Goal: Task Accomplishment & Management: Manage account settings

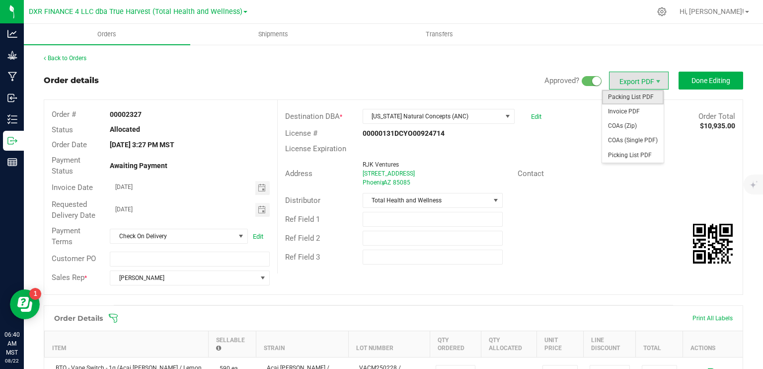
click at [627, 101] on span "Packing List PDF" at bounding box center [633, 97] width 62 height 14
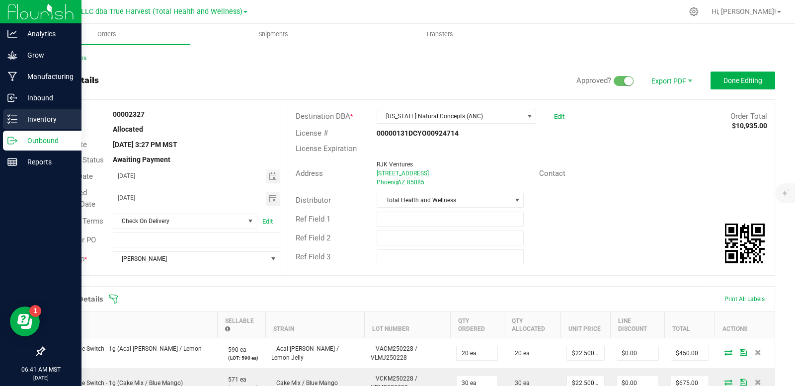
click at [27, 119] on p "Inventory" at bounding box center [47, 119] width 60 height 12
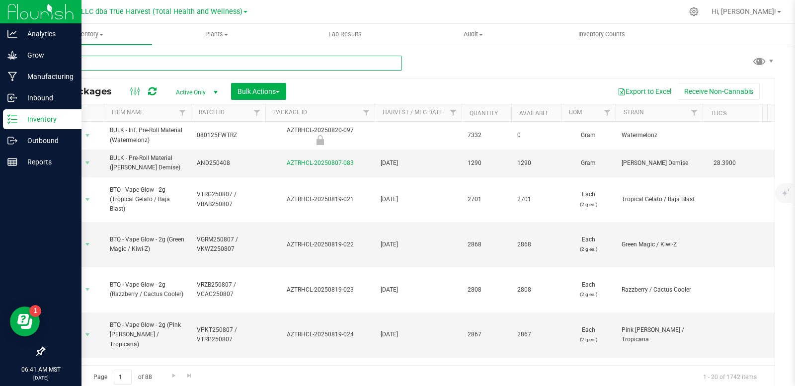
click at [166, 59] on input "text" at bounding box center [223, 63] width 358 height 15
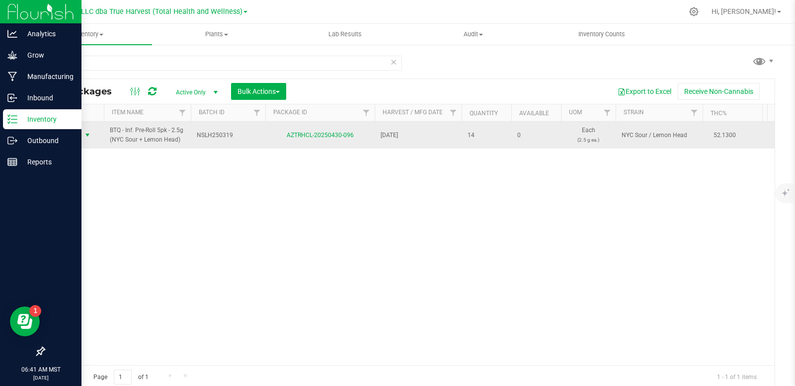
click at [88, 136] on span "select" at bounding box center [87, 135] width 8 height 8
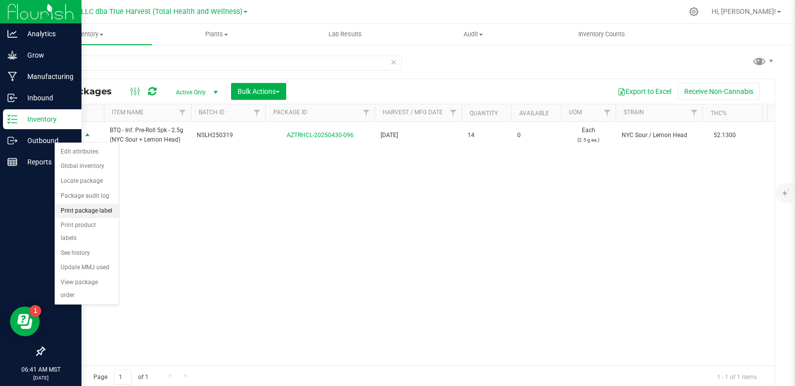
click at [92, 209] on li "Print package label" at bounding box center [87, 211] width 64 height 15
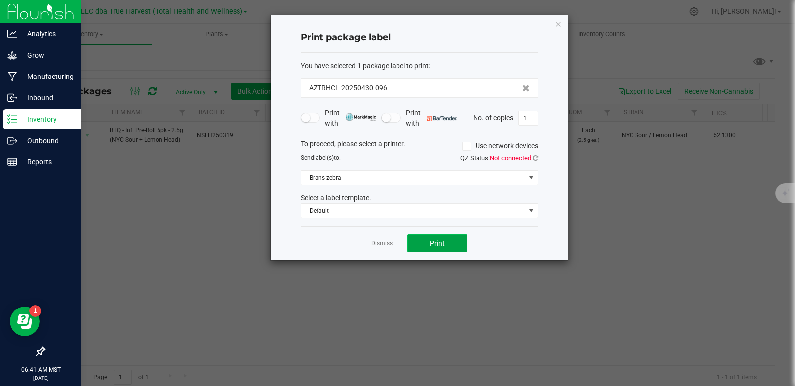
click at [458, 239] on button "Print" at bounding box center [437, 243] width 60 height 18
click at [388, 244] on link "Dismiss" at bounding box center [381, 243] width 21 height 8
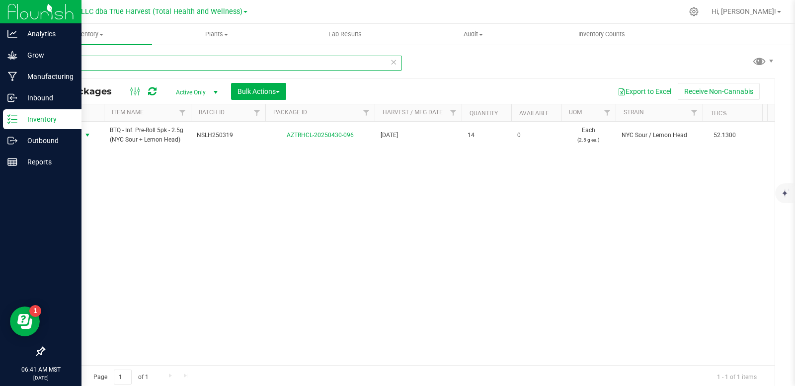
click at [90, 58] on input "430-096" at bounding box center [223, 63] width 358 height 15
click at [101, 65] on input "430-096" at bounding box center [223, 63] width 358 height 15
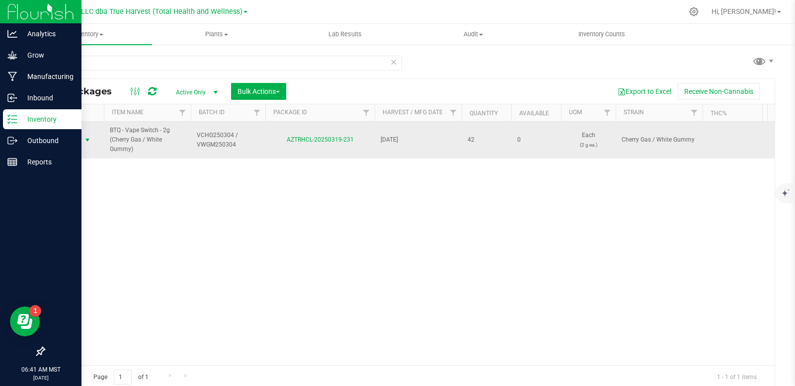
click at [86, 141] on span "select" at bounding box center [87, 140] width 8 height 8
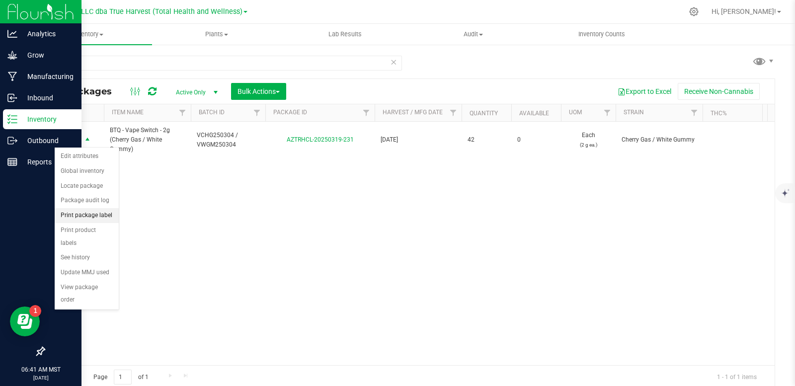
click at [97, 218] on li "Print package label" at bounding box center [87, 215] width 64 height 15
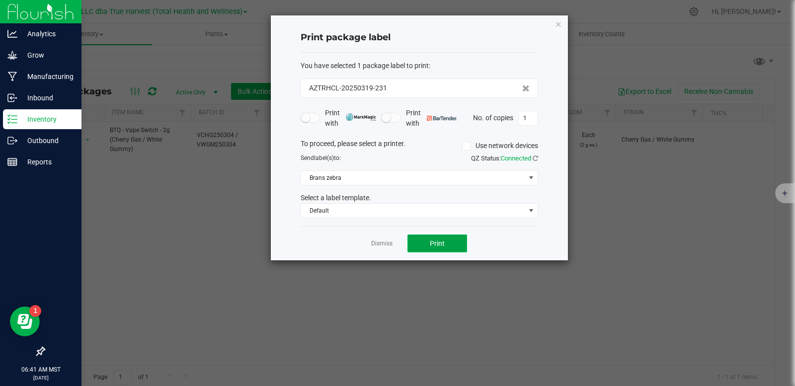
click at [436, 244] on span "Print" at bounding box center [437, 243] width 15 height 8
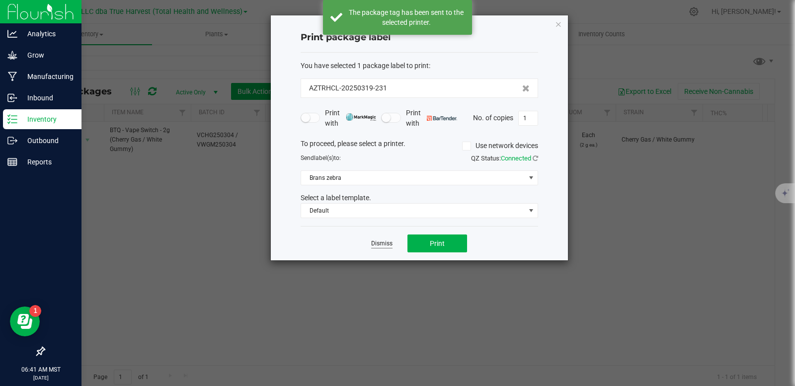
click at [373, 242] on link "Dismiss" at bounding box center [381, 243] width 21 height 8
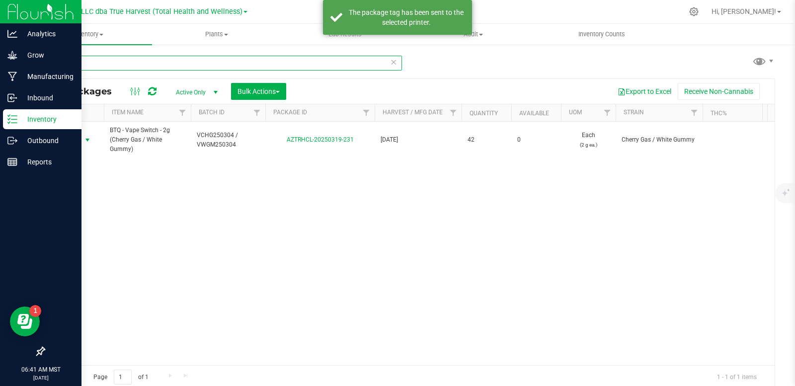
click at [97, 60] on input "319-231" at bounding box center [223, 63] width 358 height 15
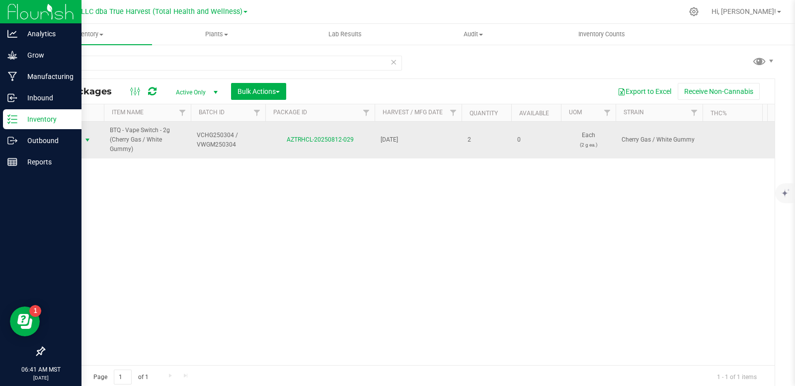
click at [89, 140] on span "select" at bounding box center [87, 140] width 8 height 8
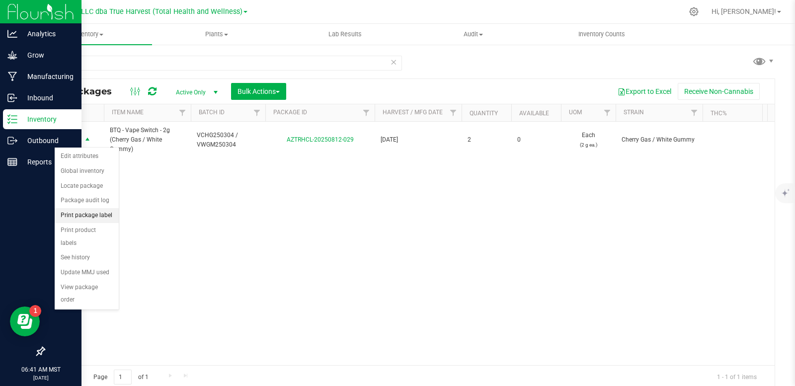
click at [94, 216] on li "Print package label" at bounding box center [87, 215] width 64 height 15
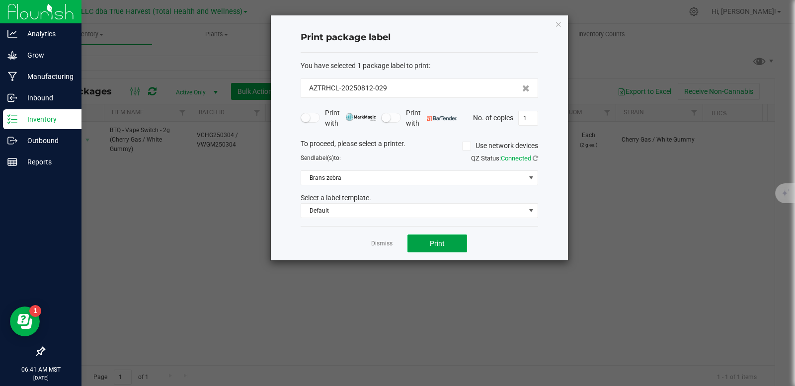
click at [446, 239] on button "Print" at bounding box center [437, 243] width 60 height 18
click at [389, 240] on link "Dismiss" at bounding box center [381, 243] width 21 height 8
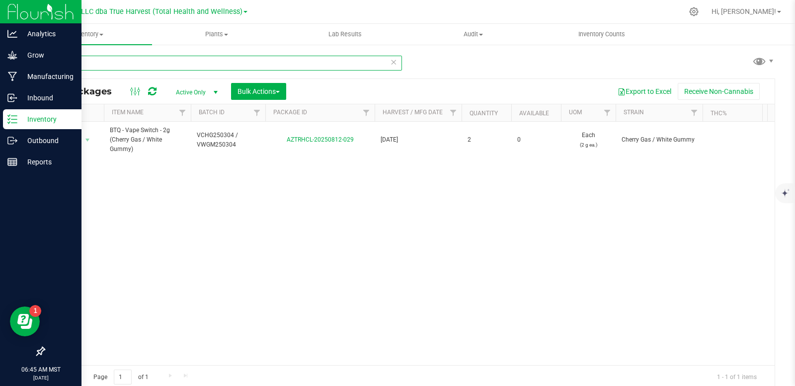
click at [107, 64] on input "812-029" at bounding box center [223, 63] width 358 height 15
click at [107, 63] on input "812-029" at bounding box center [223, 63] width 358 height 15
type input "AZTRHCL-20250502-040"
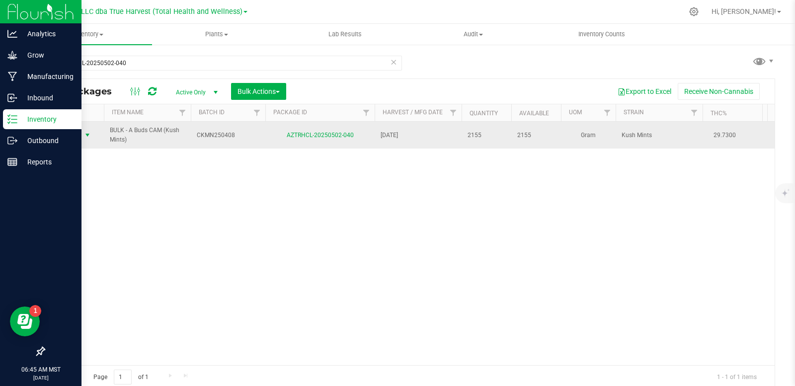
click at [89, 132] on span "select" at bounding box center [87, 135] width 8 height 8
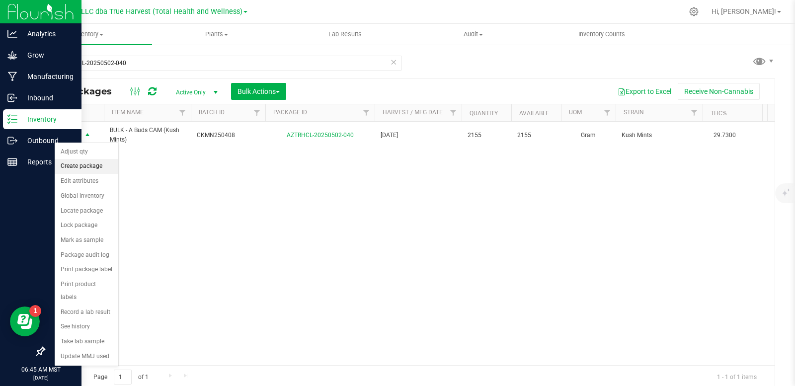
click at [93, 165] on li "Create package" at bounding box center [87, 166] width 64 height 15
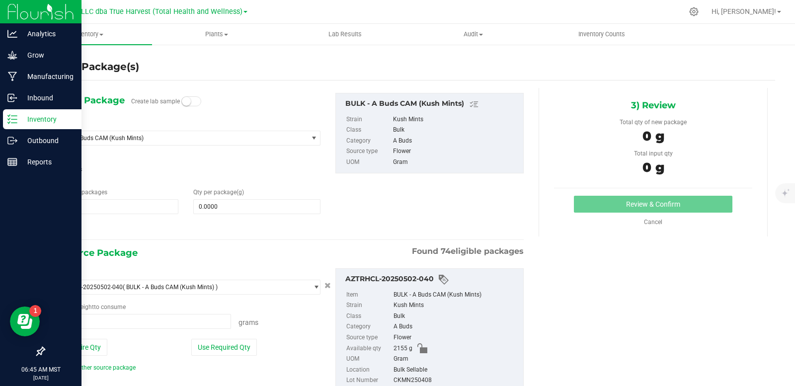
type input "0.0000 g"
click at [254, 209] on span at bounding box center [256, 206] width 127 height 15
type input "0.0000"
click at [233, 207] on span "0.0000 0" at bounding box center [256, 206] width 127 height 15
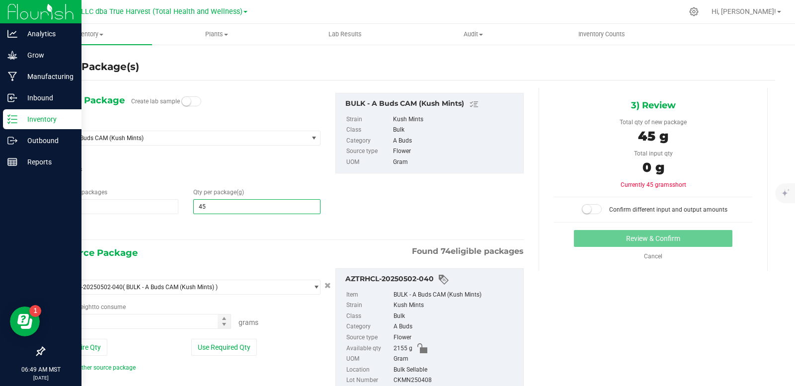
type input "454"
type input "454.0000"
click at [85, 211] on span "1 1" at bounding box center [114, 206] width 127 height 15
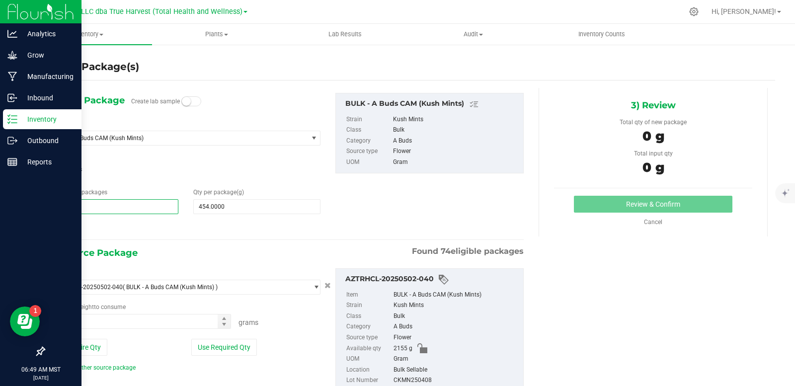
type input "4"
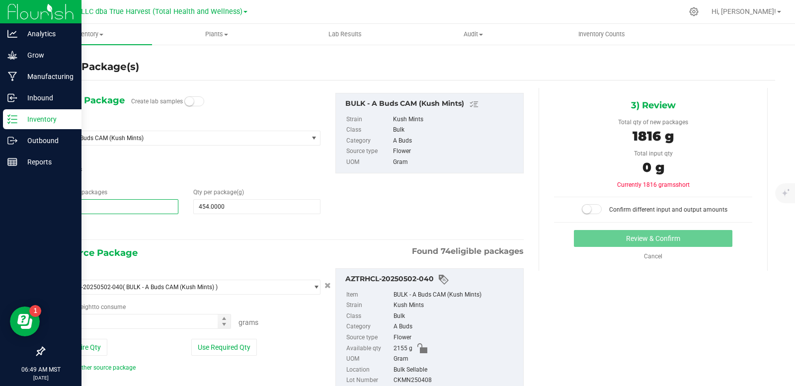
type input "4"
click at [52, 226] on icon at bounding box center [56, 228] width 10 height 12
type input "454.0000"
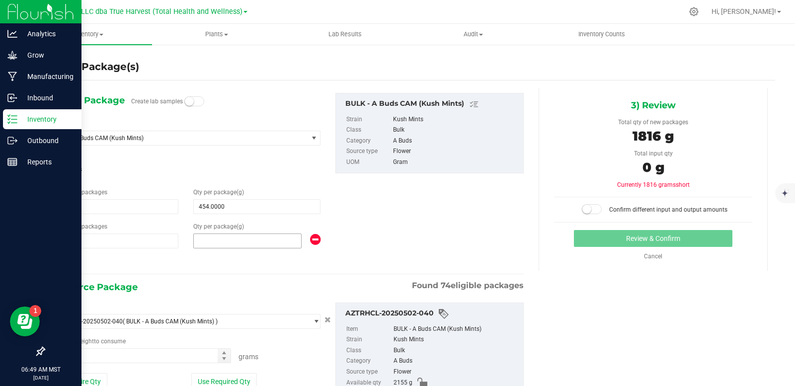
click at [244, 244] on span at bounding box center [247, 240] width 108 height 15
type input "332"
type input "332.0000"
click at [421, 217] on div "1) New Package Create lab samples Select Item BULK - A Buds CAM (Kush Mints) AR…" at bounding box center [287, 181] width 487 height 176
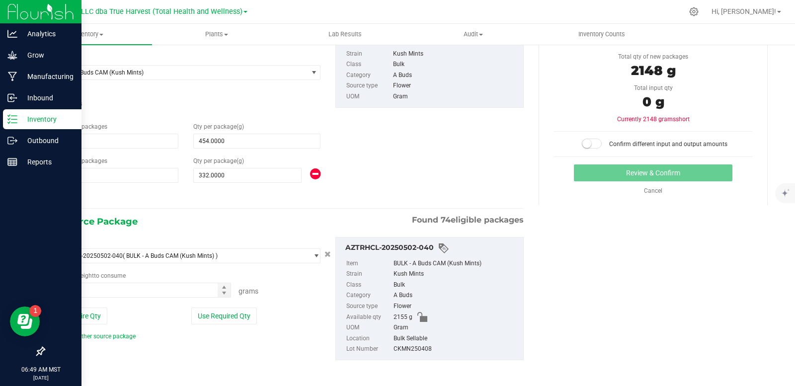
scroll to position [68, 0]
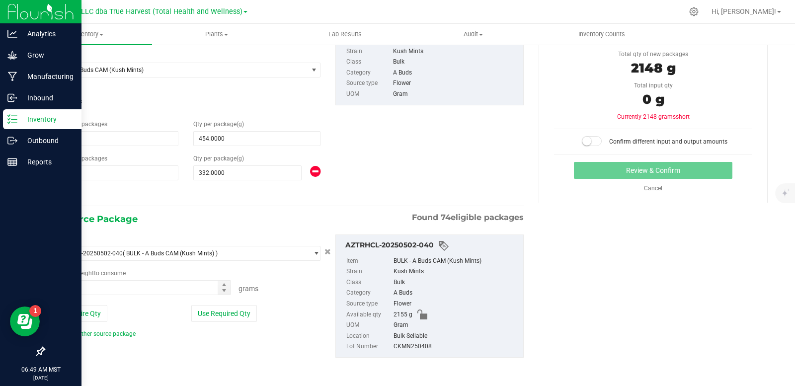
click at [59, 194] on icon at bounding box center [56, 194] width 10 height 12
type input "454.0000"
type input "332.0000"
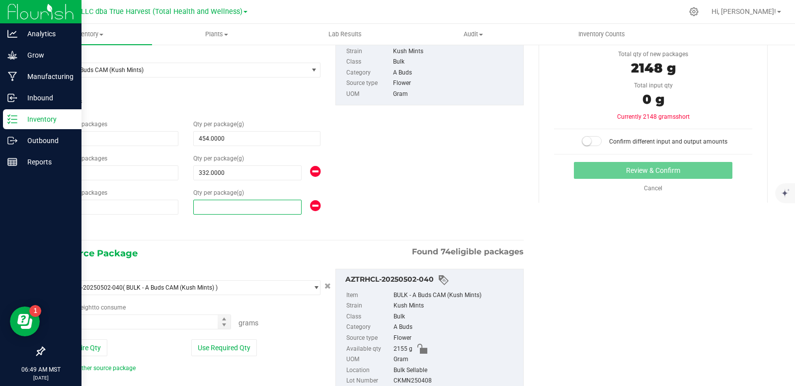
click at [237, 204] on span at bounding box center [247, 207] width 108 height 15
type input "35"
type input "35.0000"
click at [389, 173] on div "1) New Package Create lab samples Select Item BULK - A Buds CAM (Kush Mints) AR…" at bounding box center [287, 130] width 487 height 210
click at [93, 352] on button "Use Entire Qty" at bounding box center [79, 347] width 56 height 17
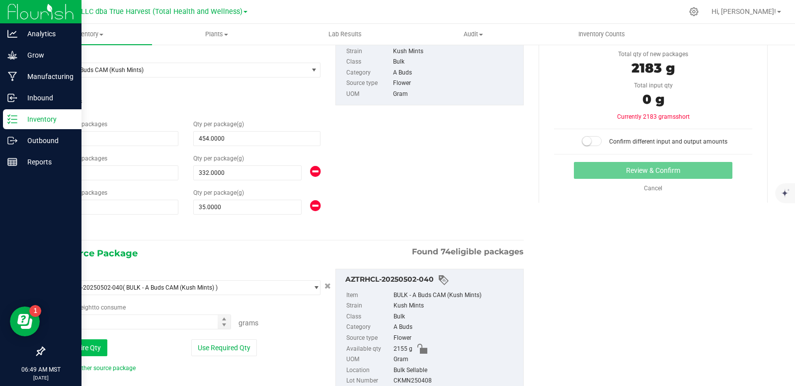
type input "2155.0000 g"
click at [585, 142] on small at bounding box center [586, 141] width 9 height 9
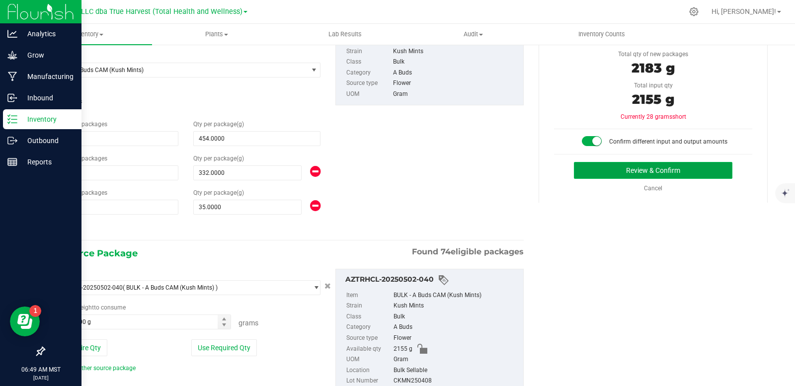
click at [606, 170] on button "Review & Confirm" at bounding box center [653, 170] width 158 height 17
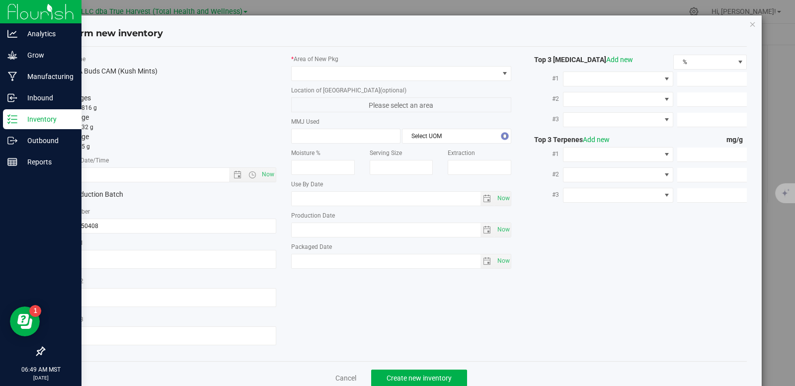
type textarea "[DATE]"
click at [93, 256] on textarea at bounding box center [166, 259] width 221 height 19
click at [103, 180] on input "text" at bounding box center [151, 175] width 190 height 14
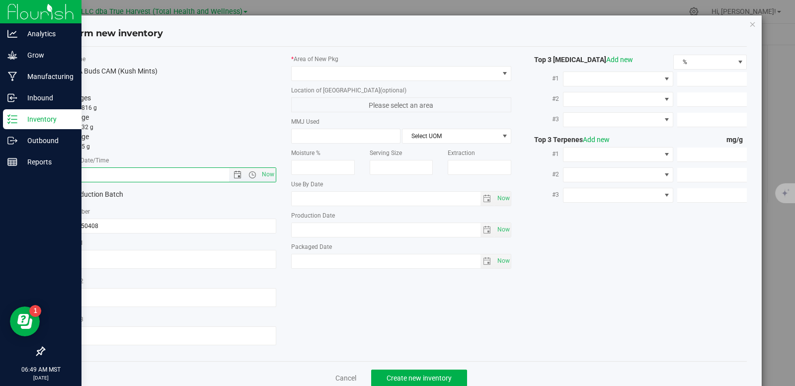
paste input "[DATE]"
type input "4/8/2025 6:49 AM"
click at [322, 71] on span at bounding box center [395, 74] width 207 height 14
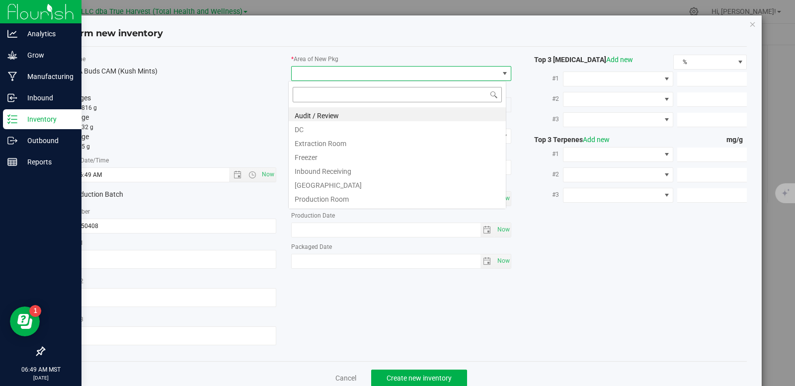
scroll to position [15, 219]
click at [329, 128] on li "DC" at bounding box center [397, 128] width 217 height 14
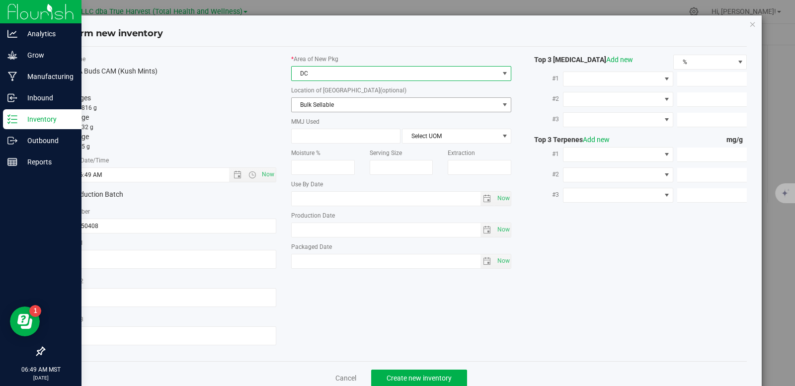
click at [338, 107] on span "Bulk Sellable" at bounding box center [395, 105] width 207 height 14
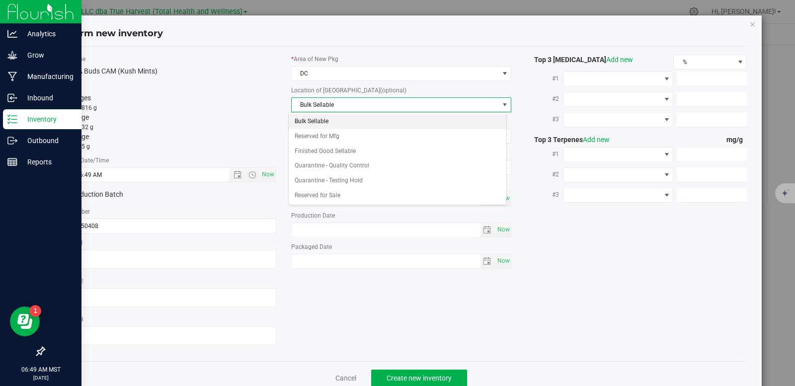
click at [333, 121] on li "Bulk Sellable" at bounding box center [397, 121] width 217 height 15
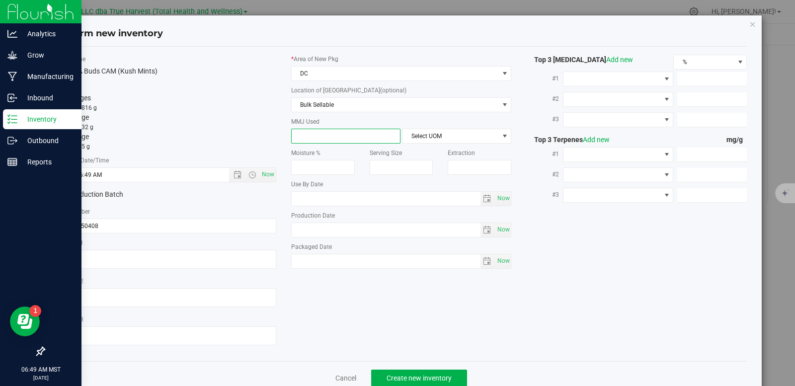
click at [308, 140] on span at bounding box center [345, 136] width 109 height 15
type input "454"
type input "454.0000"
click at [408, 137] on span "Select UOM" at bounding box center [450, 136] width 96 height 14
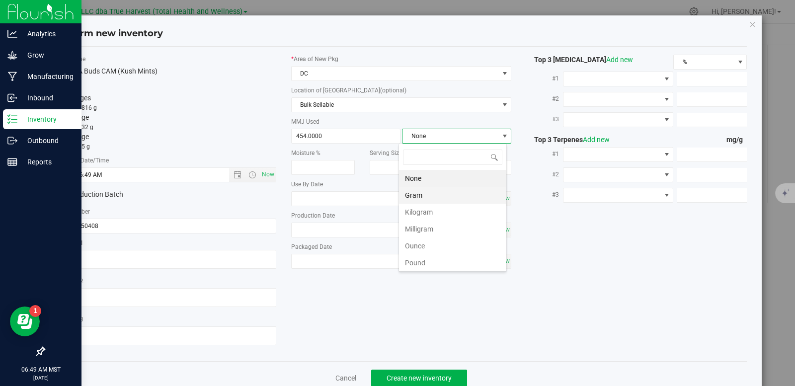
scroll to position [15, 108]
click at [434, 202] on li "Gram" at bounding box center [452, 195] width 107 height 17
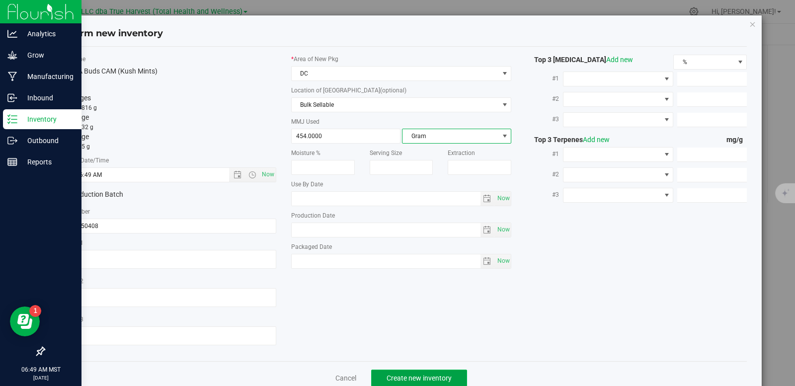
click at [414, 368] on span "Create new inventory" at bounding box center [418, 378] width 65 height 8
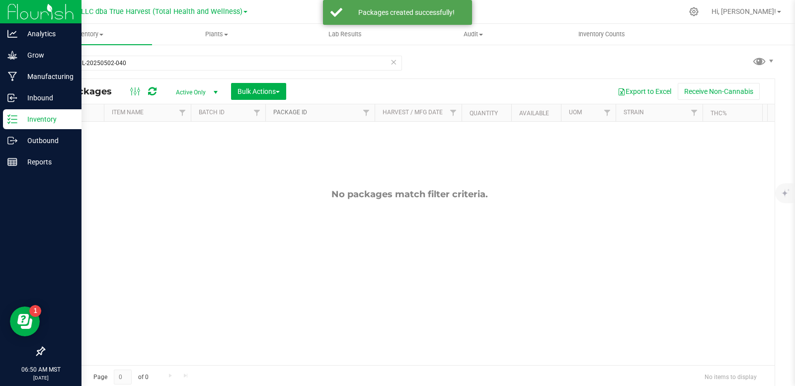
click at [289, 114] on link "Package ID" at bounding box center [290, 112] width 34 height 7
click at [289, 114] on link "Package ID" at bounding box center [295, 112] width 45 height 7
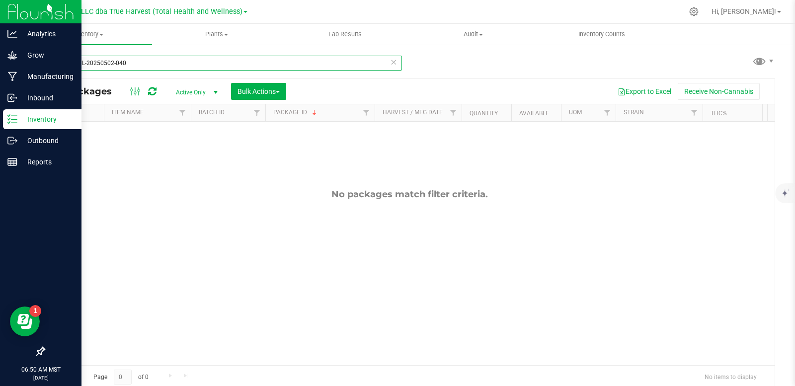
click at [141, 64] on input "AZTRHCL-20250502-040" at bounding box center [223, 63] width 358 height 15
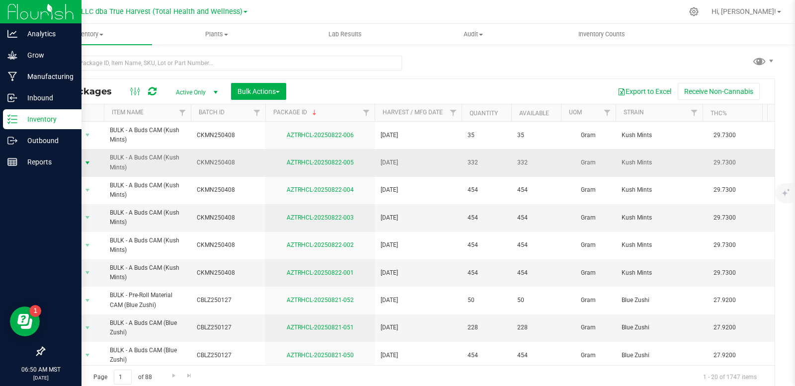
click at [92, 162] on span "select" at bounding box center [87, 163] width 12 height 14
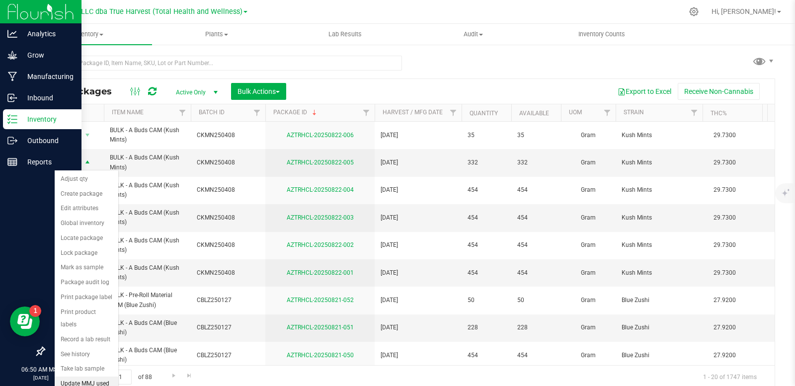
click at [101, 368] on li "Update MMJ used" at bounding box center [87, 384] width 64 height 15
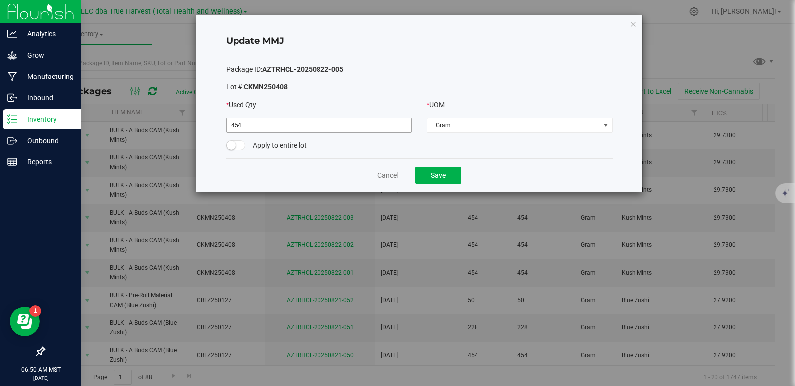
click at [295, 127] on input "454" at bounding box center [318, 125] width 185 height 14
type input "332.0000"
click at [441, 176] on button "Save" at bounding box center [438, 175] width 46 height 17
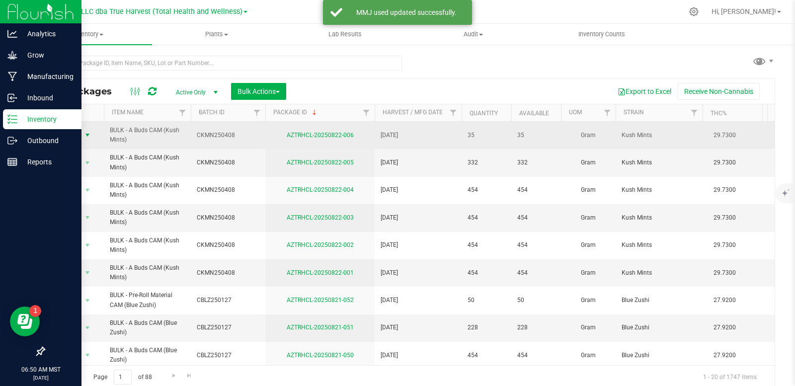
click at [89, 138] on span "select" at bounding box center [87, 135] width 8 height 8
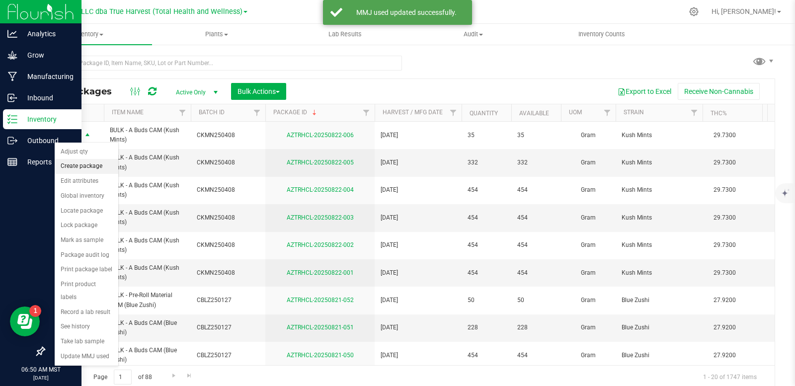
click at [100, 169] on li "Create package" at bounding box center [87, 166] width 64 height 15
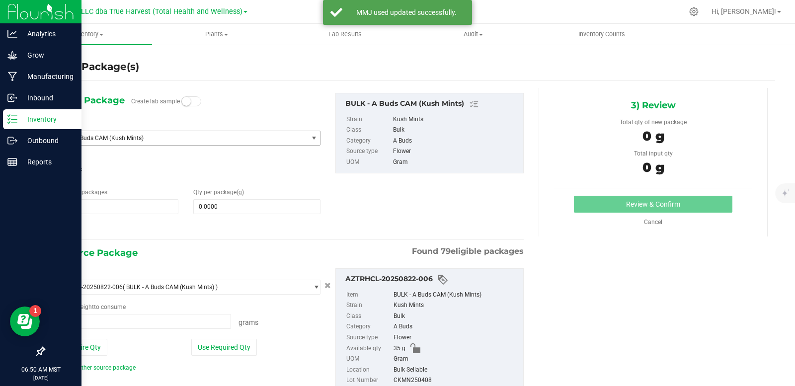
click at [159, 135] on span "BULK - A Buds CAM (Kush Mints)" at bounding box center [175, 138] width 238 height 7
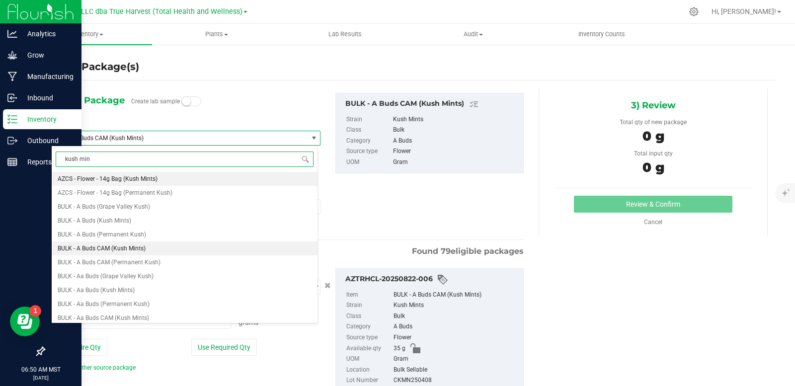
type input "kush mint"
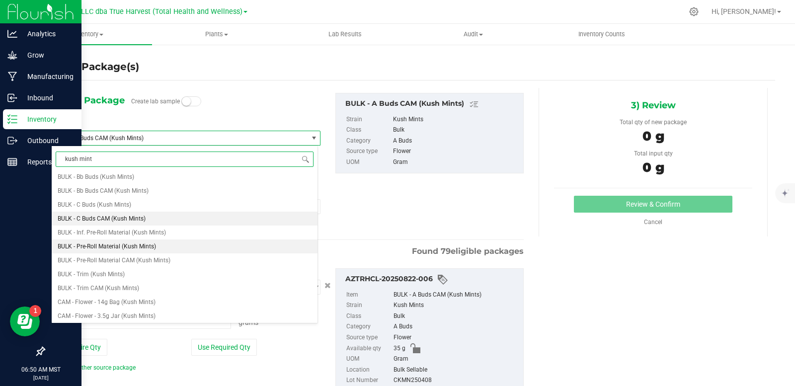
scroll to position [149, 0]
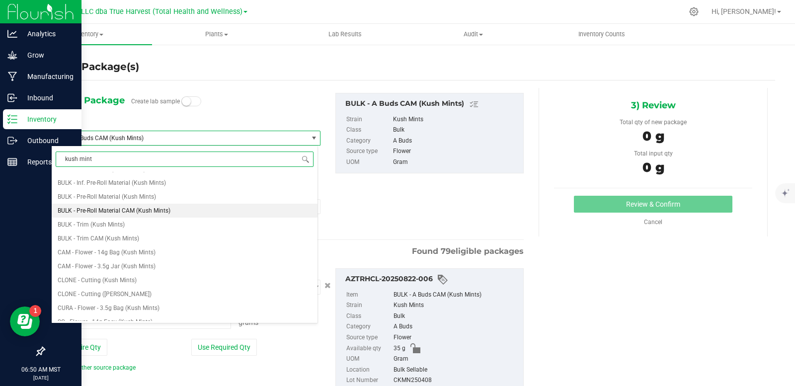
click at [160, 212] on span "BULK - Pre-Roll Material CAM (Kush Mints)" at bounding box center [114, 210] width 113 height 7
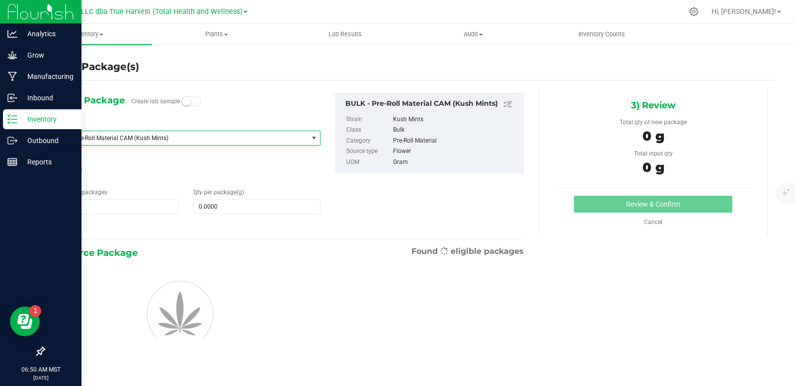
type input "0.0000"
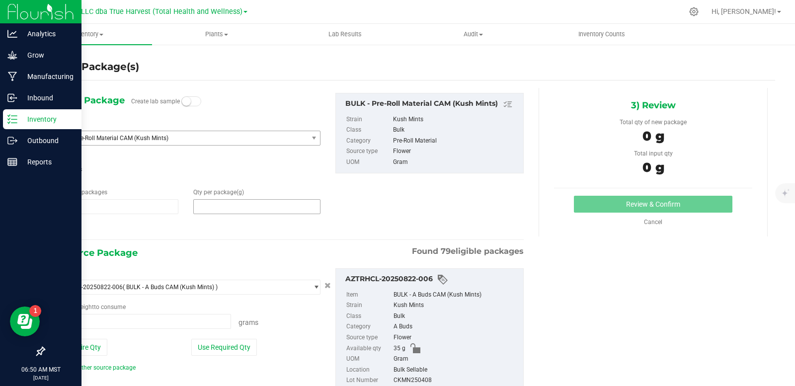
click at [233, 209] on span at bounding box center [256, 206] width 127 height 15
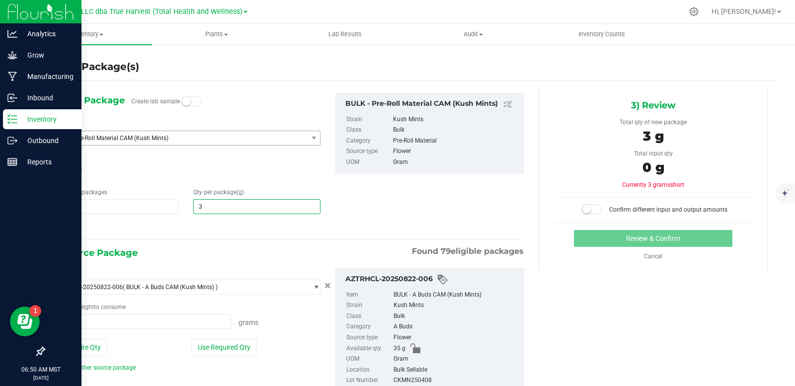
type input "35"
type input "35.0000"
click at [202, 228] on div at bounding box center [185, 228] width 269 height 13
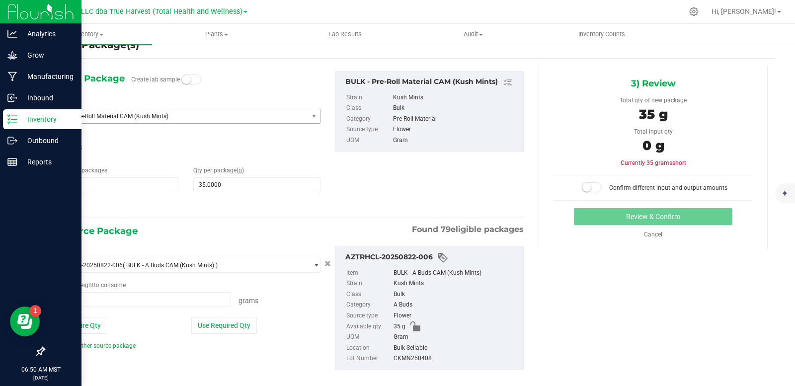
scroll to position [34, 0]
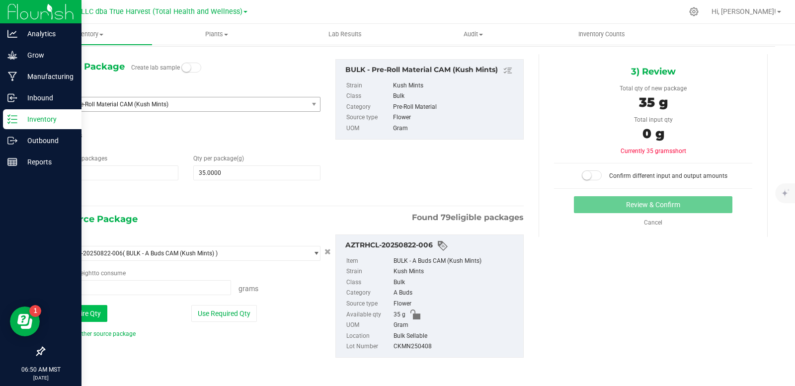
click at [78, 319] on button "Use Entire Qty" at bounding box center [79, 313] width 56 height 17
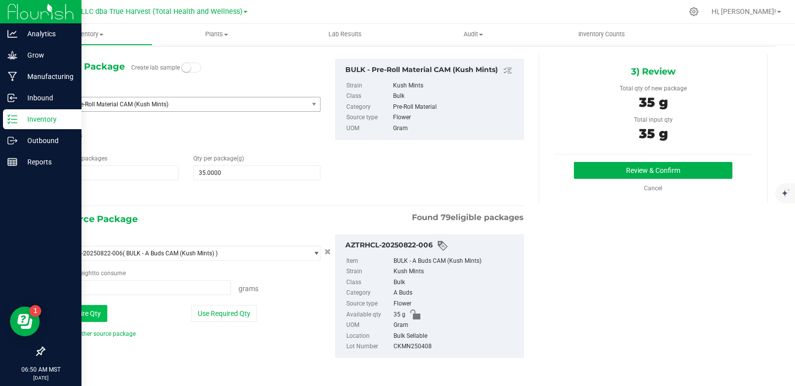
type input "35.0000 g"
click at [679, 170] on button "Review & Confirm" at bounding box center [653, 170] width 158 height 17
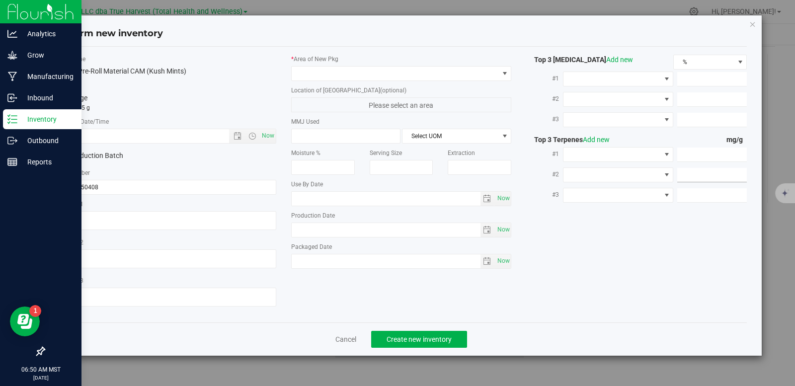
type textarea "[DATE]"
click at [127, 215] on textarea at bounding box center [166, 220] width 221 height 19
click at [111, 135] on input "text" at bounding box center [151, 136] width 190 height 14
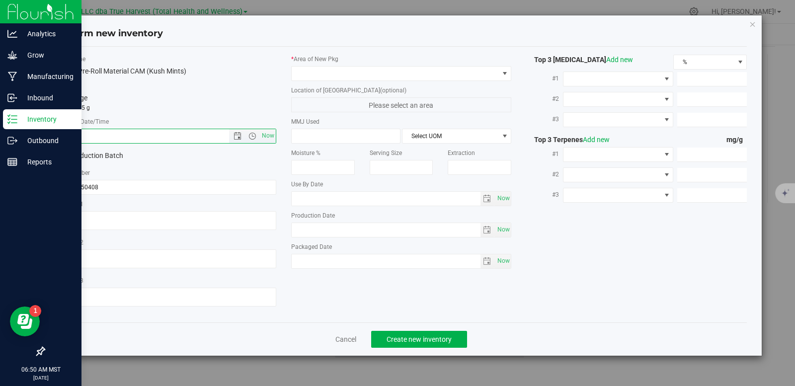
paste input "[DATE]"
type input "4/8/2025 6:50 AM"
click at [361, 73] on span at bounding box center [395, 74] width 207 height 14
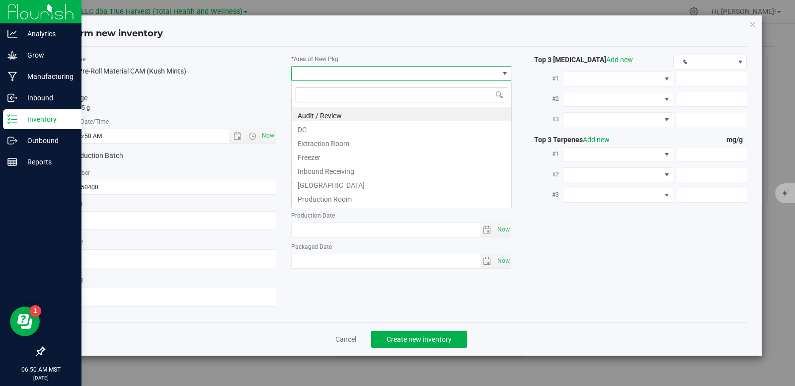
scroll to position [15, 221]
click at [349, 127] on li "DC" at bounding box center [402, 128] width 220 height 14
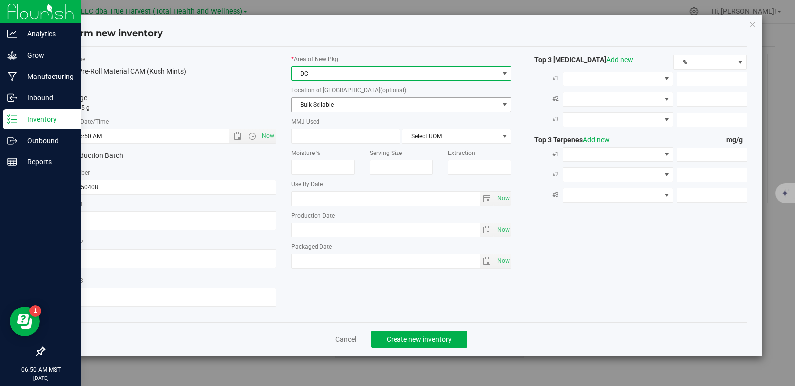
click at [343, 102] on span "Bulk Sellable" at bounding box center [395, 105] width 207 height 14
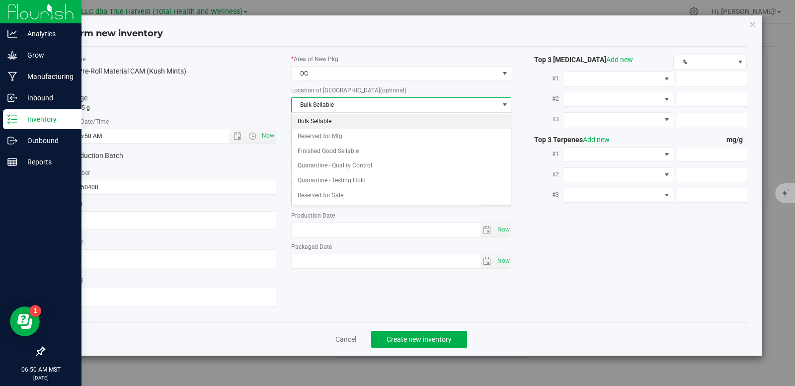
click at [338, 121] on li "Bulk Sellable" at bounding box center [402, 121] width 220 height 15
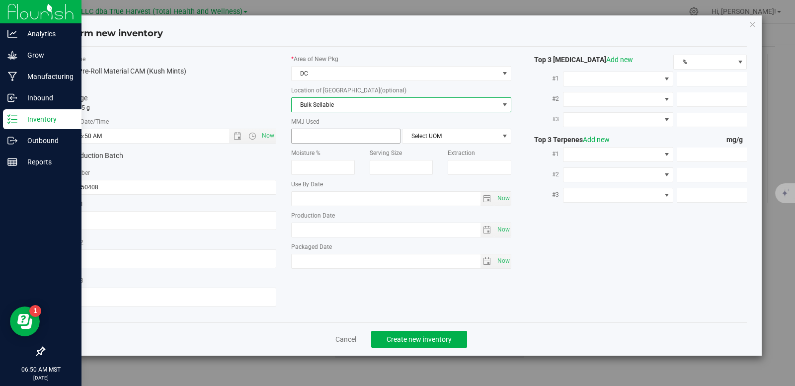
click at [347, 136] on span at bounding box center [345, 136] width 109 height 15
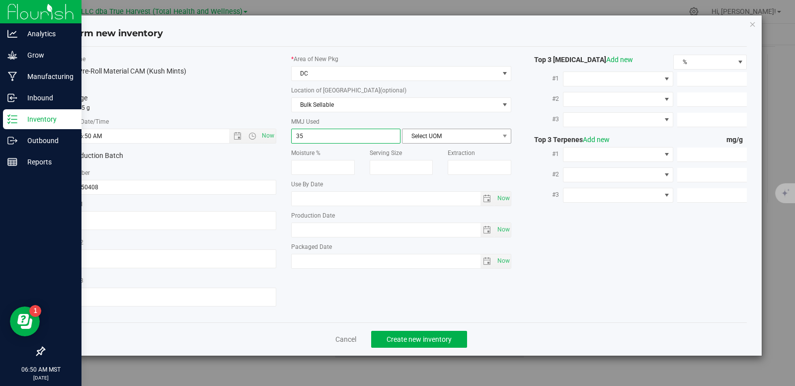
type input "35"
type input "35.0000"
click at [420, 133] on span "Select UOM" at bounding box center [450, 136] width 96 height 14
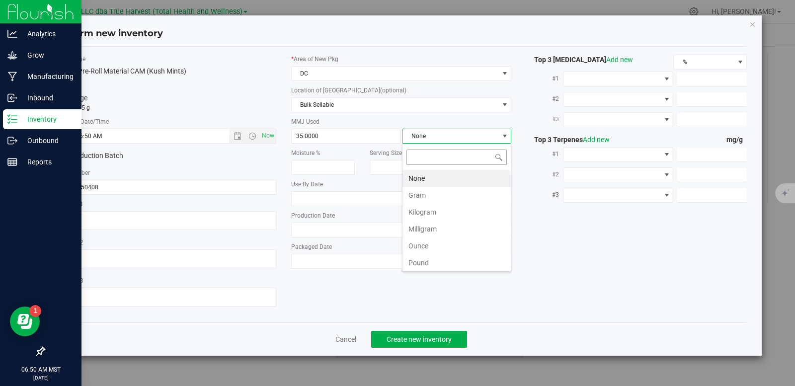
scroll to position [15, 109]
click at [331, 135] on span "35.0000 35" at bounding box center [345, 136] width 109 height 15
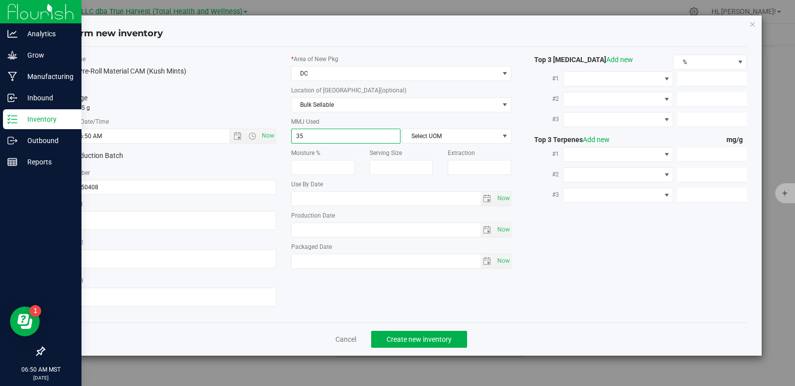
click at [331, 135] on input "35" at bounding box center [346, 136] width 108 height 14
click at [442, 342] on span "Create new inventory" at bounding box center [418, 339] width 65 height 8
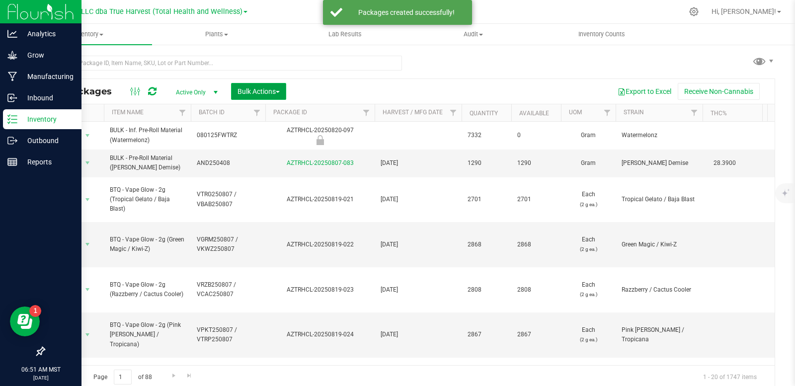
click at [270, 93] on span "Bulk Actions" at bounding box center [258, 91] width 42 height 8
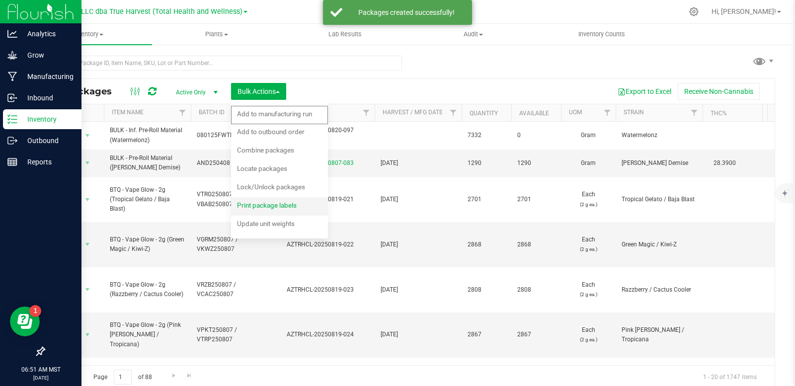
click at [276, 206] on span "Print package labels" at bounding box center [267, 205] width 60 height 8
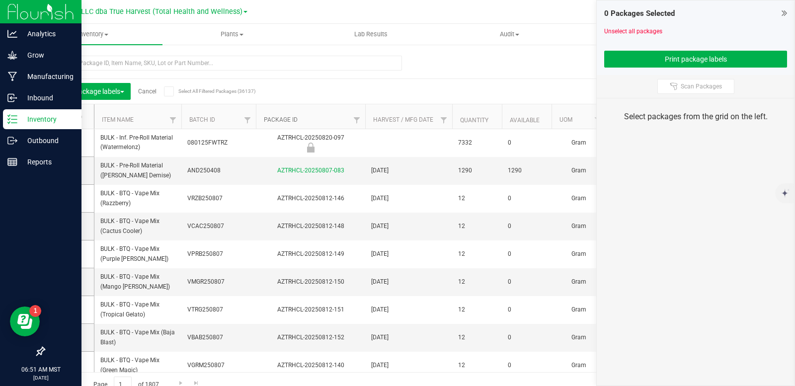
click at [288, 121] on link "Package ID" at bounding box center [281, 119] width 34 height 7
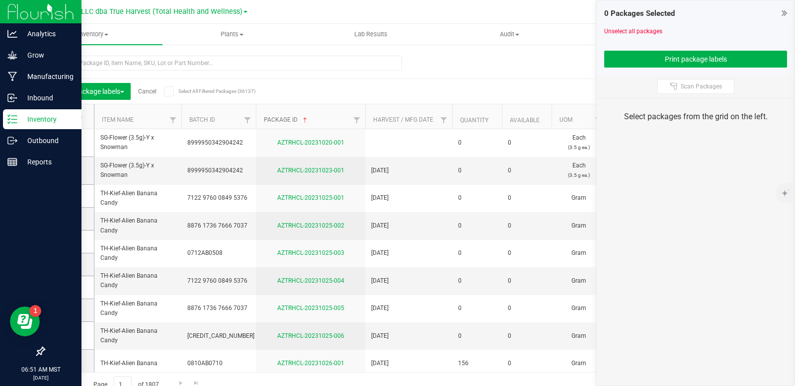
click at [288, 121] on link "Package ID" at bounding box center [286, 119] width 45 height 7
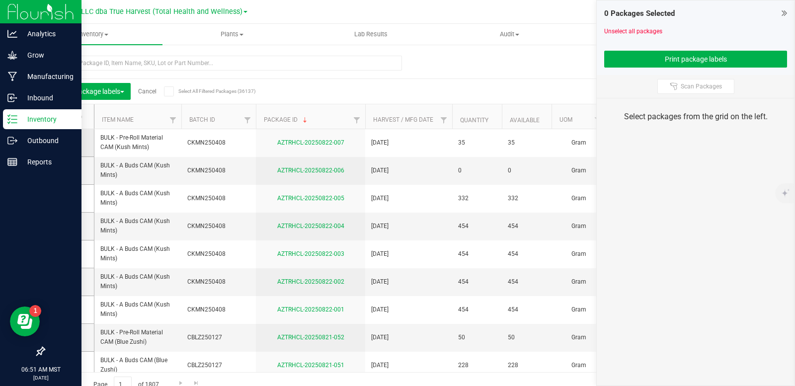
click at [60, 143] on td at bounding box center [69, 143] width 50 height 28
click at [66, 143] on icon at bounding box center [66, 143] width 6 height 0
click at [0, 0] on input "checkbox" at bounding box center [0, 0] width 0 height 0
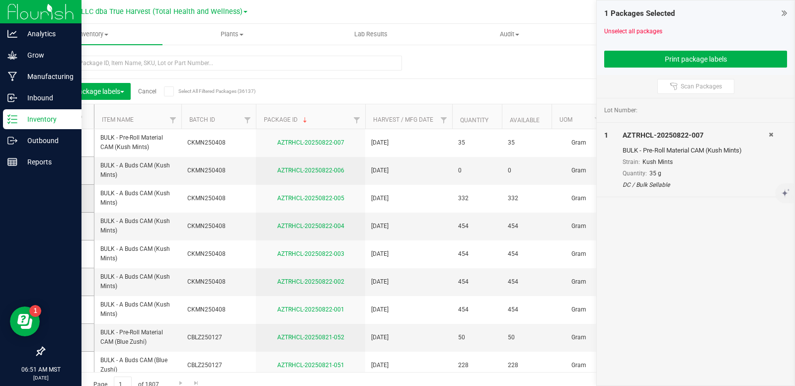
click at [66, 198] on icon at bounding box center [66, 198] width 6 height 0
click at [0, 0] on input "checkbox" at bounding box center [0, 0] width 0 height 0
click at [69, 232] on td at bounding box center [69, 227] width 50 height 28
click at [67, 226] on icon at bounding box center [66, 226] width 6 height 0
click at [0, 0] on input "checkbox" at bounding box center [0, 0] width 0 height 0
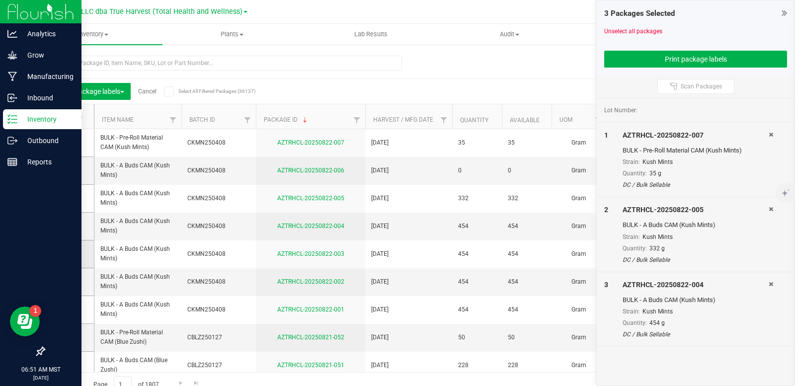
click at [68, 249] on span at bounding box center [67, 254] width 10 height 10
click at [0, 0] on input "checkbox" at bounding box center [0, 0] width 0 height 0
click at [66, 282] on icon at bounding box center [66, 282] width 6 height 0
click at [0, 0] on input "checkbox" at bounding box center [0, 0] width 0 height 0
click at [65, 309] on icon at bounding box center [66, 309] width 6 height 0
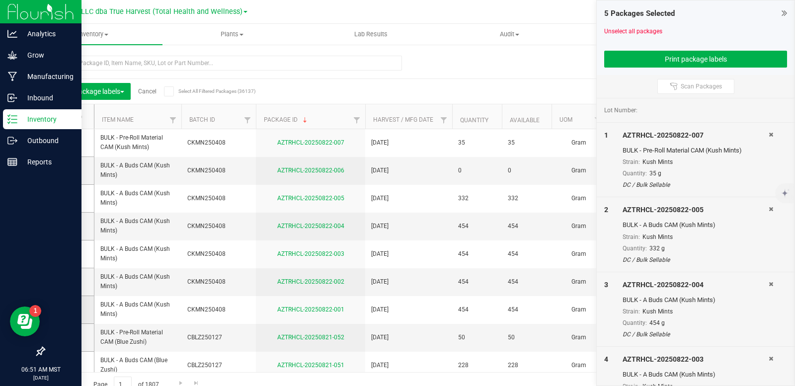
click at [0, 0] on input "checkbox" at bounding box center [0, 0] width 0 height 0
click at [688, 61] on button "Print package labels" at bounding box center [695, 59] width 183 height 17
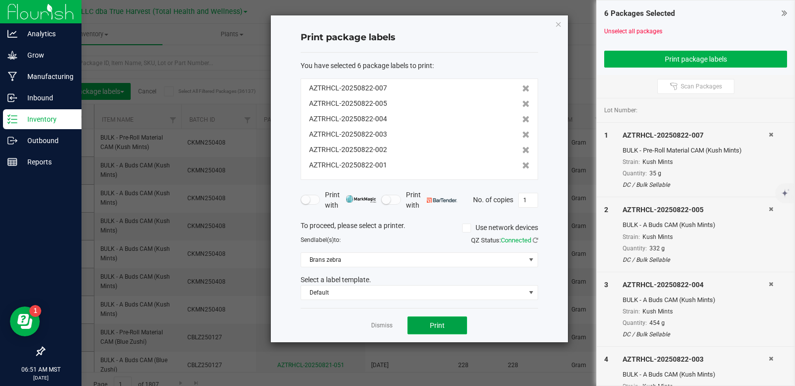
click at [446, 324] on button "Print" at bounding box center [437, 325] width 60 height 18
click at [379, 325] on link "Dismiss" at bounding box center [381, 325] width 21 height 8
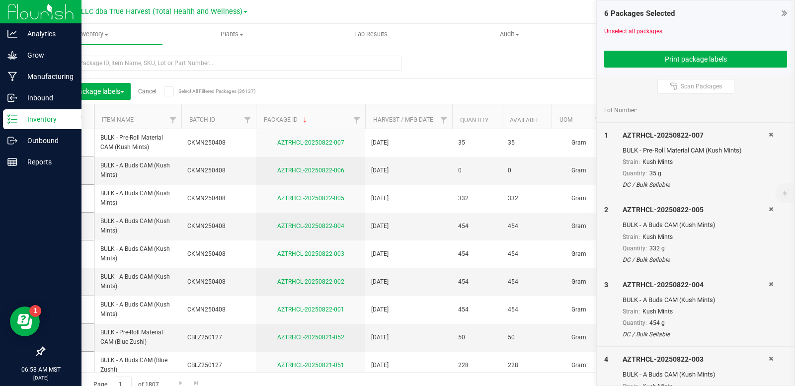
click at [150, 91] on link "Cancel" at bounding box center [147, 91] width 18 height 7
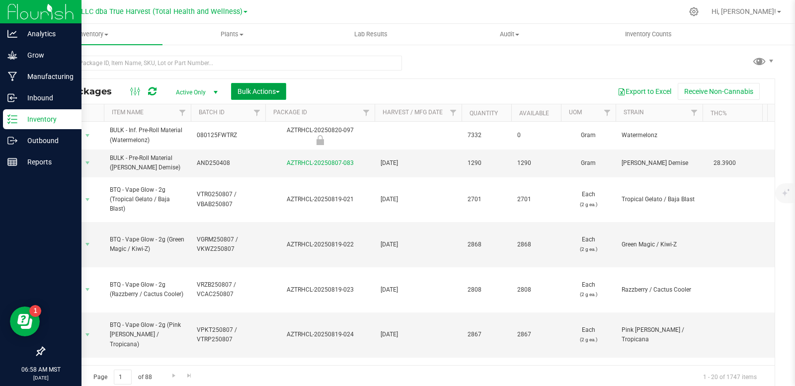
click at [276, 93] on span "Bulk Actions" at bounding box center [258, 91] width 42 height 8
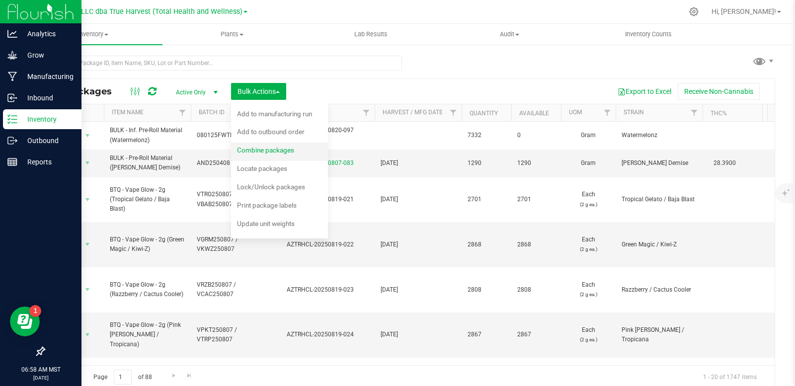
click at [274, 156] on div "Combine packages" at bounding box center [272, 152] width 71 height 16
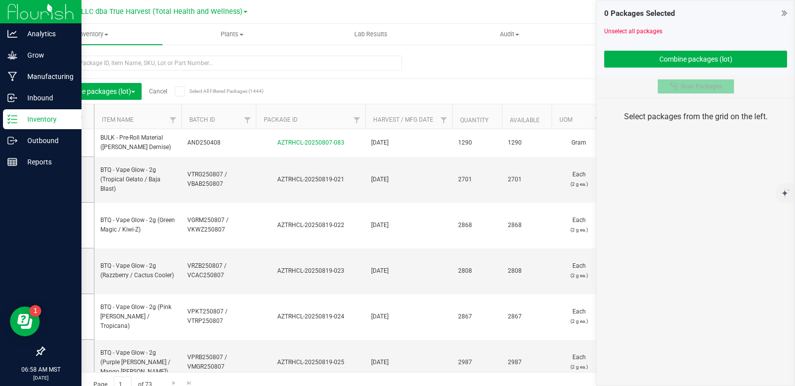
click at [712, 88] on span "Scan Packages" at bounding box center [700, 86] width 41 height 8
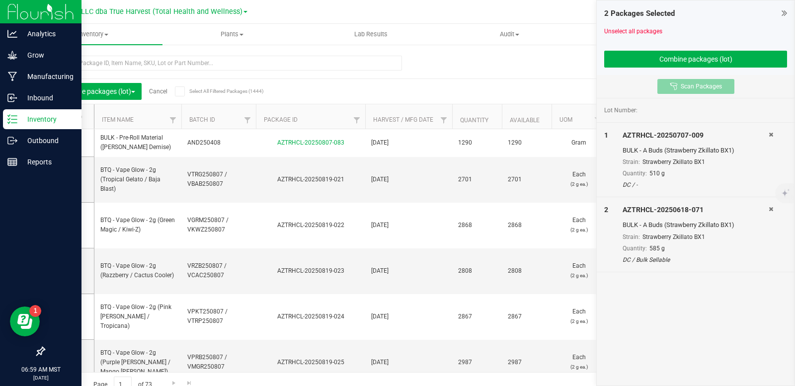
click at [681, 87] on span "Scan Packages" at bounding box center [700, 86] width 41 height 8
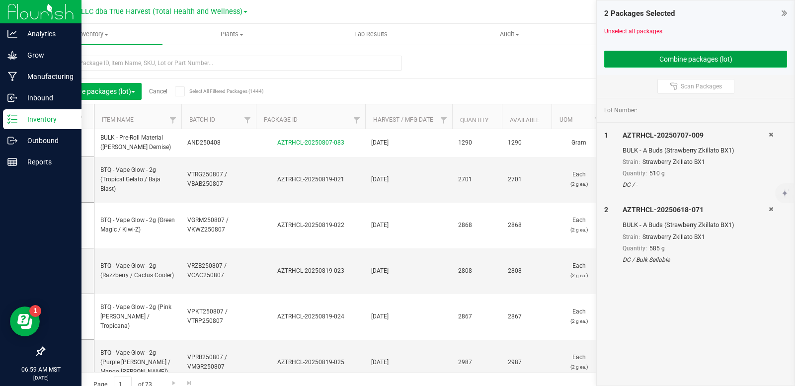
click at [650, 60] on button "Combine packages (lot)" at bounding box center [695, 59] width 183 height 17
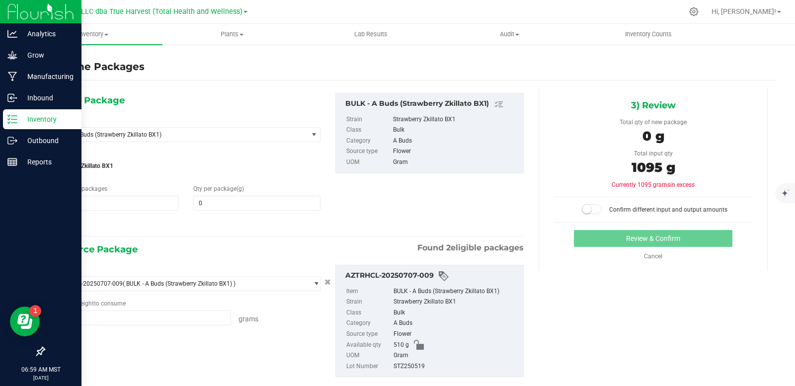
type input "510.0000 g"
type input "585.0000 g"
click at [212, 202] on span at bounding box center [256, 203] width 127 height 15
type input "454"
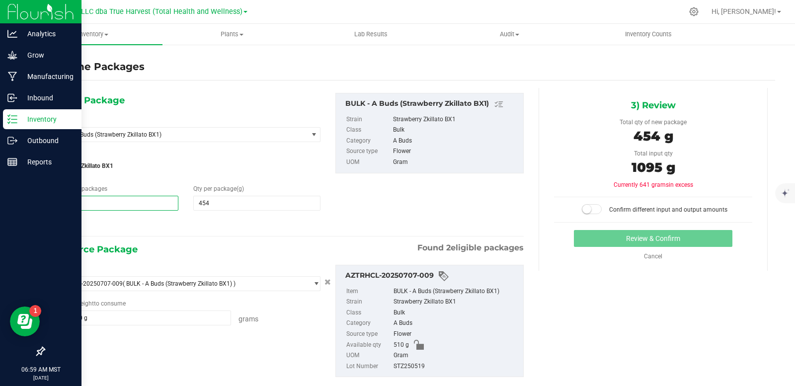
click at [96, 204] on span "1 1" at bounding box center [114, 203] width 127 height 15
type input "2"
click at [279, 228] on div at bounding box center [185, 224] width 269 height 13
click at [58, 222] on icon at bounding box center [56, 224] width 10 height 12
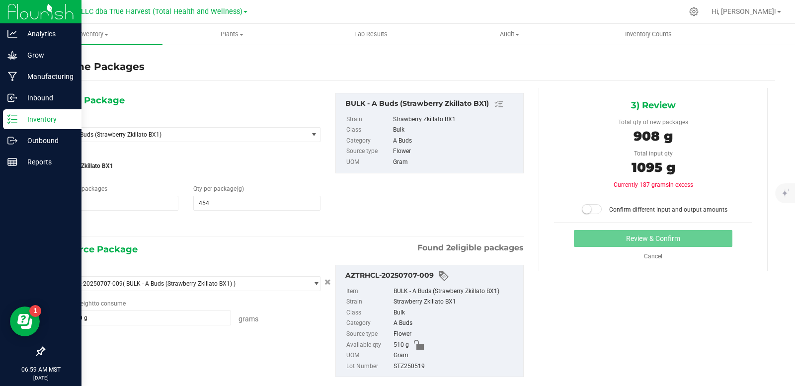
type input "454.0000"
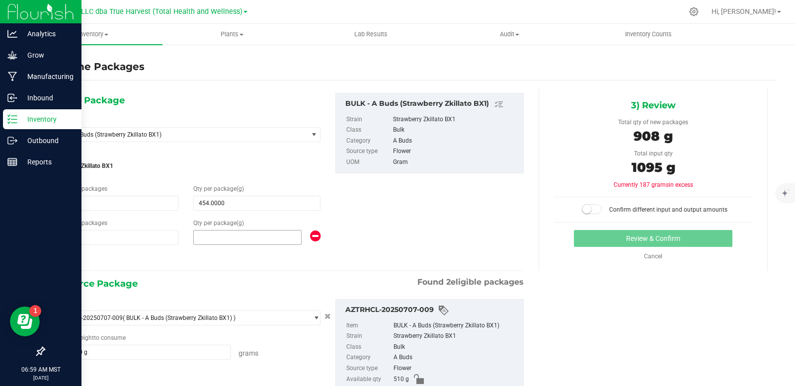
click at [213, 237] on span at bounding box center [247, 237] width 108 height 15
type input "142"
type input "142.0000"
click at [450, 237] on div "1) New Package Select Item BULK - A Buds (Strawberry Zkillato BX1) ARCHIVE - BU…" at bounding box center [287, 179] width 487 height 172
click at [53, 258] on icon at bounding box center [56, 258] width 10 height 12
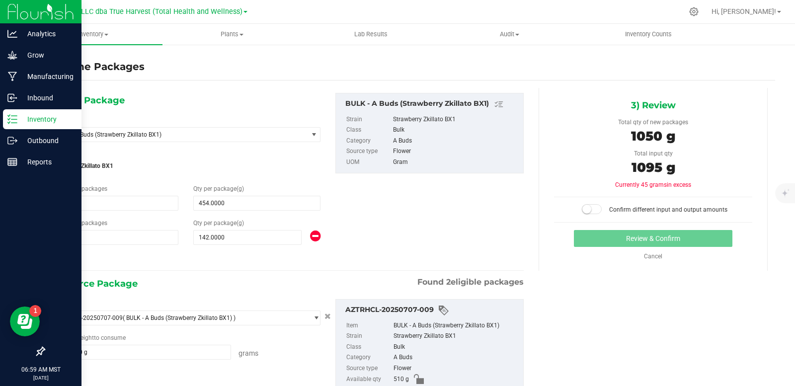
type input "454.0000"
type input "142.0000"
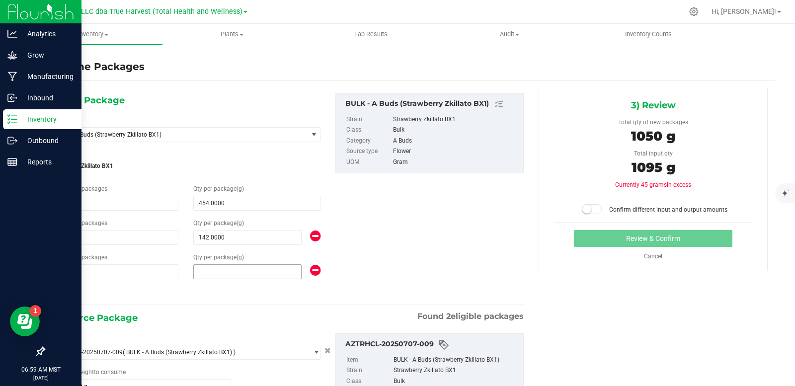
click at [255, 268] on span at bounding box center [247, 271] width 108 height 15
type input "60"
type input "60.0000"
click at [453, 239] on div "1) New Package Select Item BULK - A Buds (Strawberry Zkillato BX1) ARCHIVE - BU…" at bounding box center [287, 196] width 487 height 207
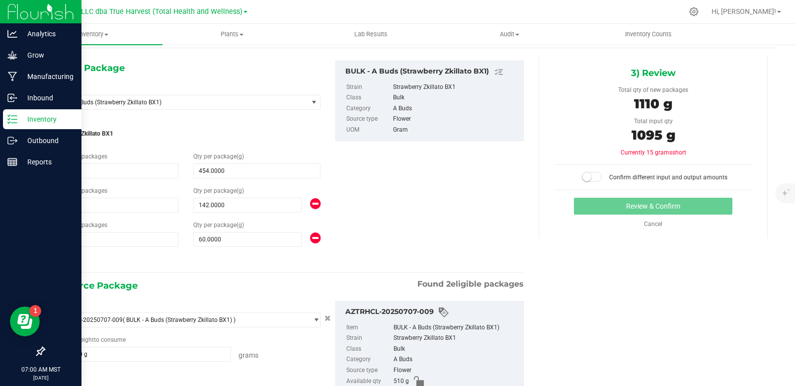
scroll to position [50, 0]
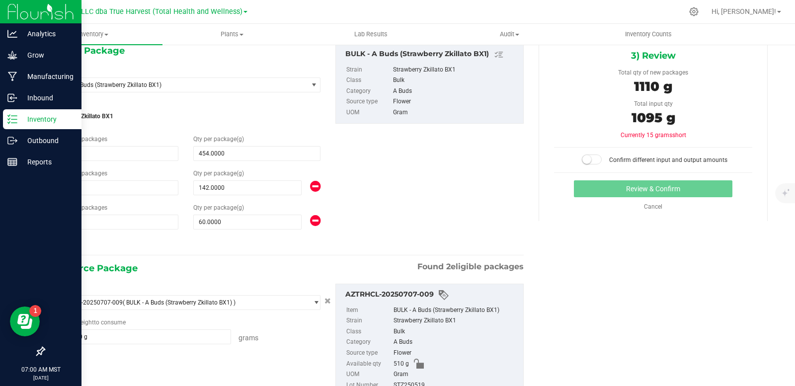
click at [588, 160] on span at bounding box center [592, 159] width 20 height 10
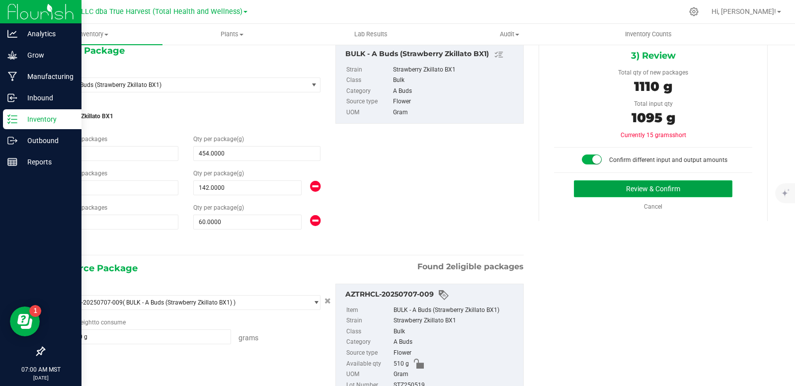
click at [602, 191] on button "Review & Confirm" at bounding box center [653, 188] width 158 height 17
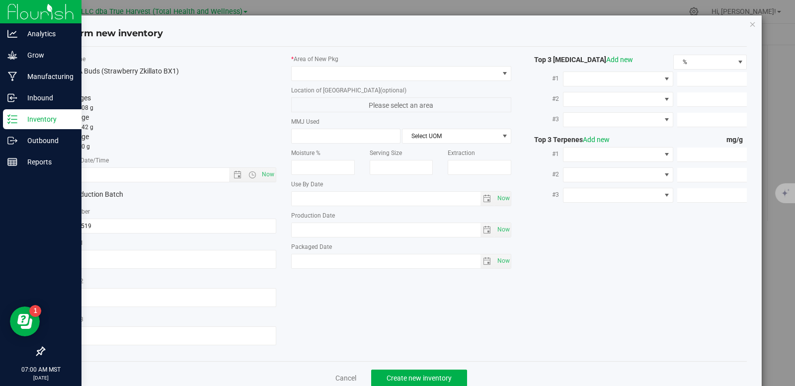
type textarea "2025-05-19"
click at [105, 254] on textarea at bounding box center [166, 259] width 221 height 19
drag, startPoint x: 107, startPoint y: 169, endPoint x: 107, endPoint y: 175, distance: 6.0
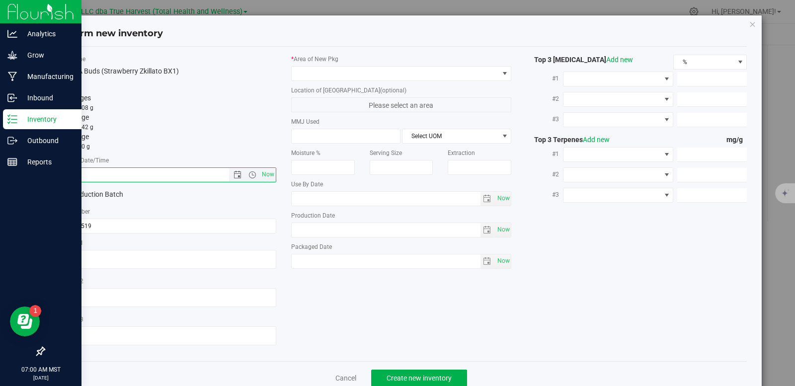
click at [107, 171] on input "text" at bounding box center [151, 175] width 190 height 14
paste input "2025-05-19"
type input "5/19/2025 7:00 AM"
drag, startPoint x: 363, startPoint y: 67, endPoint x: 364, endPoint y: 74, distance: 7.0
click at [363, 68] on span at bounding box center [395, 74] width 207 height 14
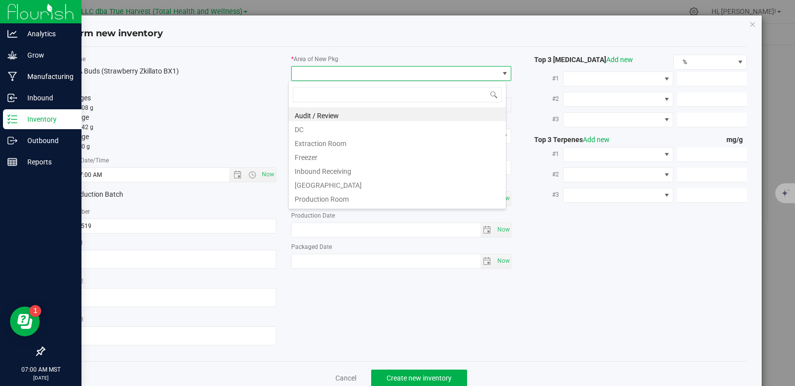
scroll to position [15, 219]
click at [320, 128] on li "DC" at bounding box center [397, 128] width 217 height 14
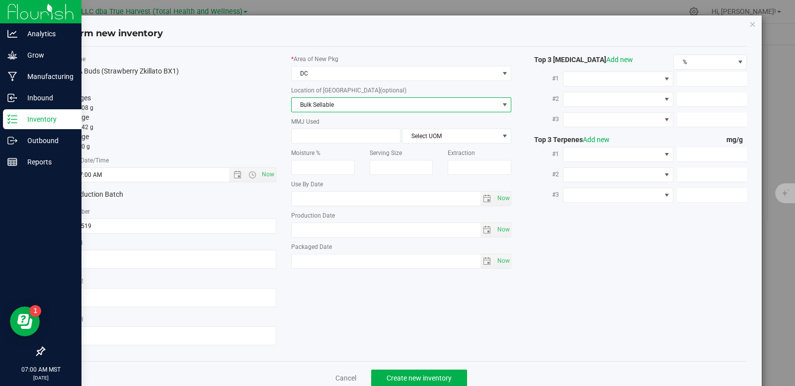
click at [316, 105] on span "Bulk Sellable" at bounding box center [395, 105] width 207 height 14
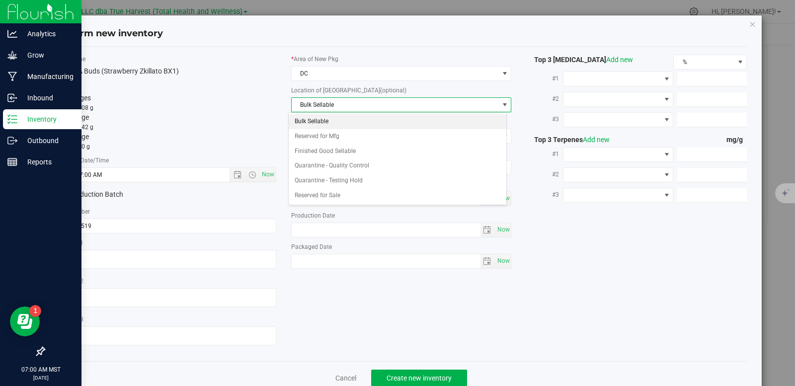
click at [327, 118] on li "Bulk Sellable" at bounding box center [397, 121] width 217 height 15
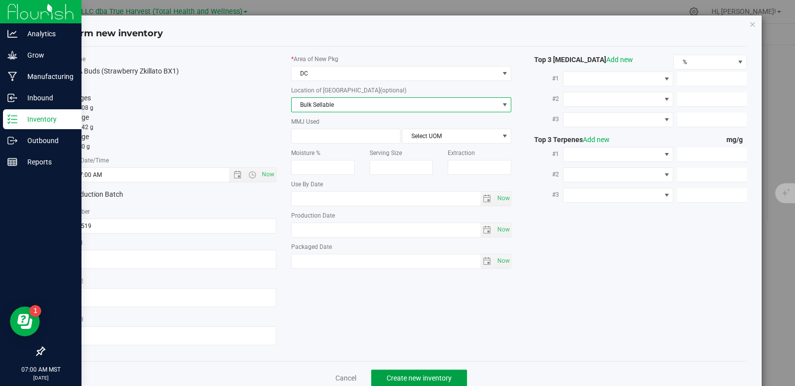
click at [422, 368] on span "Create new inventory" at bounding box center [418, 378] width 65 height 8
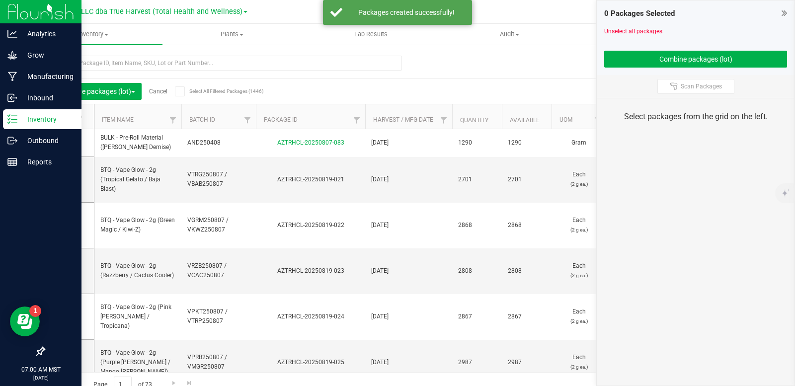
click at [20, 121] on p "Inventory" at bounding box center [47, 119] width 60 height 12
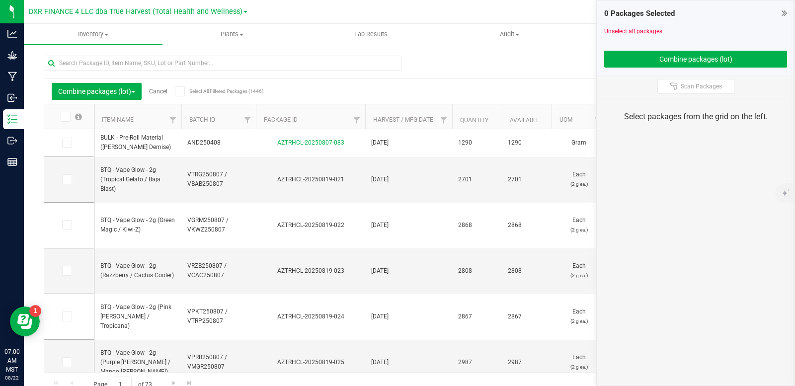
click at [158, 92] on link "Cancel" at bounding box center [158, 91] width 18 height 7
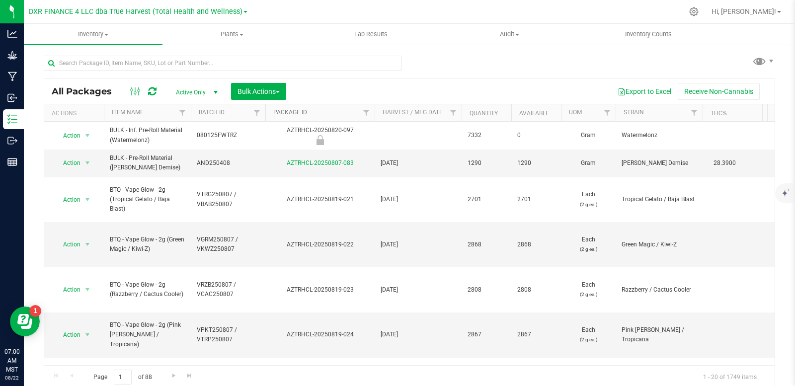
click at [282, 112] on link "Package ID" at bounding box center [290, 112] width 34 height 7
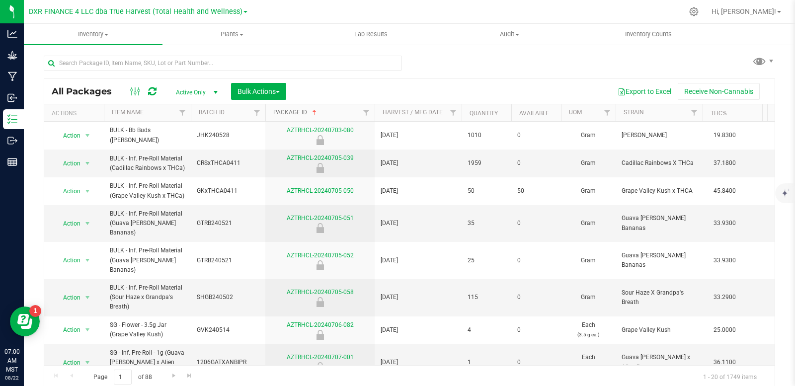
click at [296, 114] on link "Package ID" at bounding box center [295, 112] width 45 height 7
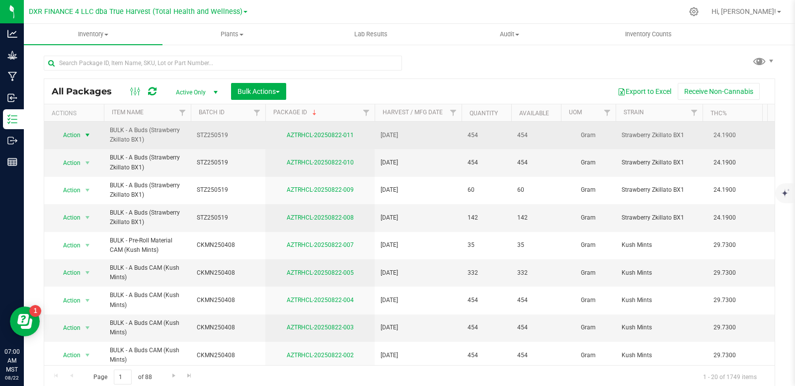
click at [88, 134] on span "select" at bounding box center [87, 135] width 8 height 8
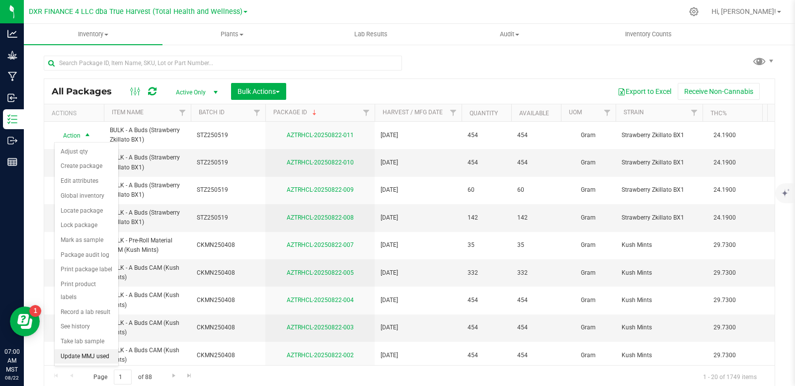
click at [94, 349] on li "Update MMJ used" at bounding box center [87, 356] width 64 height 15
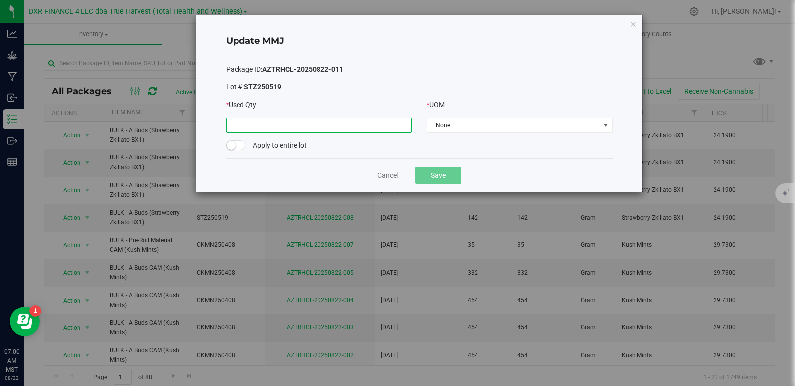
click at [292, 124] on input at bounding box center [318, 125] width 185 height 14
type input "454.0000"
click at [459, 124] on span "None" at bounding box center [513, 125] width 172 height 14
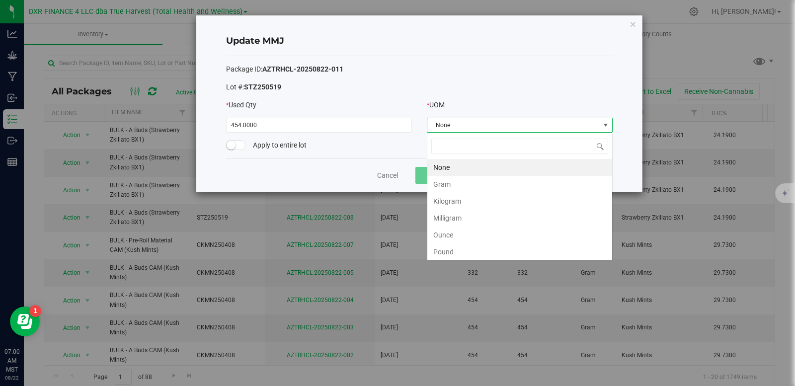
scroll to position [15, 186]
click at [452, 183] on li "Gram" at bounding box center [519, 184] width 185 height 17
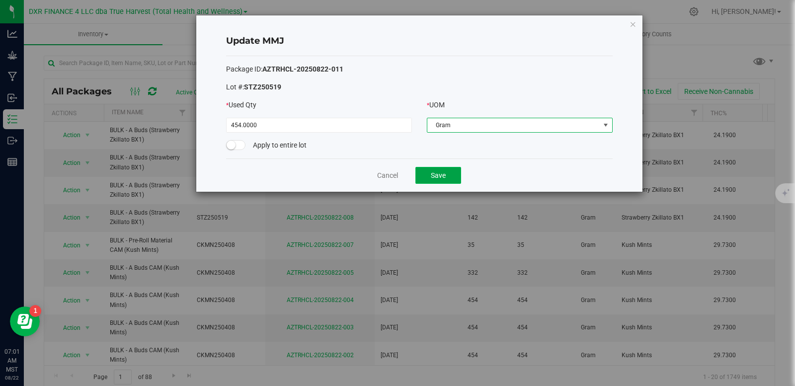
click at [444, 174] on button "Save" at bounding box center [438, 175] width 46 height 17
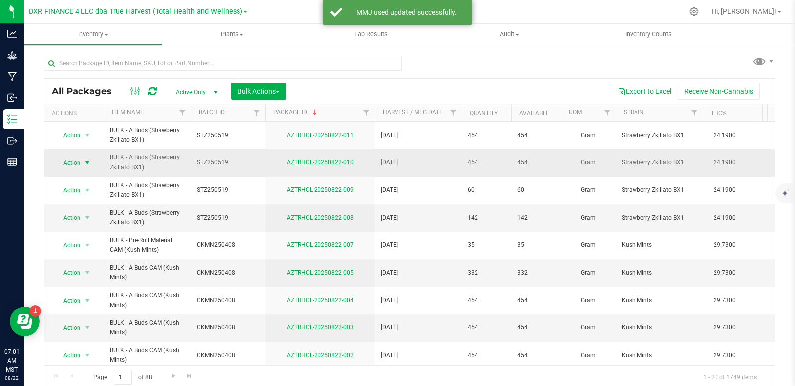
click at [86, 167] on span "select" at bounding box center [87, 163] width 12 height 14
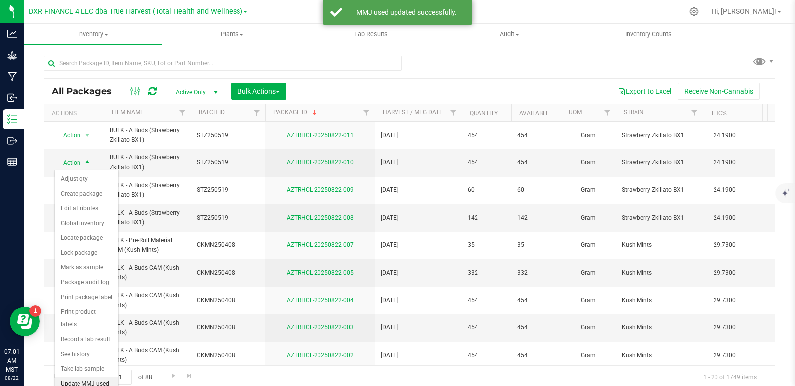
click at [86, 368] on li "Update MMJ used" at bounding box center [87, 384] width 64 height 15
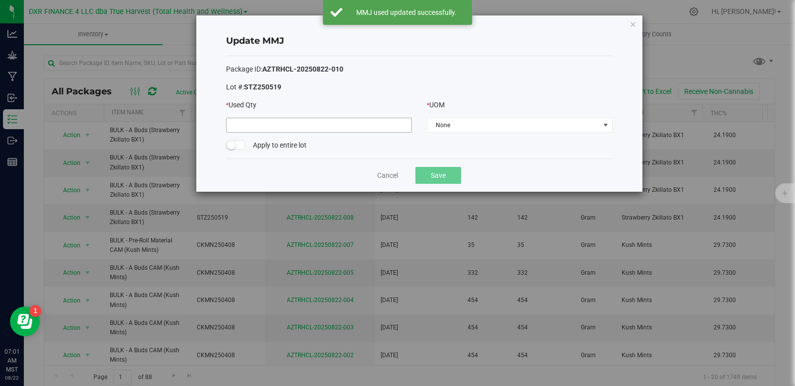
click at [307, 130] on input at bounding box center [318, 125] width 185 height 14
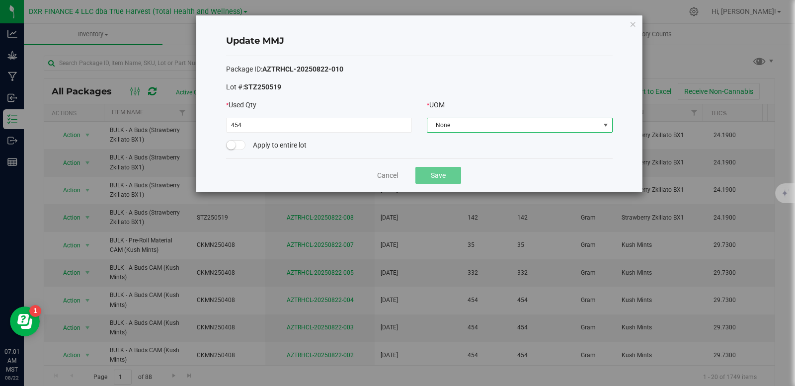
type input "454.0000"
click at [442, 128] on span "None" at bounding box center [513, 125] width 172 height 14
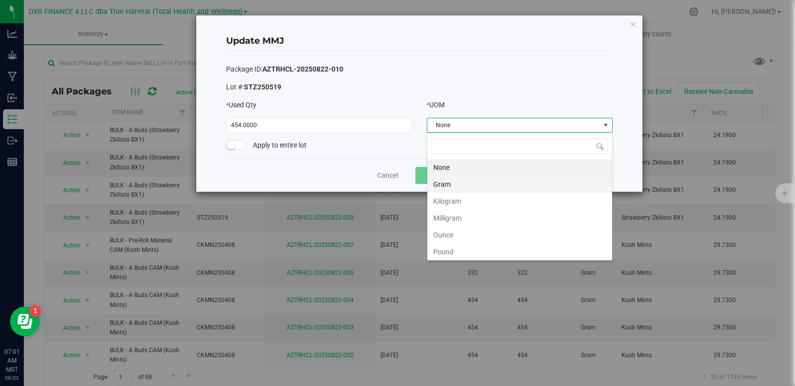
click at [439, 184] on li "Gram" at bounding box center [519, 184] width 185 height 17
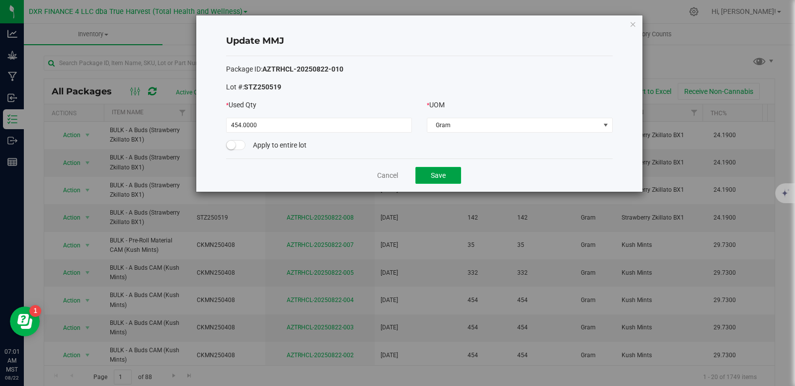
click at [436, 175] on button "Save" at bounding box center [438, 175] width 46 height 17
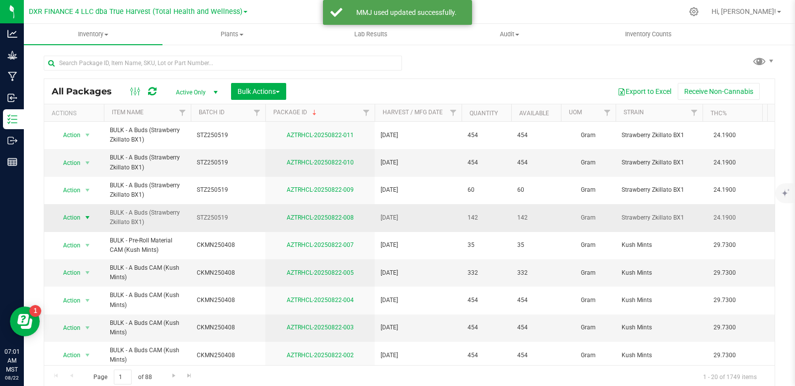
click at [87, 217] on span "select" at bounding box center [87, 218] width 8 height 8
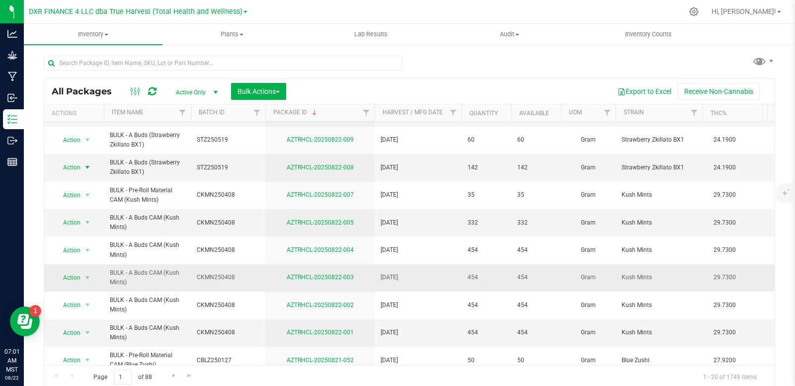
scroll to position [50, 0]
click at [86, 167] on span "select" at bounding box center [87, 168] width 8 height 8
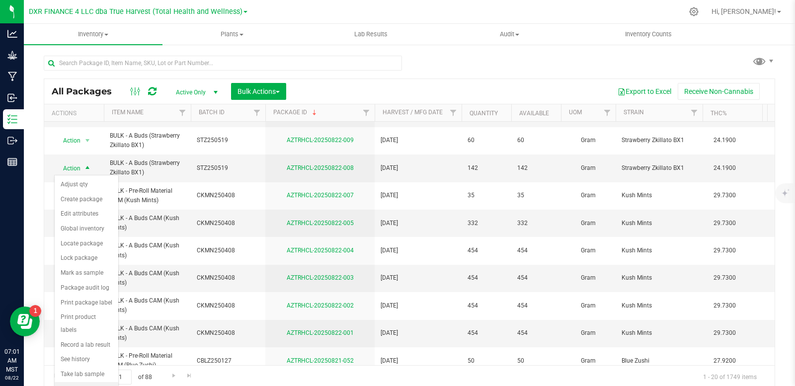
click at [71, 368] on li "Update MMJ used" at bounding box center [87, 389] width 64 height 15
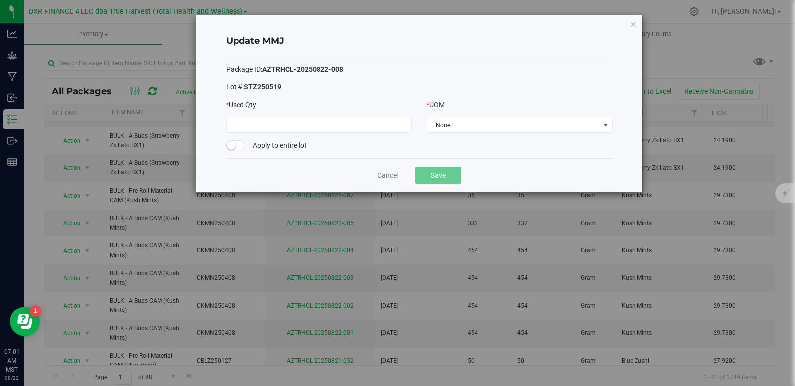
click at [267, 114] on div at bounding box center [419, 113] width 386 height 7
click at [263, 124] on input at bounding box center [318, 125] width 185 height 14
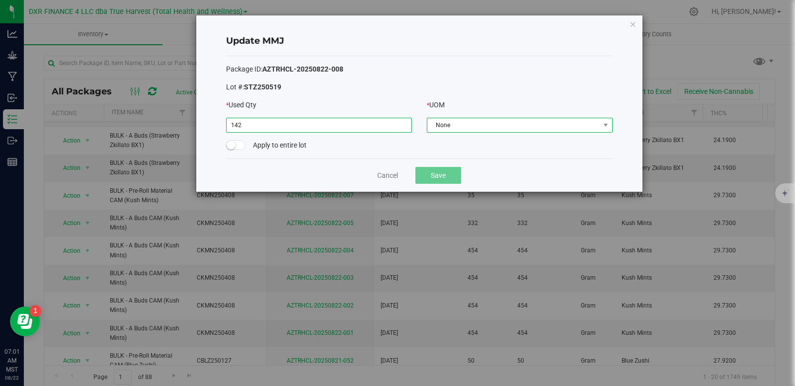
type input "142.0000"
click at [487, 127] on span "None" at bounding box center [513, 125] width 172 height 14
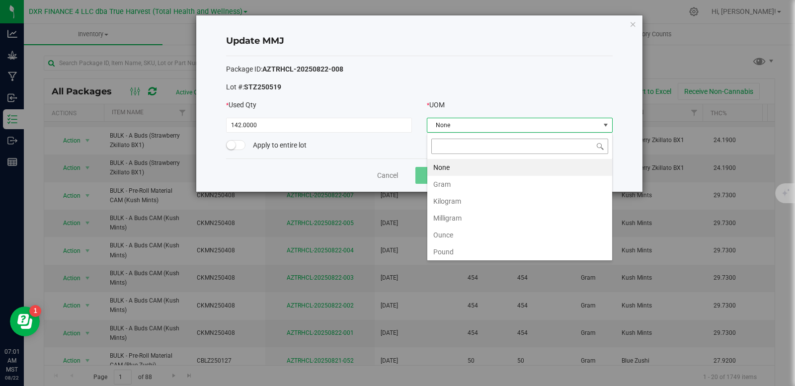
scroll to position [15, 186]
click at [463, 182] on li "Gram" at bounding box center [519, 184] width 185 height 17
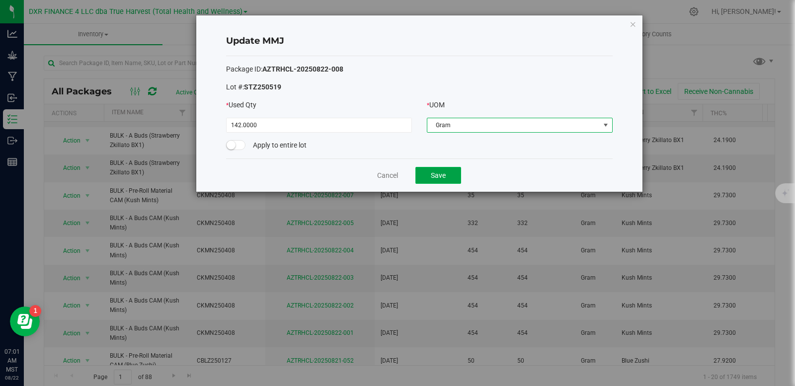
click at [419, 176] on button "Save" at bounding box center [438, 175] width 46 height 17
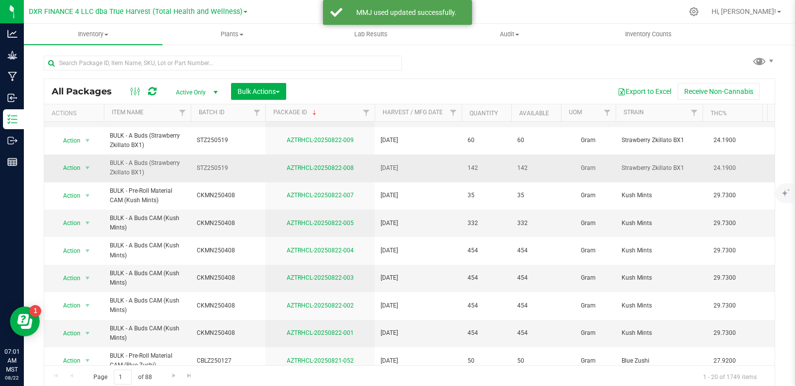
scroll to position [0, 0]
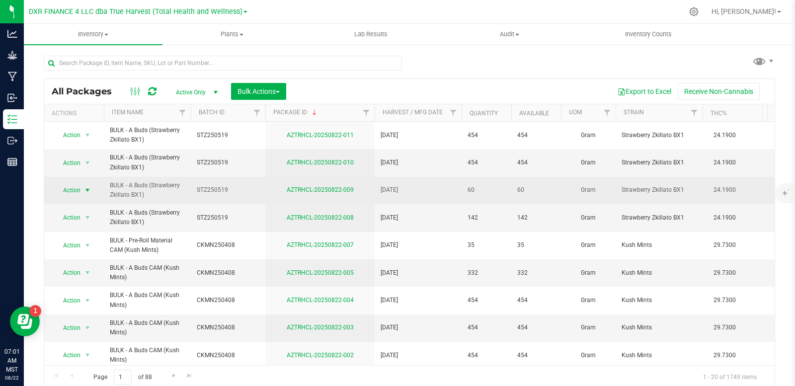
click at [88, 189] on span "select" at bounding box center [87, 190] width 8 height 8
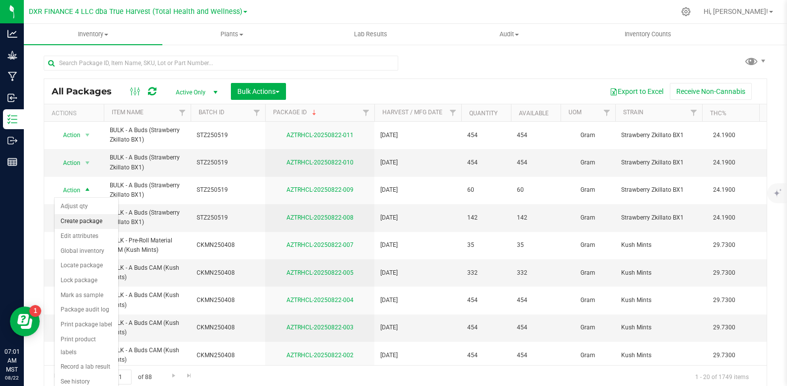
click at [97, 225] on li "Create package" at bounding box center [87, 221] width 64 height 15
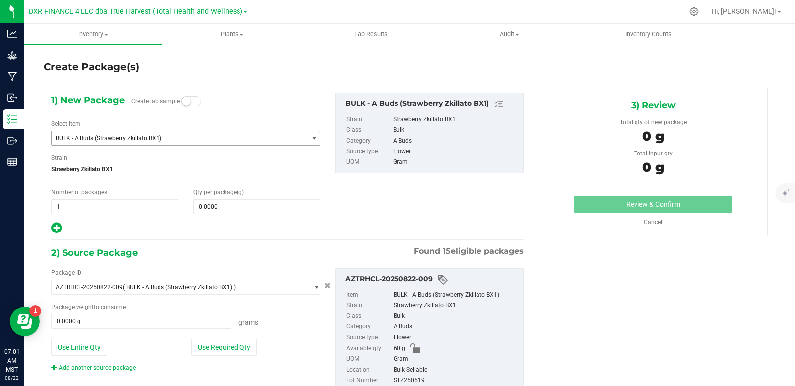
click at [173, 139] on span "BULK - A Buds (Strawberry Zkillato BX1)" at bounding box center [175, 138] width 238 height 7
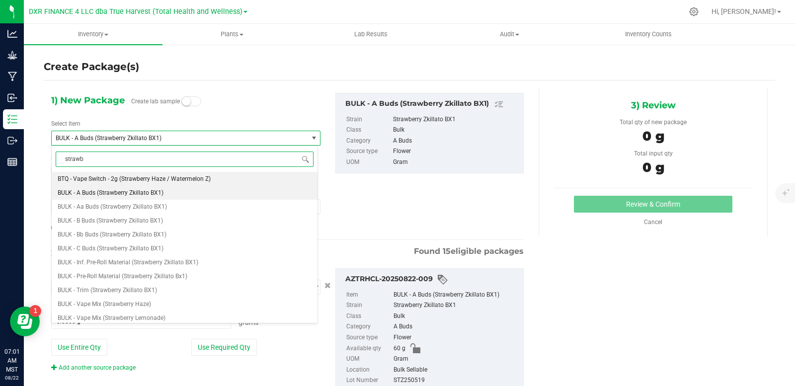
type input "strawbe"
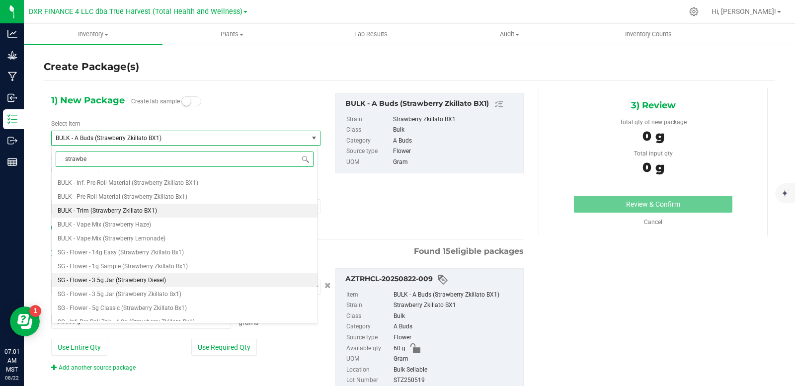
scroll to position [30, 0]
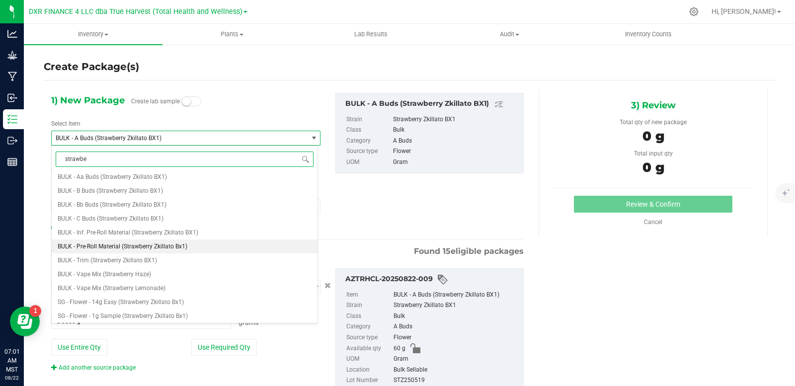
click at [167, 246] on span "BULK - Pre-Roll Material (Strawberry Zkillato Bx1)" at bounding box center [123, 246] width 130 height 7
type input "0.0000"
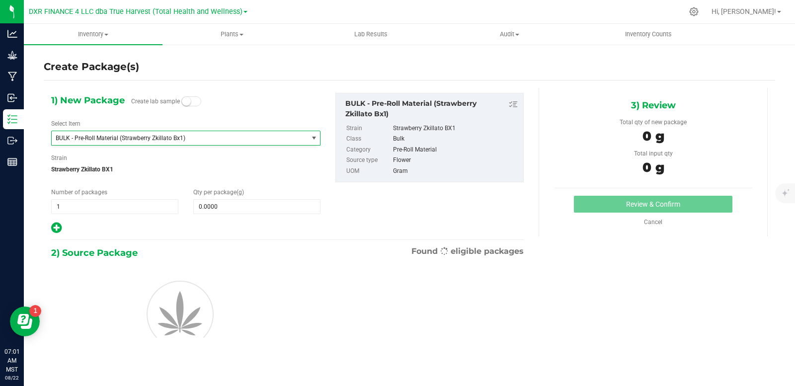
scroll to position [9457, 0]
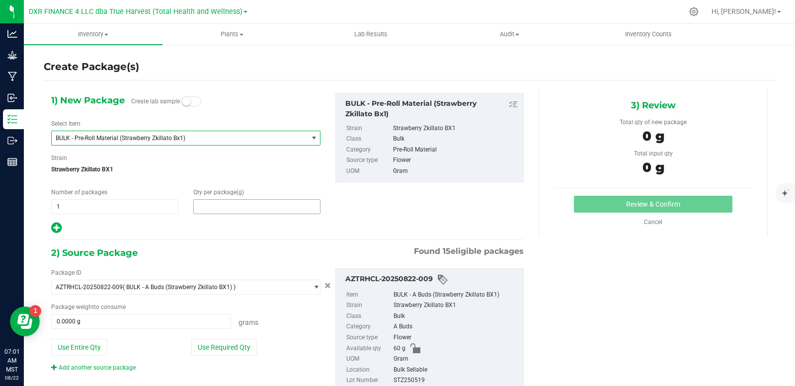
click at [220, 206] on span at bounding box center [256, 206] width 127 height 15
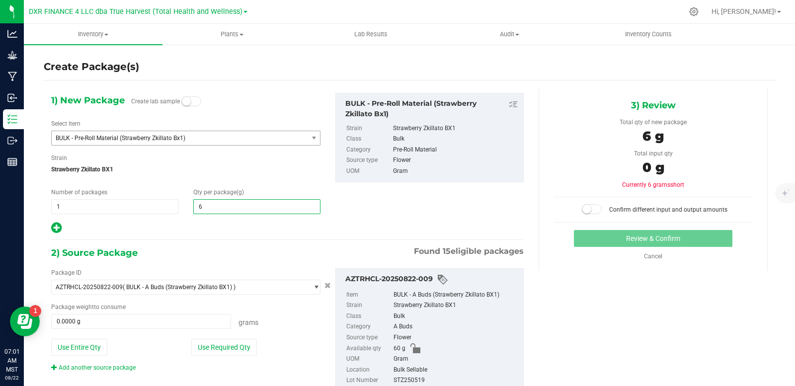
type input "60"
type input "60.0000"
click at [485, 206] on div "1) New Package Create lab sample Select Item BULK - Pre-Roll Material (Strawber…" at bounding box center [287, 164] width 487 height 142
click at [587, 207] on span at bounding box center [592, 209] width 20 height 10
click at [572, 314] on div "1) New Package Create lab sample Select Item BULK - Pre-Roll Material (Strawber…" at bounding box center [409, 250] width 731 height 324
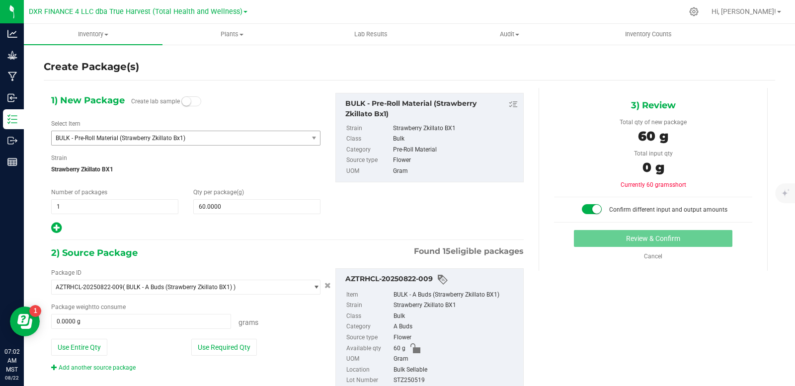
click at [589, 204] on span at bounding box center [592, 209] width 20 height 10
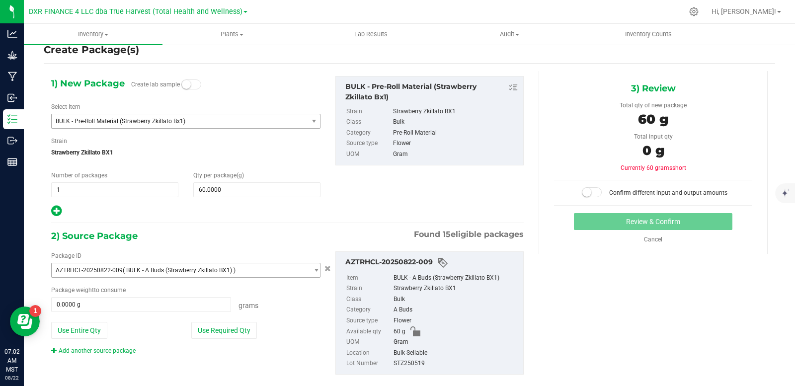
scroll to position [34, 0]
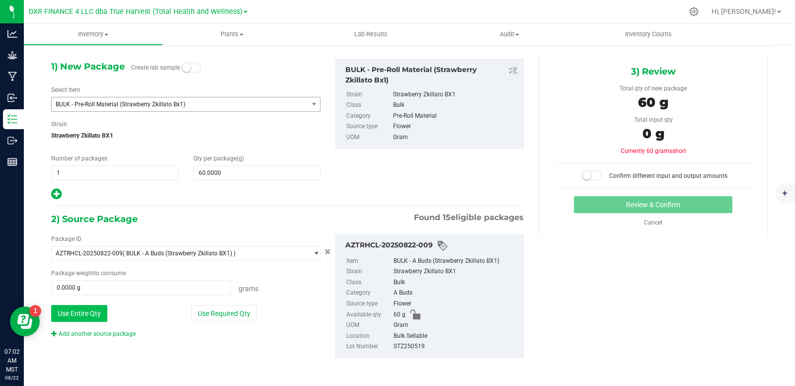
click at [97, 314] on button "Use Entire Qty" at bounding box center [79, 313] width 56 height 17
type input "60.0000 g"
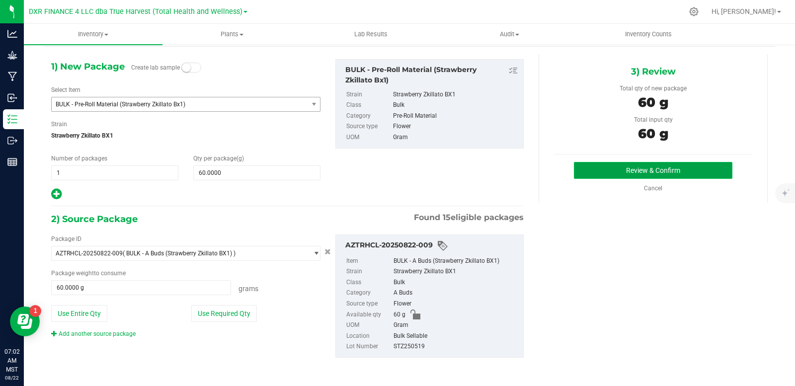
click at [624, 169] on button "Review & Confirm" at bounding box center [653, 170] width 158 height 17
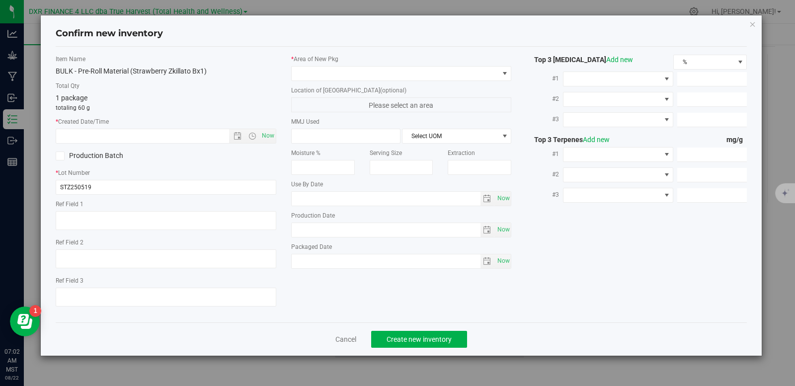
type textarea "2025-05-19"
click at [104, 223] on textarea at bounding box center [166, 220] width 221 height 19
click at [102, 222] on textarea at bounding box center [166, 220] width 221 height 19
click at [101, 221] on textarea at bounding box center [166, 220] width 221 height 19
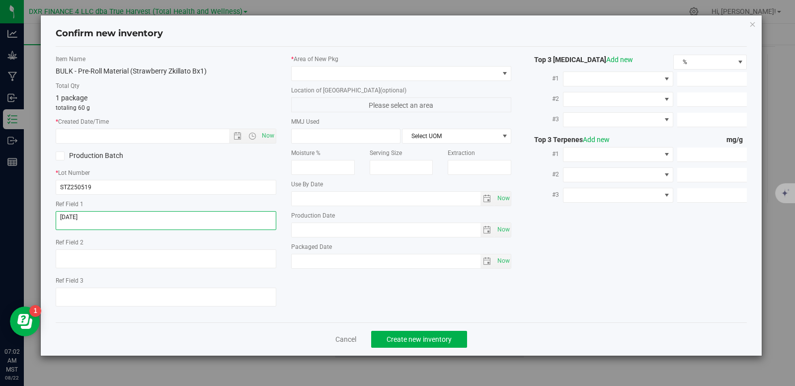
click at [100, 220] on textarea at bounding box center [166, 220] width 221 height 19
click at [110, 124] on label "* Created Date/Time" at bounding box center [166, 121] width 221 height 9
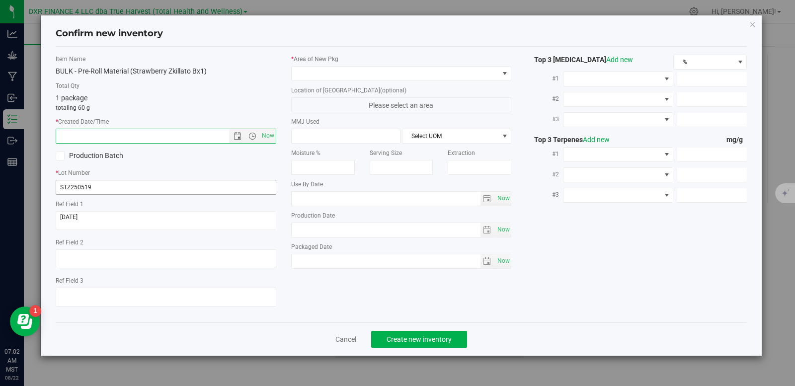
drag, startPoint x: 83, startPoint y: 145, endPoint x: 56, endPoint y: 182, distance: 46.5
click at [74, 155] on div "Item Name BULK - Pre-Roll Material (Strawberry Zkillato Bx1) Total Qty 1 packag…" at bounding box center [165, 185] width 235 height 260
click at [150, 134] on input "text" at bounding box center [151, 136] width 190 height 14
paste input "2025-05-19"
type input "5/19/2025 7:02 AM"
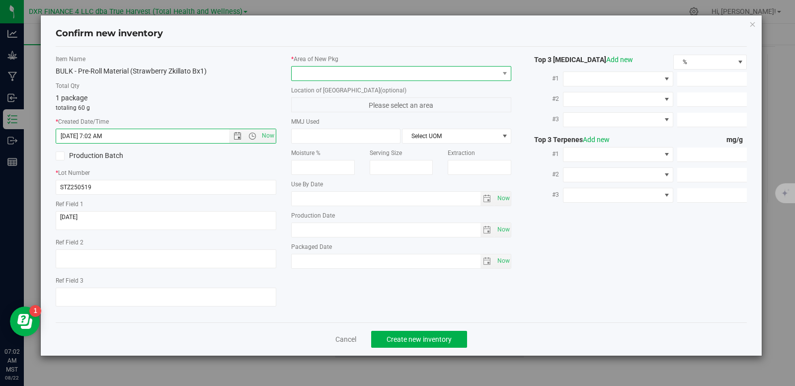
click at [317, 75] on span at bounding box center [395, 74] width 207 height 14
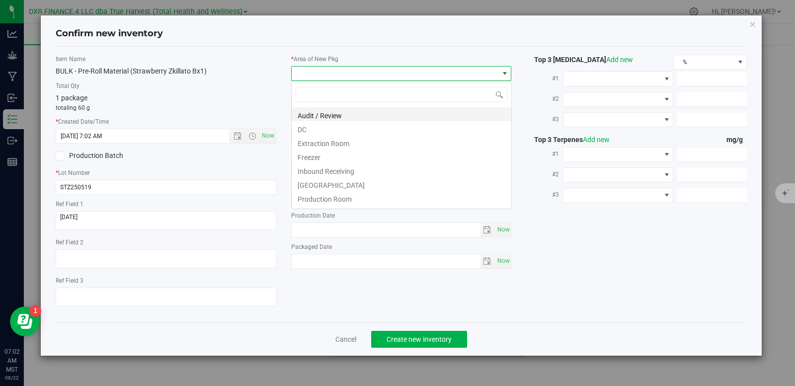
scroll to position [15, 221]
click at [316, 130] on li "DC" at bounding box center [402, 128] width 220 height 14
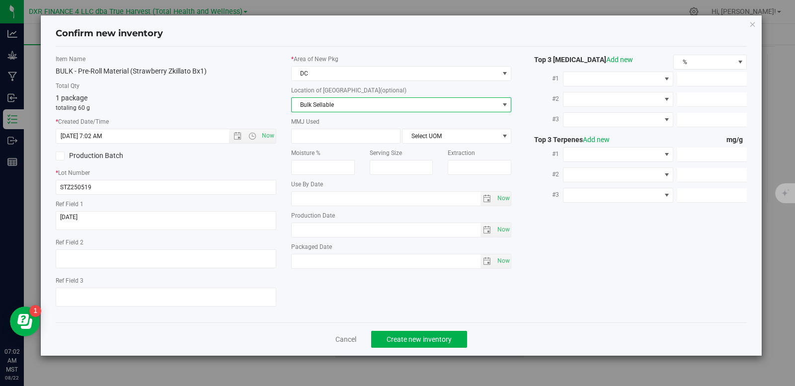
click at [352, 105] on span "Bulk Sellable" at bounding box center [395, 105] width 207 height 14
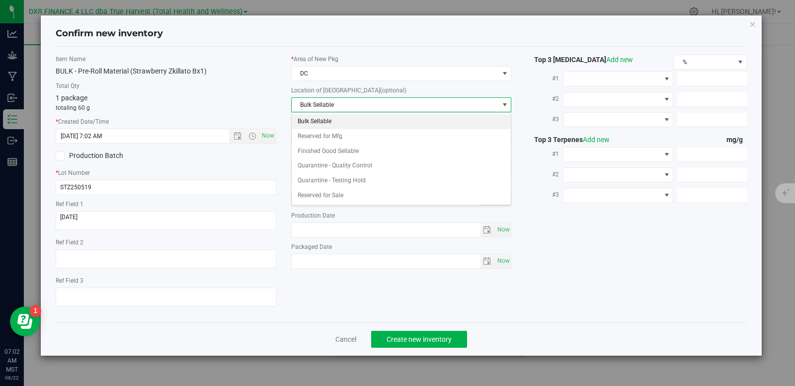
click at [357, 124] on li "Bulk Sellable" at bounding box center [402, 121] width 220 height 15
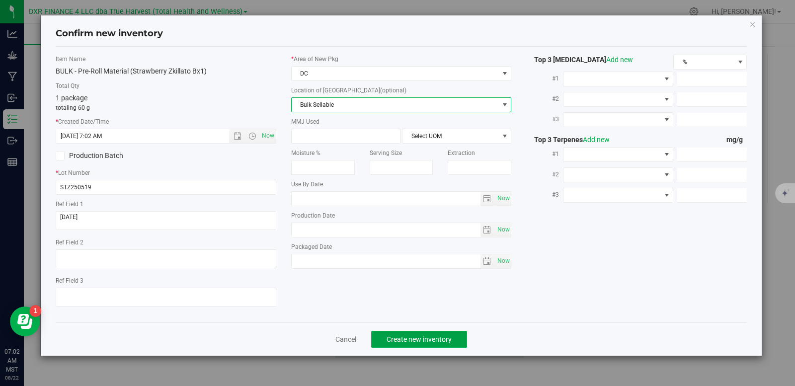
click at [424, 336] on span "Create new inventory" at bounding box center [418, 339] width 65 height 8
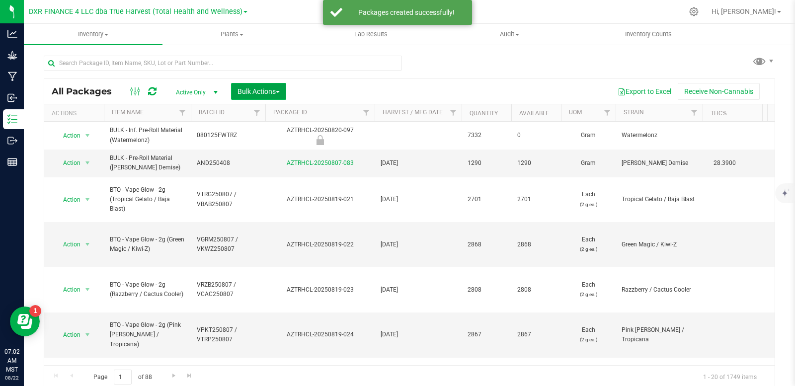
click at [275, 94] on span "Bulk Actions" at bounding box center [258, 91] width 42 height 8
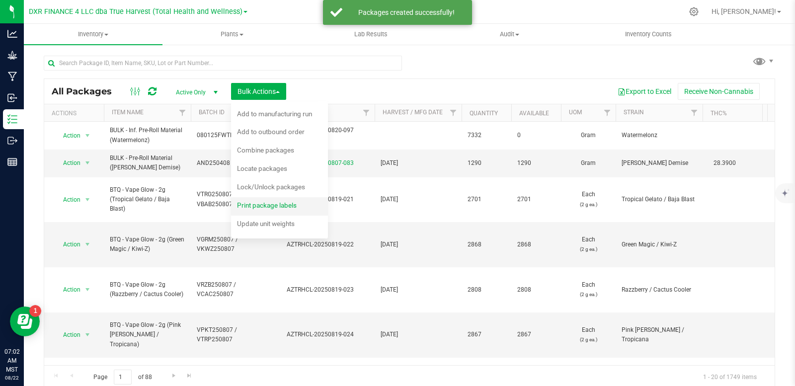
click at [267, 207] on span "Print package labels" at bounding box center [267, 205] width 60 height 8
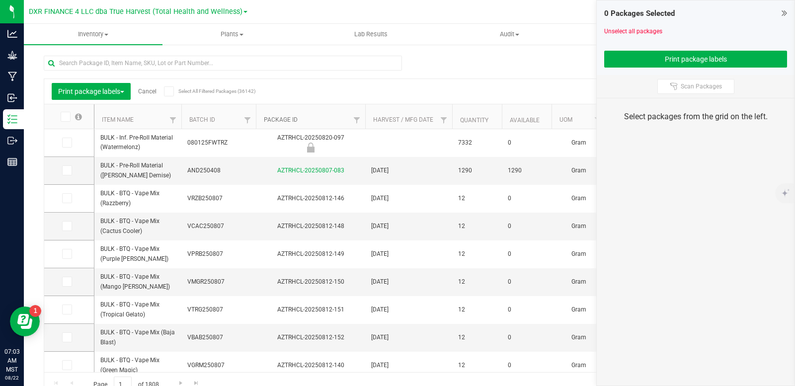
click at [285, 121] on link "Package ID" at bounding box center [281, 119] width 34 height 7
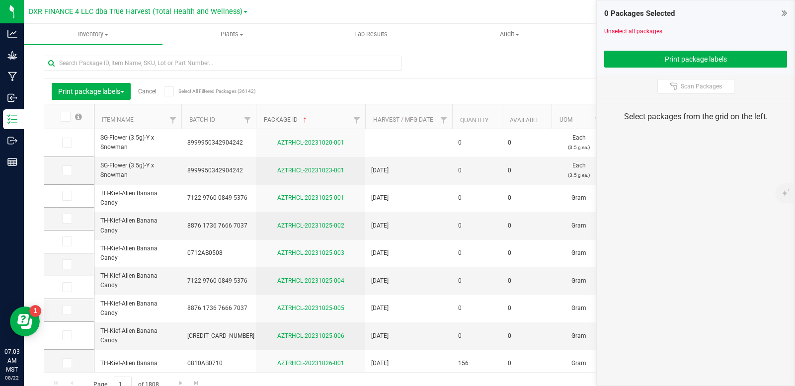
click at [285, 118] on link "Package ID" at bounding box center [286, 119] width 45 height 7
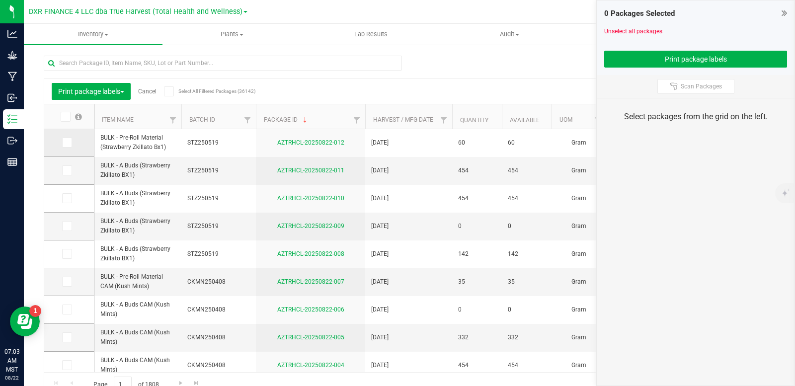
click at [67, 143] on icon at bounding box center [66, 143] width 6 height 0
click at [0, 0] on input "checkbox" at bounding box center [0, 0] width 0 height 0
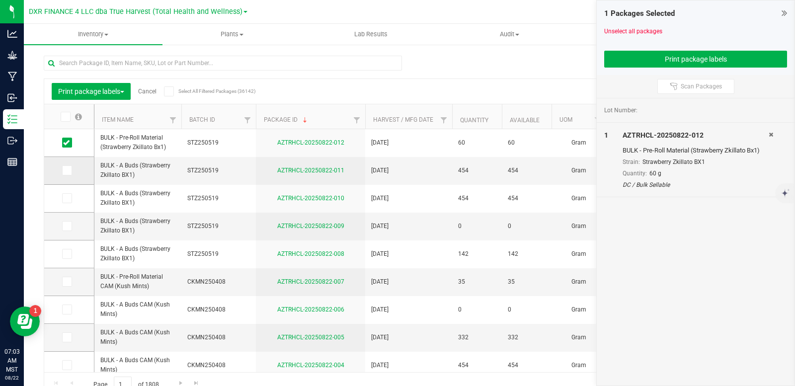
click at [65, 170] on icon at bounding box center [66, 170] width 6 height 0
click at [0, 0] on input "checkbox" at bounding box center [0, 0] width 0 height 0
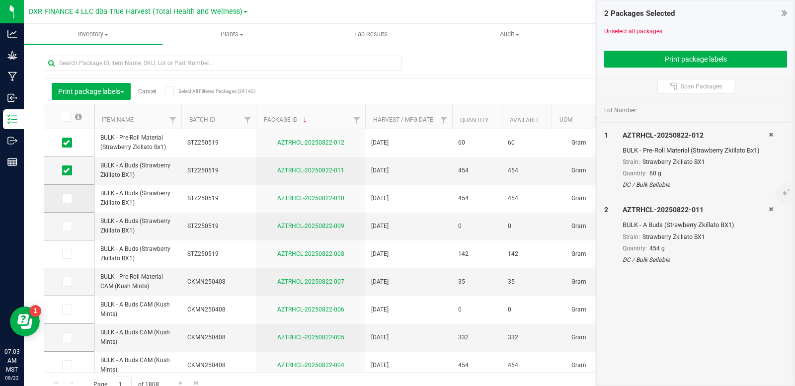
click at [70, 198] on span at bounding box center [67, 198] width 10 height 10
click at [0, 0] on input "checkbox" at bounding box center [0, 0] width 0 height 0
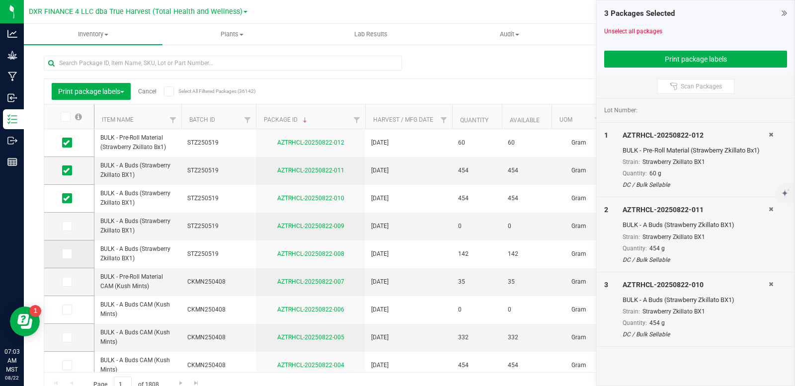
click at [70, 255] on span at bounding box center [67, 254] width 10 height 10
click at [0, 0] on input "checkbox" at bounding box center [0, 0] width 0 height 0
click at [68, 282] on icon at bounding box center [66, 282] width 6 height 0
click at [0, 0] on input "checkbox" at bounding box center [0, 0] width 0 height 0
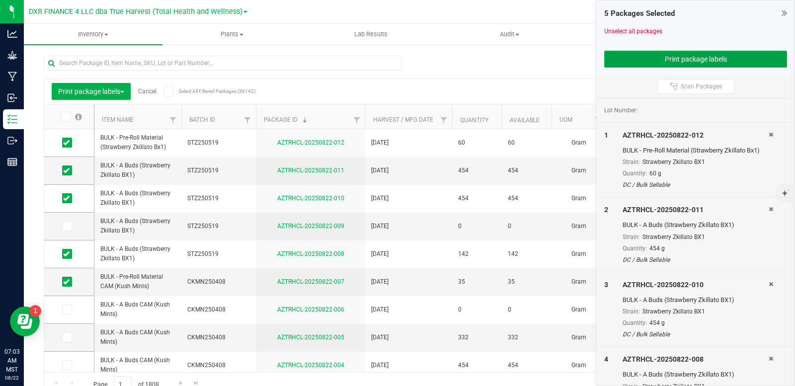
click at [621, 63] on button "Print package labels" at bounding box center [695, 59] width 183 height 17
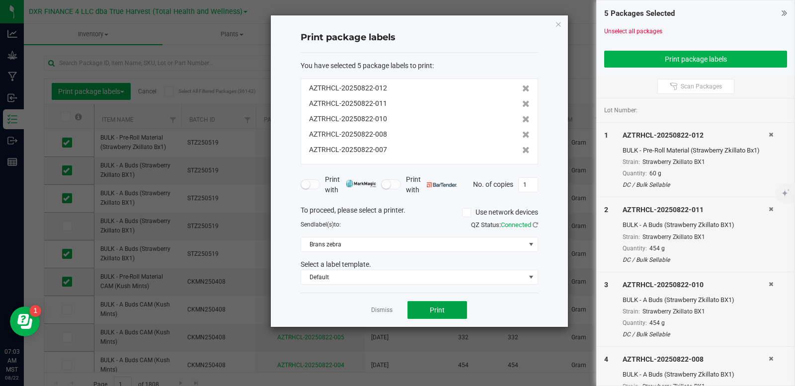
click at [443, 307] on span "Print" at bounding box center [437, 310] width 15 height 8
click at [384, 311] on link "Dismiss" at bounding box center [381, 310] width 21 height 8
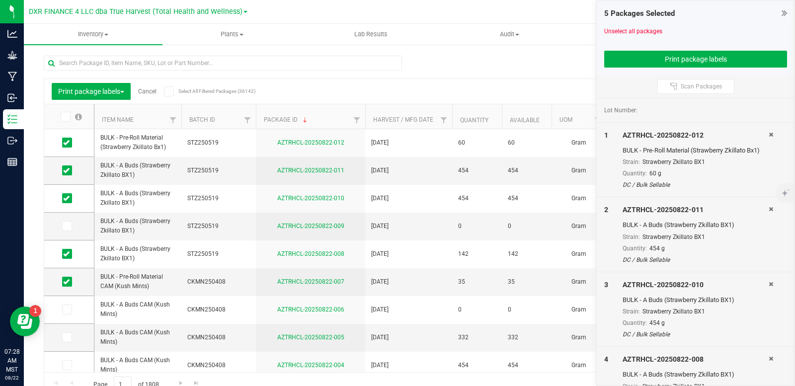
click at [148, 93] on link "Cancel" at bounding box center [147, 91] width 18 height 7
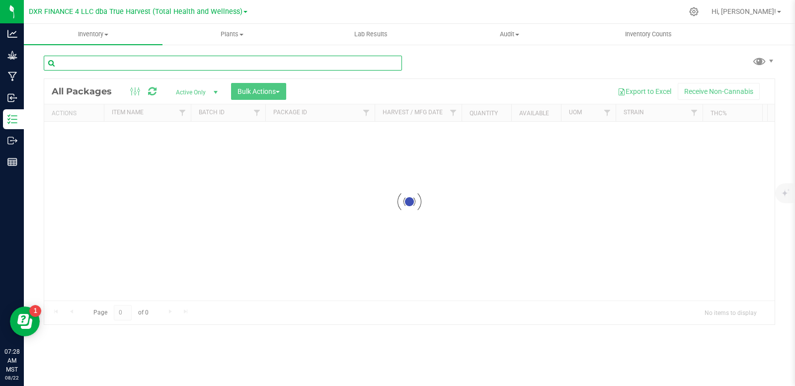
click at [159, 62] on input "text" at bounding box center [223, 63] width 358 height 15
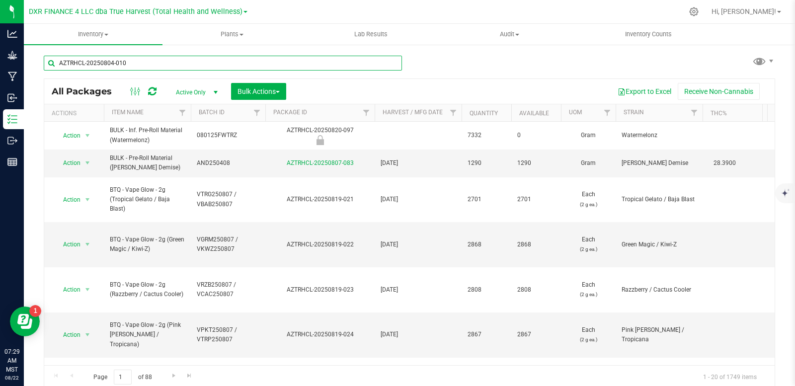
type input "AZTRHCL-20250804-010"
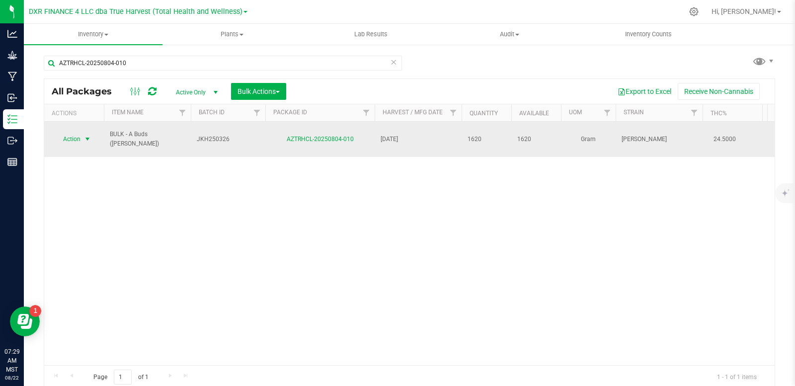
click at [90, 137] on span "select" at bounding box center [87, 139] width 8 height 8
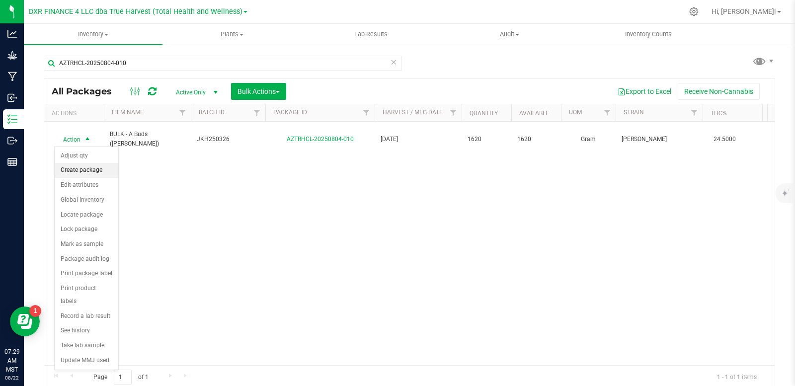
click at [95, 172] on li "Create package" at bounding box center [87, 170] width 64 height 15
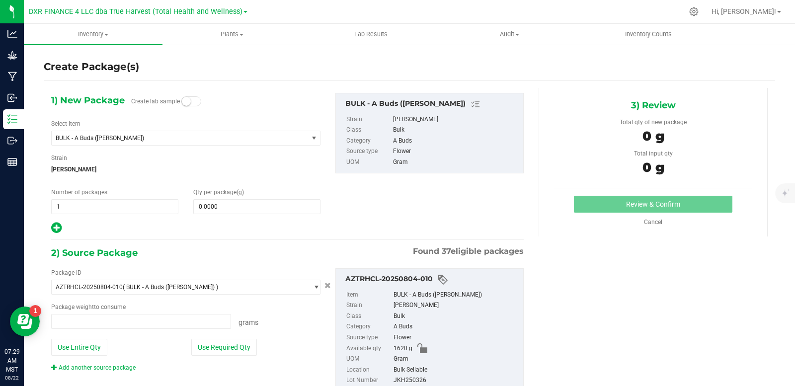
type input "0.0000 g"
click at [225, 202] on span at bounding box center [256, 206] width 127 height 15
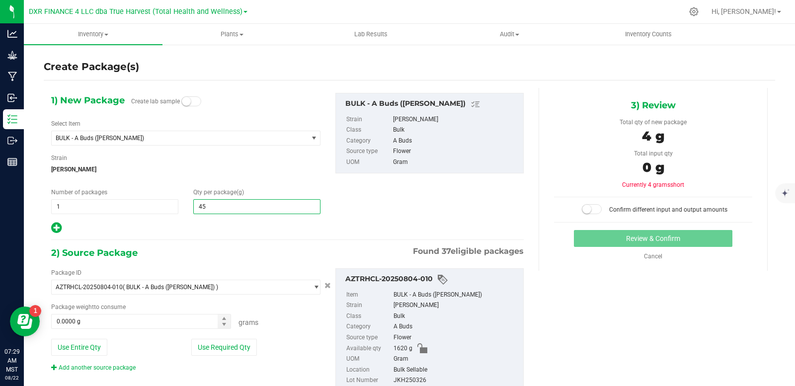
type input "454"
type input "454.0000"
click at [97, 200] on span "1 1" at bounding box center [114, 206] width 127 height 15
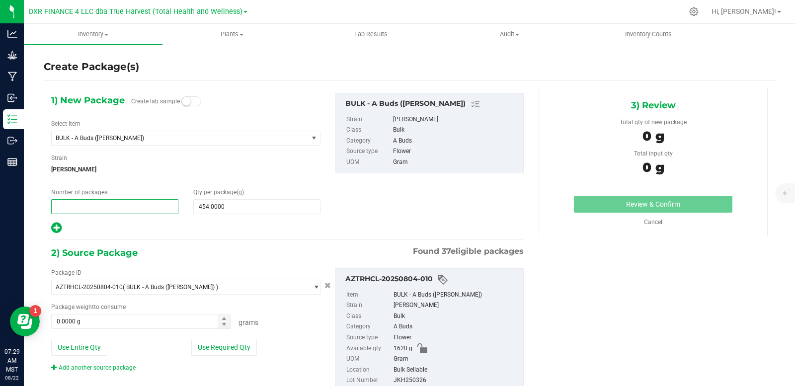
type input "3"
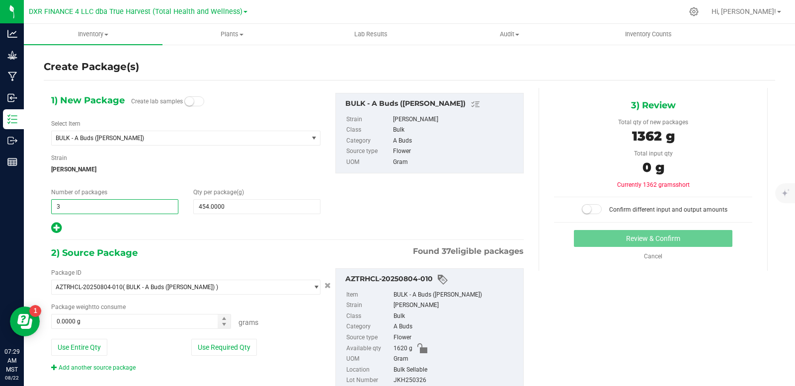
type input "3"
click at [59, 228] on icon at bounding box center [56, 228] width 10 height 12
type input "454.0000"
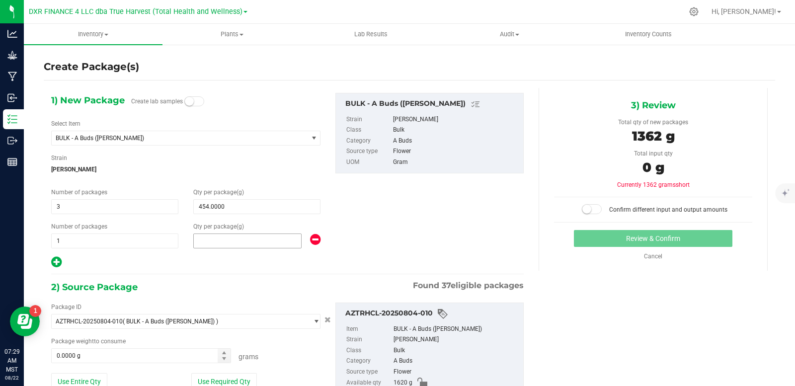
click at [229, 243] on span at bounding box center [247, 240] width 108 height 15
type input "237"
type input "237.0000"
click at [410, 201] on div "1) New Package Create lab samples Select Item BULK - A Buds (Jack Herer) ARCHIV…" at bounding box center [287, 181] width 487 height 176
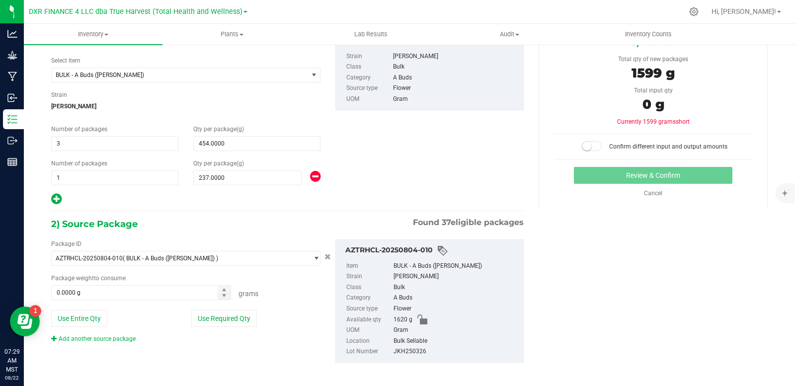
scroll to position [68, 0]
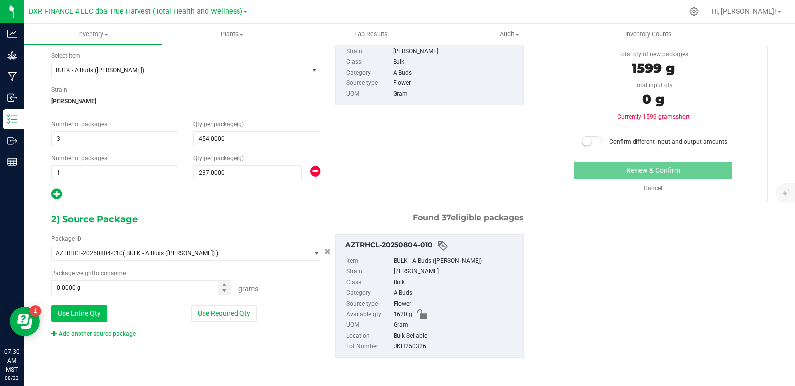
click at [69, 315] on button "Use Entire Qty" at bounding box center [79, 313] width 56 height 17
type input "1620.0000 g"
click at [587, 140] on span at bounding box center [592, 141] width 20 height 10
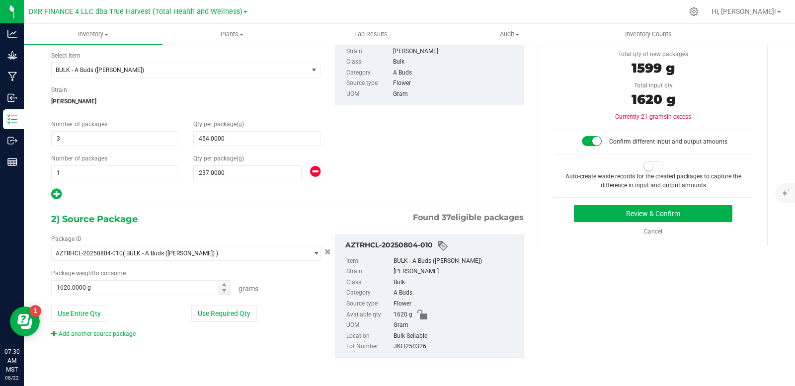
click at [653, 164] on span at bounding box center [653, 166] width 20 height 10
click at [645, 215] on button "Review & Confirm" at bounding box center [653, 213] width 158 height 17
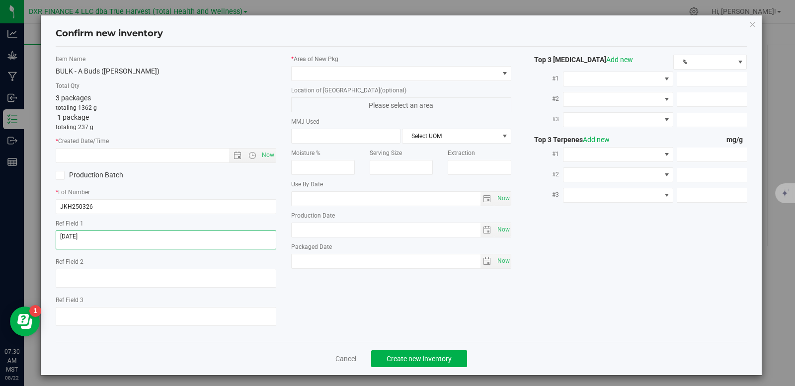
click at [105, 239] on textarea at bounding box center [166, 239] width 221 height 19
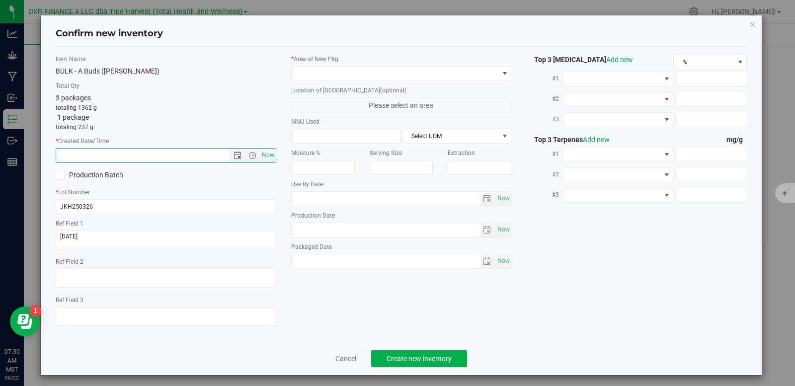
click at [109, 154] on input "text" at bounding box center [151, 156] width 190 height 14
paste input "2025-03-26"
type input "3/26/2025 7:30 AM"
click at [356, 72] on span at bounding box center [395, 74] width 207 height 14
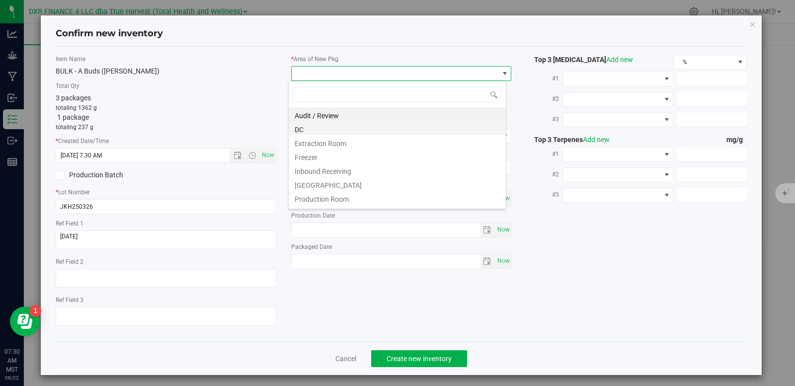
scroll to position [15, 219]
click at [332, 122] on li "DC" at bounding box center [397, 128] width 217 height 14
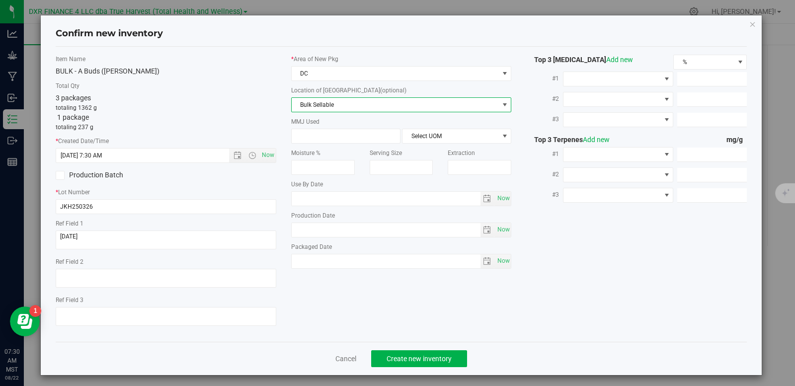
click at [341, 106] on span "Bulk Sellable" at bounding box center [395, 105] width 207 height 14
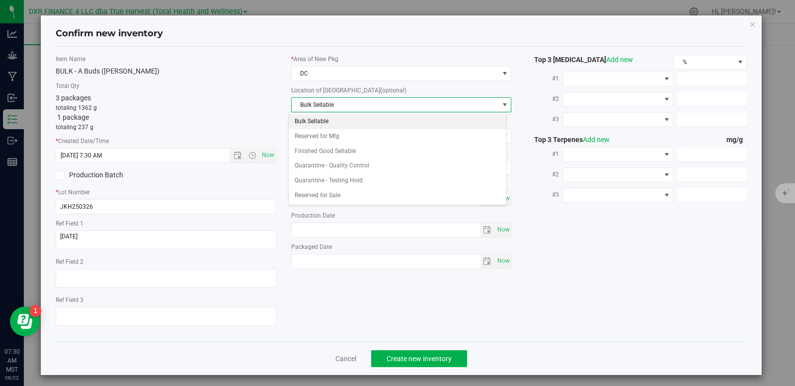
click at [321, 123] on li "Bulk Sellable" at bounding box center [397, 121] width 217 height 15
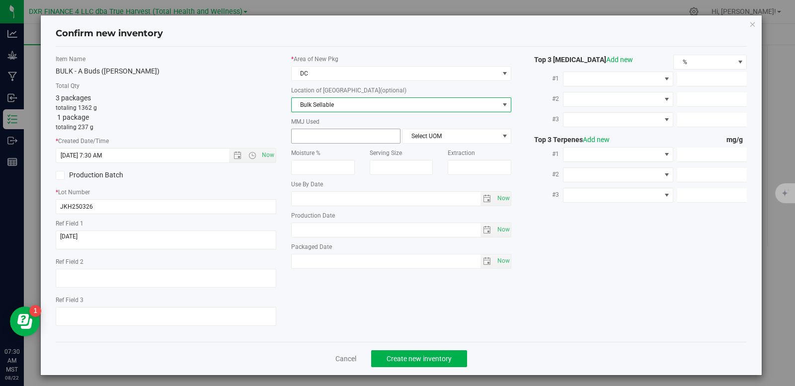
click at [323, 137] on span at bounding box center [345, 136] width 109 height 15
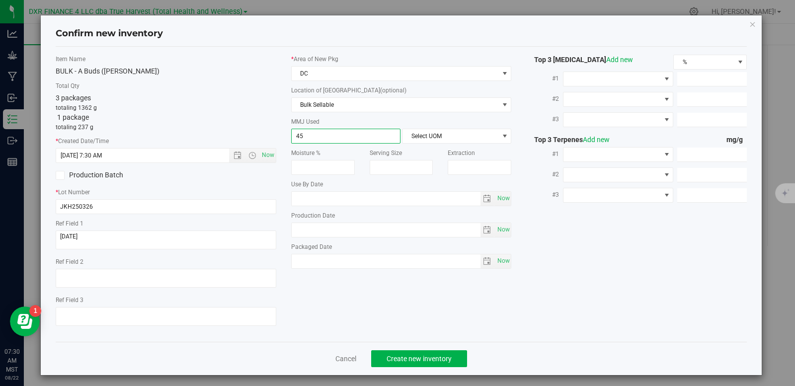
type input "454"
type input "454.0000"
click at [421, 136] on span "Select UOM" at bounding box center [450, 136] width 96 height 14
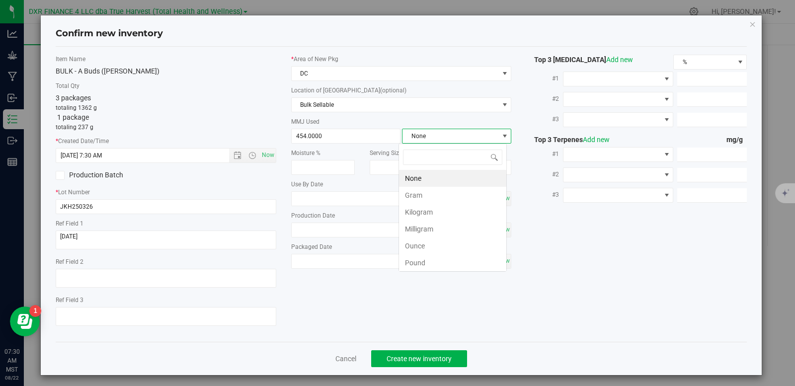
scroll to position [15, 108]
click at [445, 200] on li "Gram" at bounding box center [452, 195] width 107 height 17
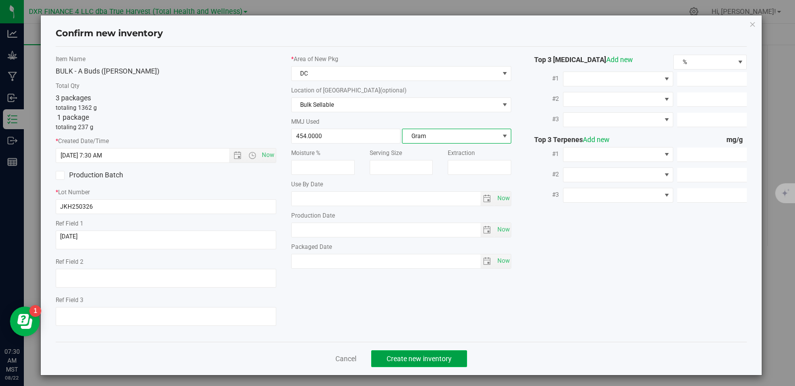
click at [406, 362] on span "Create new inventory" at bounding box center [418, 359] width 65 height 8
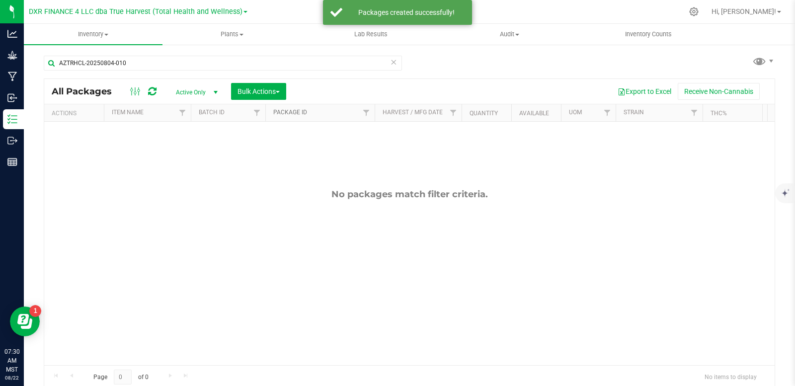
click at [298, 109] on link "Package ID" at bounding box center [290, 112] width 34 height 7
click at [298, 115] on link "Package ID" at bounding box center [295, 112] width 45 height 7
click at [151, 64] on input "AZTRHCL-20250804-010" at bounding box center [223, 63] width 358 height 15
click at [150, 63] on input "AZTRHCL-20250804-010" at bounding box center [223, 63] width 358 height 15
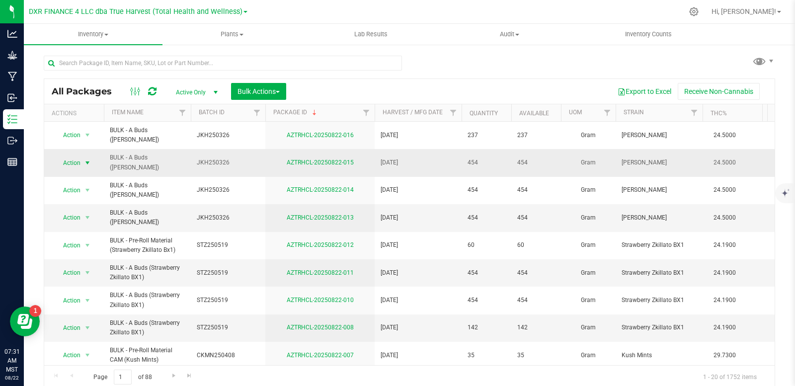
click at [86, 159] on span "select" at bounding box center [87, 163] width 8 height 8
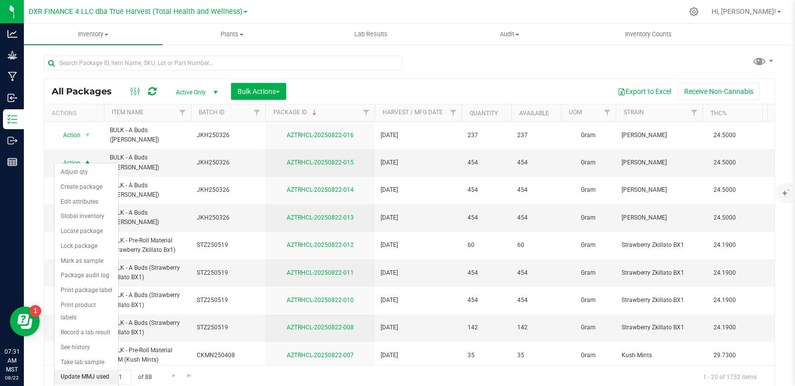
click at [105, 368] on li "Update MMJ used" at bounding box center [87, 377] width 64 height 15
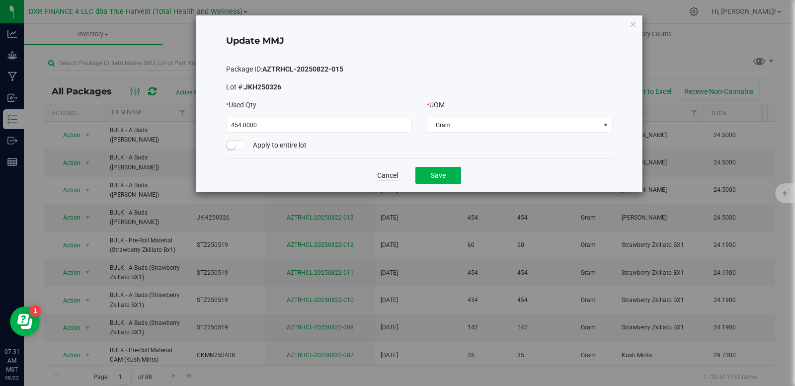
click at [385, 174] on button "Cancel" at bounding box center [387, 175] width 21 height 10
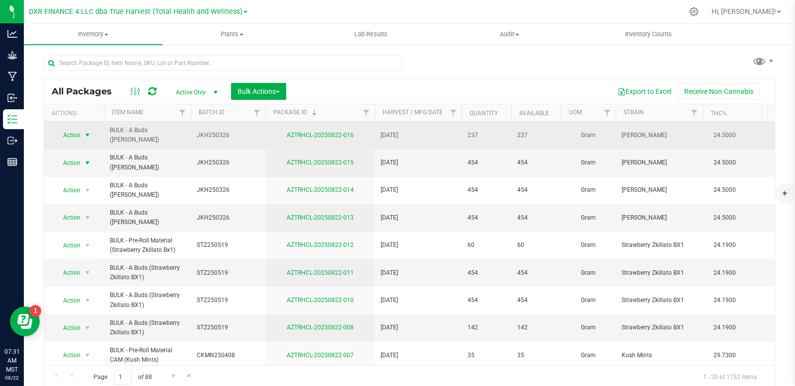
click at [85, 131] on span "select" at bounding box center [87, 135] width 8 height 8
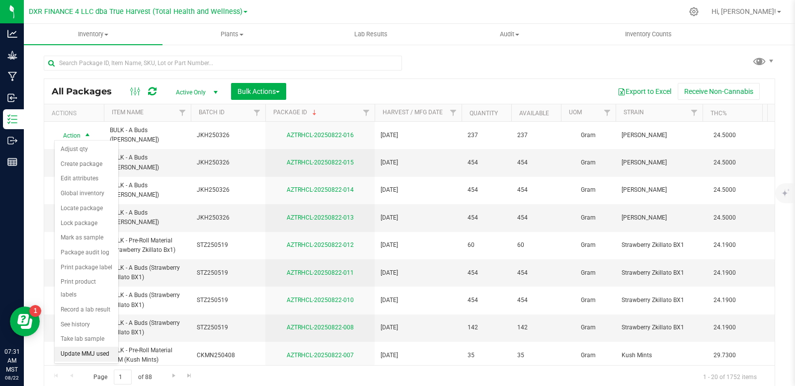
click at [86, 347] on li "Update MMJ used" at bounding box center [87, 354] width 64 height 15
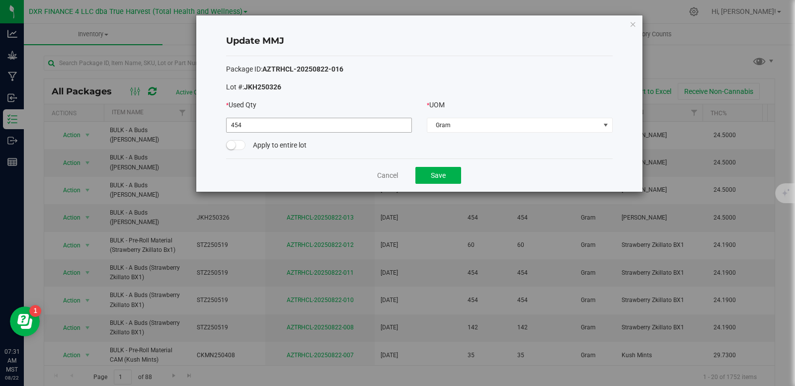
click at [317, 126] on input "454" at bounding box center [318, 125] width 185 height 14
type input "237.0000"
click at [445, 176] on button "Save" at bounding box center [438, 175] width 46 height 17
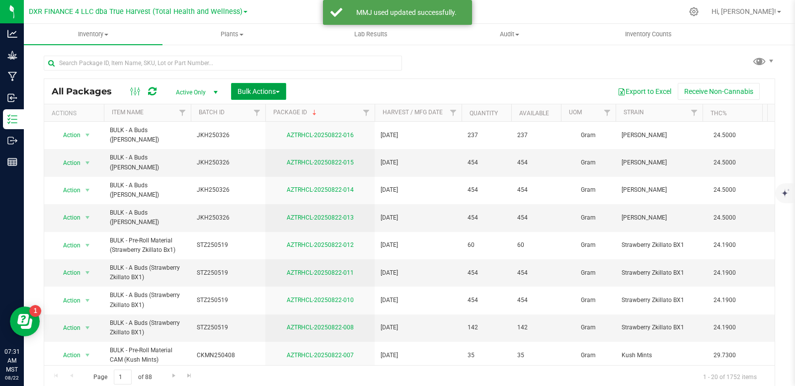
click at [285, 93] on button "Bulk Actions" at bounding box center [258, 91] width 55 height 17
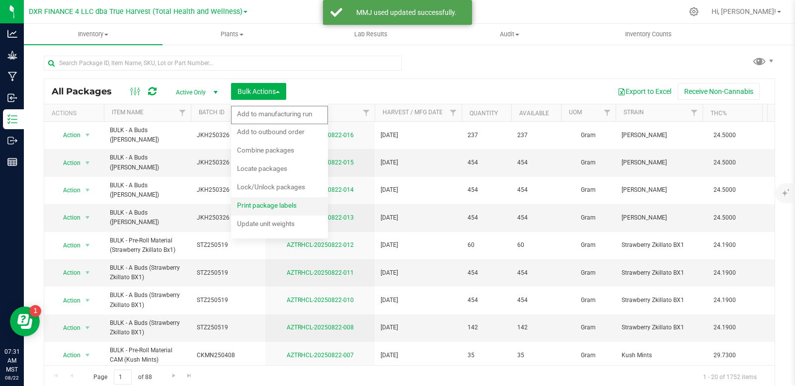
click at [272, 211] on div "Print package labels" at bounding box center [273, 207] width 73 height 16
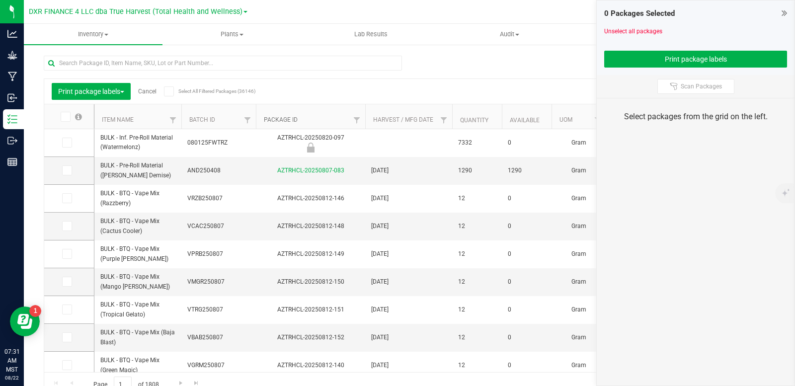
click at [291, 121] on link "Package ID" at bounding box center [281, 119] width 34 height 7
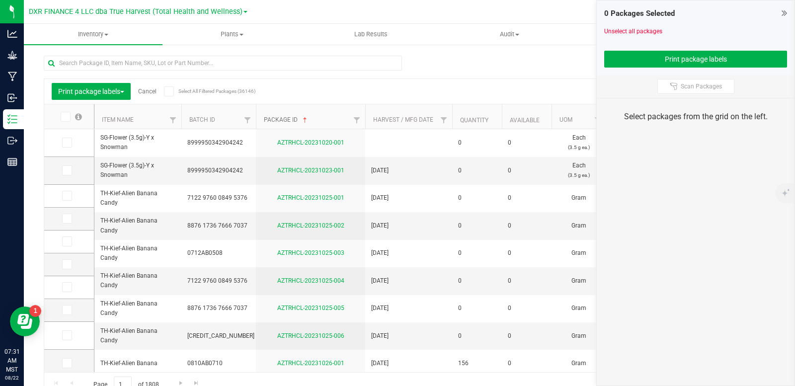
click at [291, 121] on link "Package ID" at bounding box center [286, 119] width 45 height 7
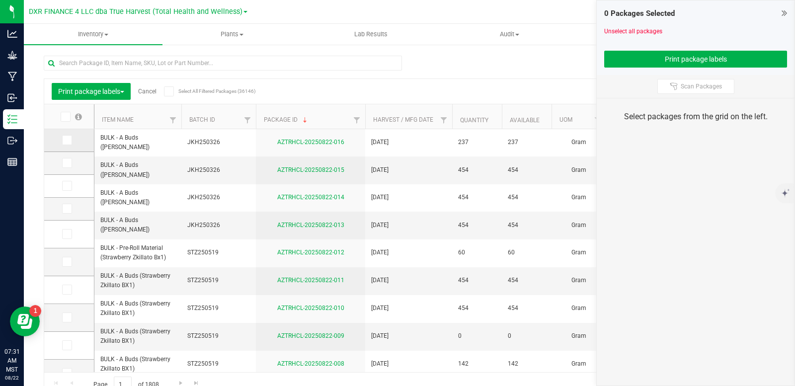
click at [67, 140] on icon at bounding box center [66, 140] width 6 height 0
click at [0, 0] on input "checkbox" at bounding box center [0, 0] width 0 height 0
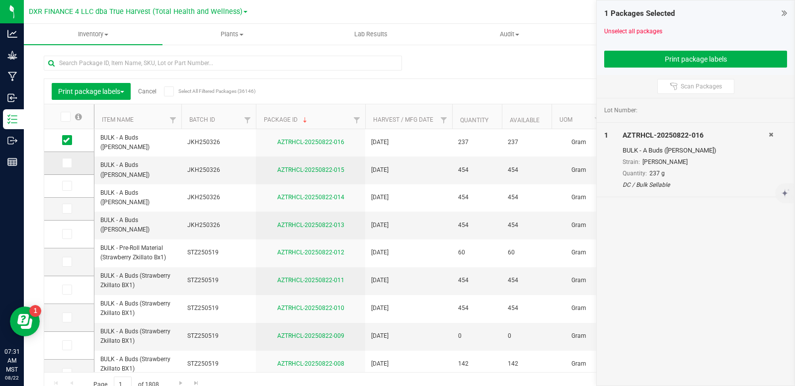
click at [67, 163] on icon at bounding box center [66, 163] width 6 height 0
click at [0, 0] on input "checkbox" at bounding box center [0, 0] width 0 height 0
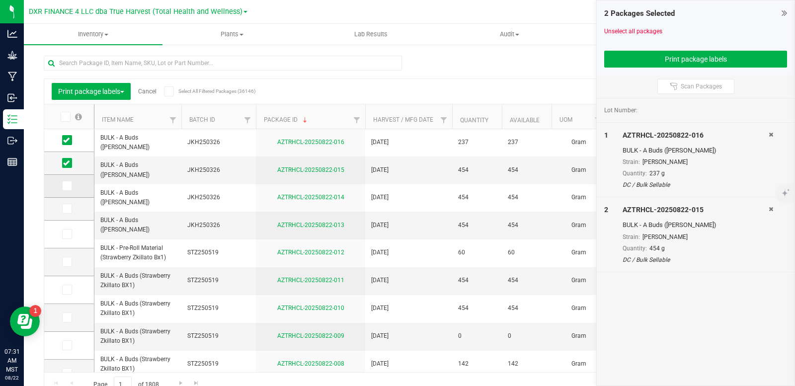
click at [68, 186] on icon at bounding box center [66, 186] width 6 height 0
click at [0, 0] on input "checkbox" at bounding box center [0, 0] width 0 height 0
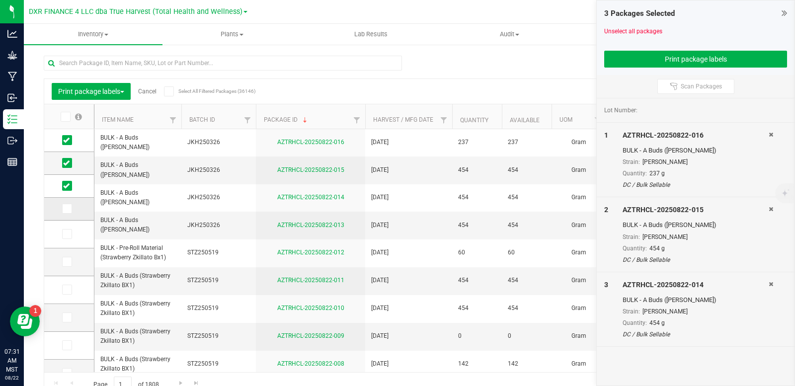
click at [68, 209] on icon at bounding box center [66, 209] width 6 height 0
click at [0, 0] on input "checkbox" at bounding box center [0, 0] width 0 height 0
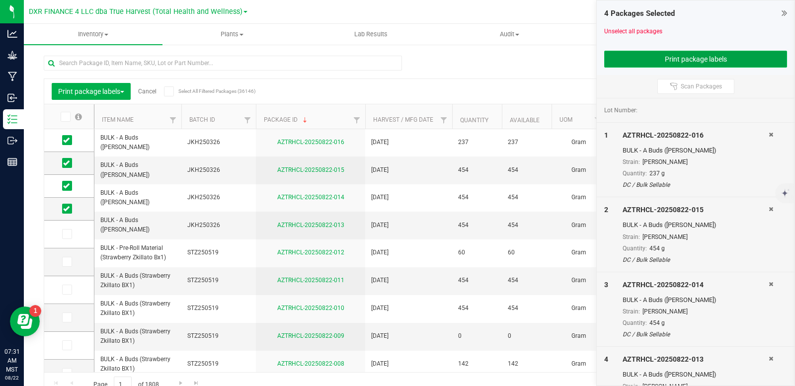
click at [637, 62] on button "Print package labels" at bounding box center [695, 59] width 183 height 17
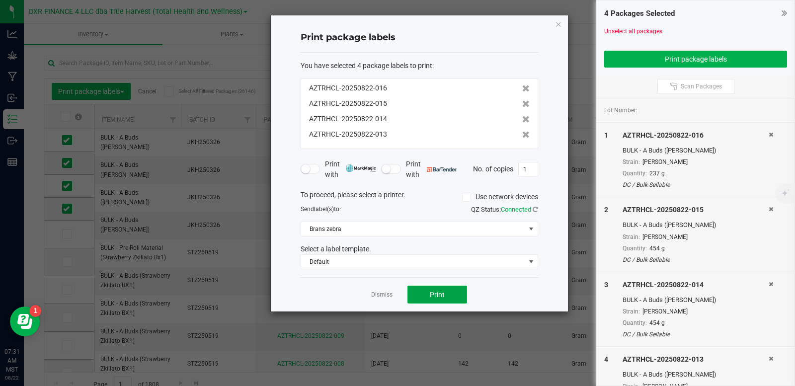
click at [432, 292] on span "Print" at bounding box center [437, 295] width 15 height 8
click at [380, 290] on app-cancel-button "Dismiss" at bounding box center [381, 295] width 21 height 10
click at [379, 295] on link "Dismiss" at bounding box center [381, 295] width 21 height 8
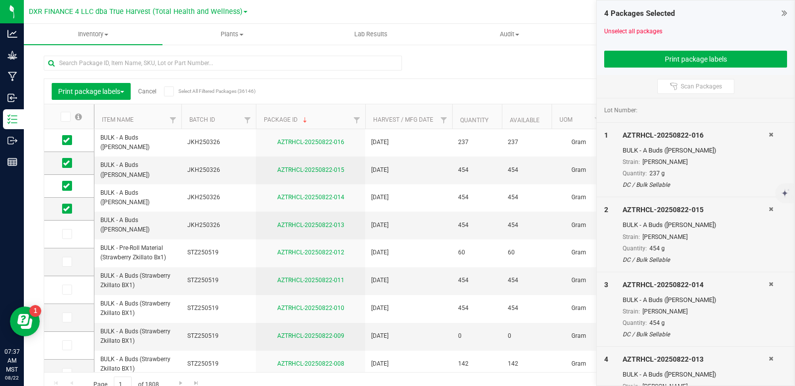
click at [150, 88] on link "Cancel" at bounding box center [147, 91] width 18 height 7
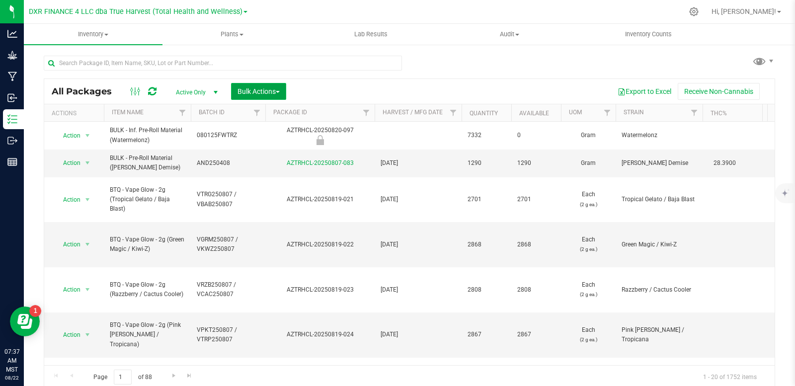
click at [271, 89] on span "Bulk Actions" at bounding box center [258, 91] width 42 height 8
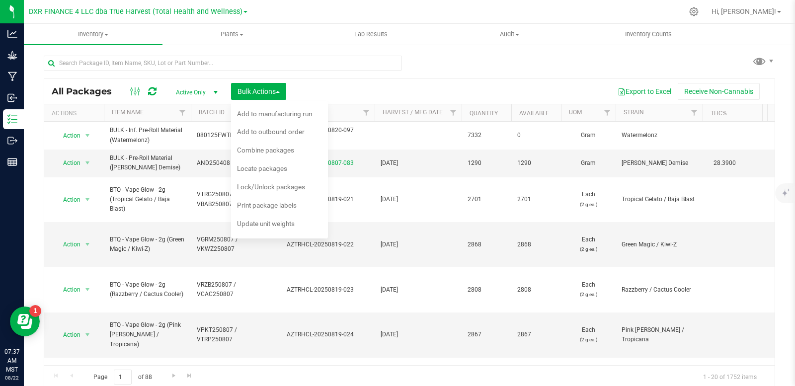
click at [363, 94] on div "Export to Excel Receive Non-Cannabis" at bounding box center [530, 91] width 473 height 17
click at [137, 59] on input "text" at bounding box center [223, 63] width 358 height 15
type input "AZTRHCL-20250715-025"
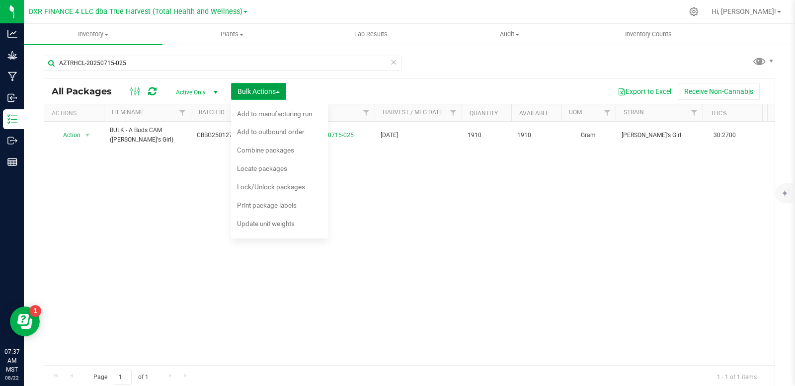
click at [277, 90] on span "Bulk Actions" at bounding box center [258, 91] width 42 height 8
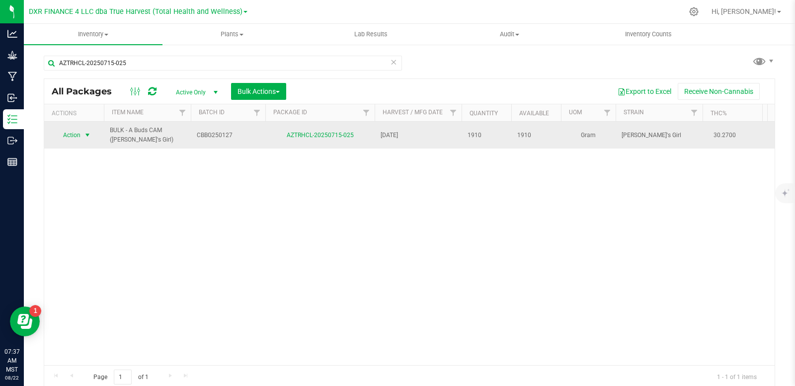
click at [87, 135] on span "select" at bounding box center [87, 135] width 8 height 8
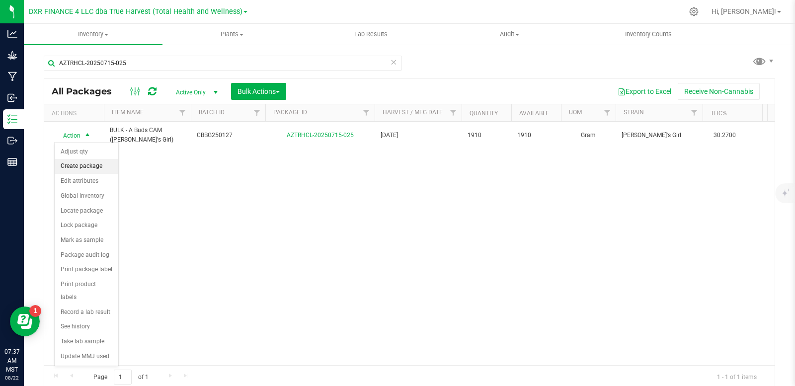
click at [91, 163] on li "Create package" at bounding box center [87, 166] width 64 height 15
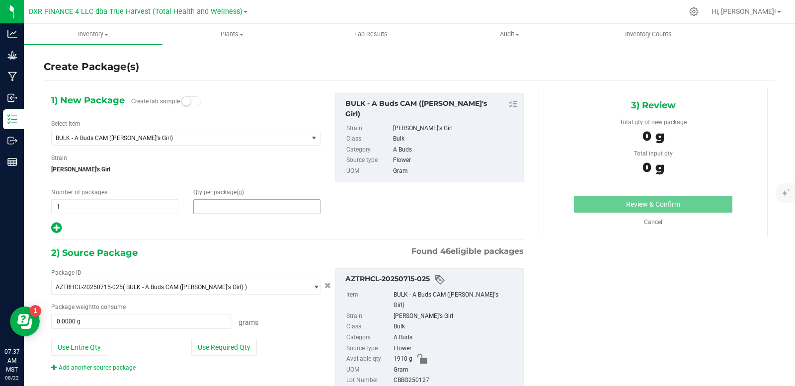
click at [203, 210] on span at bounding box center [256, 206] width 127 height 15
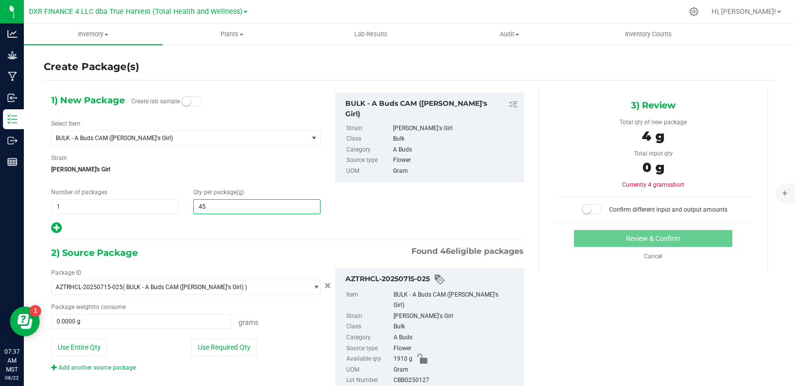
type input "454"
type input "454.0000"
click at [107, 205] on span "1 1" at bounding box center [114, 206] width 127 height 15
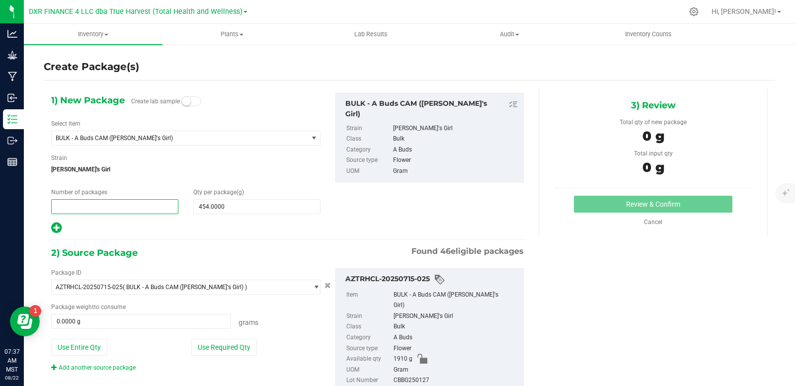
type input "4"
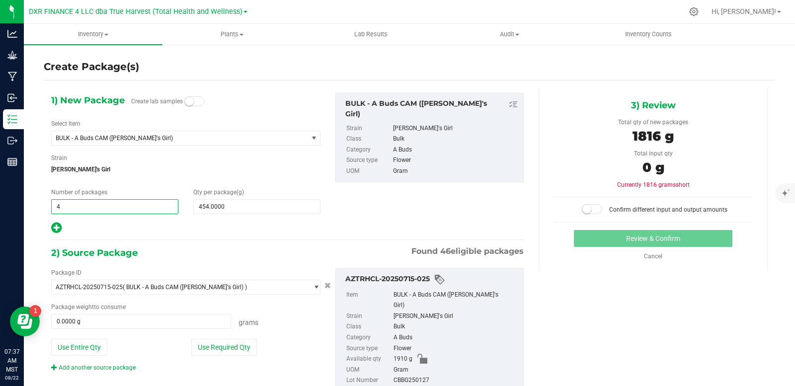
type input "4"
click at [58, 225] on icon at bounding box center [56, 228] width 10 height 12
type input "454.0000"
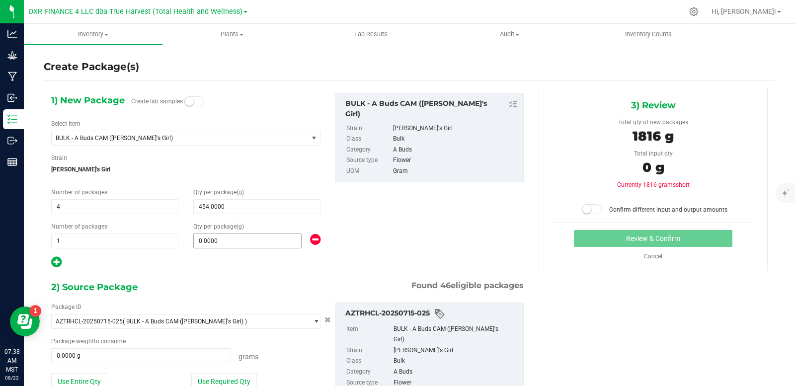
click at [232, 243] on span "0.0000 0" at bounding box center [247, 240] width 108 height 15
type input "0.0000"
click at [424, 226] on div "1) New Package Create lab samples Select Item BULK - A Buds CAM (Bubba's Girl) …" at bounding box center [287, 181] width 487 height 176
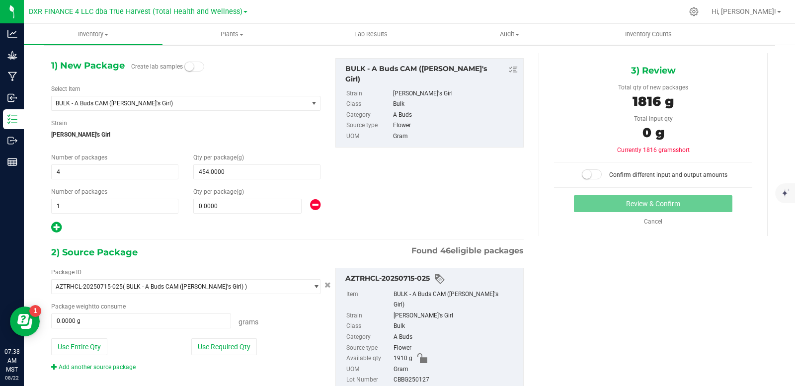
scroll to position [50, 0]
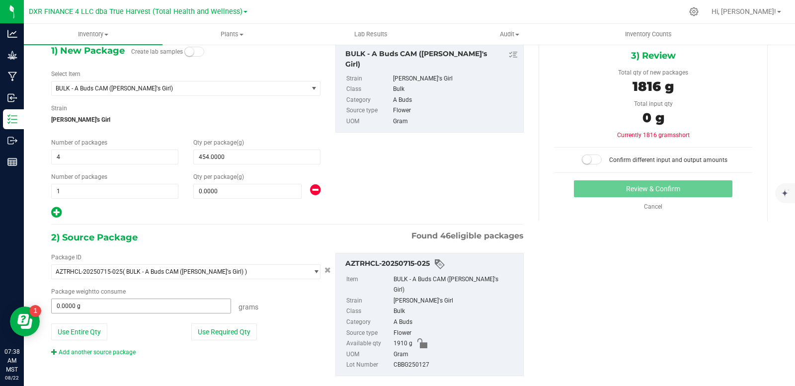
click at [109, 308] on span "0.0000 g 0" at bounding box center [141, 306] width 180 height 15
type input "1810"
type input "1810.0000 g"
click at [664, 286] on div "1) New Package Create lab samples Select Item BULK - A Buds CAM (Bubba's Girl) …" at bounding box center [409, 217] width 731 height 359
click at [585, 162] on small at bounding box center [586, 159] width 9 height 9
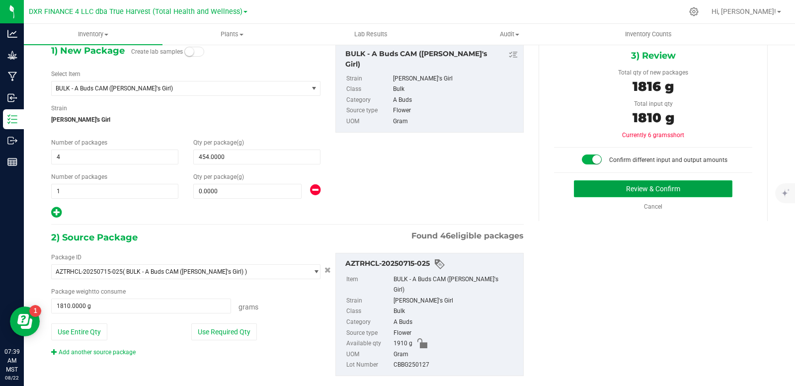
click at [634, 188] on button "Review & Confirm" at bounding box center [653, 188] width 158 height 17
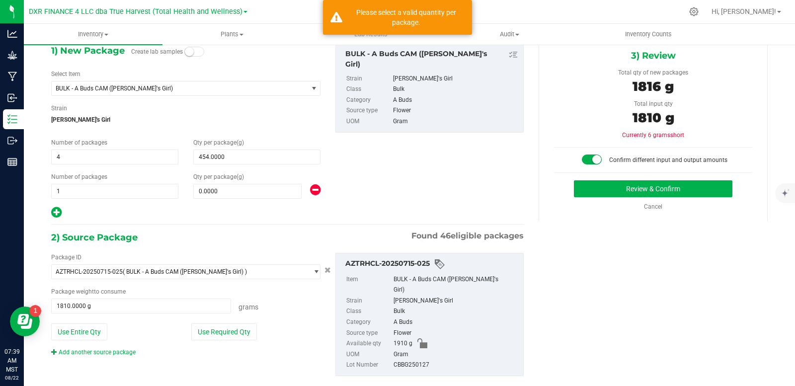
click at [312, 187] on icon at bounding box center [315, 190] width 10 height 12
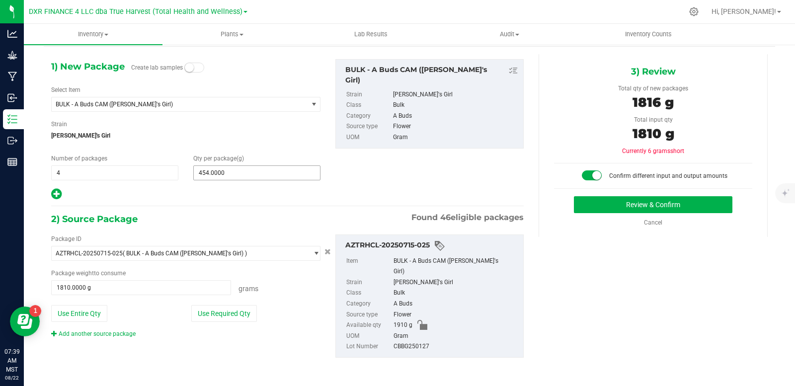
scroll to position [23, 0]
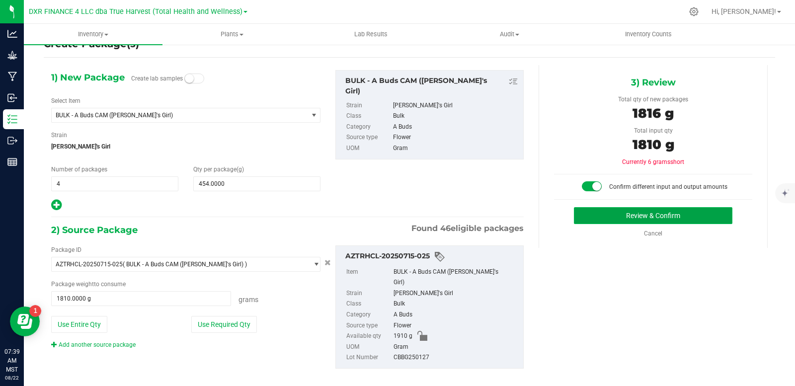
click at [594, 212] on button "Review & Confirm" at bounding box center [653, 215] width 158 height 17
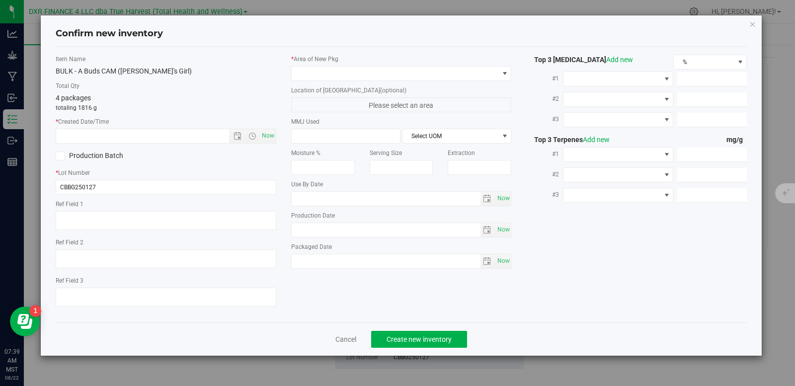
type textarea "2025-01-27"
click at [113, 222] on textarea at bounding box center [166, 220] width 221 height 19
click at [117, 133] on input "text" at bounding box center [151, 136] width 190 height 14
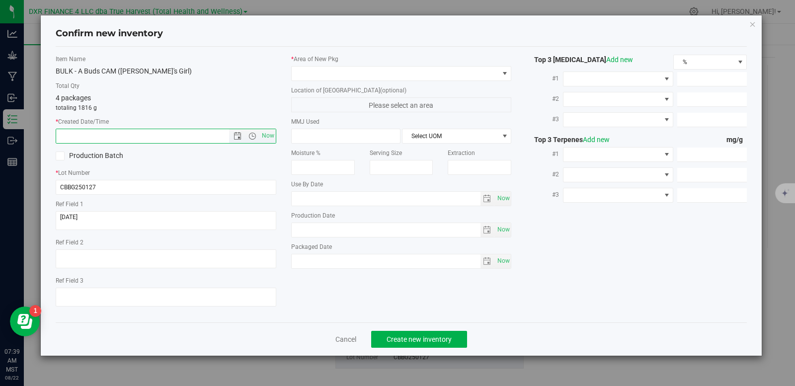
paste input "2025-01-27"
type input "1/27/2025 7:39 AM"
click at [363, 73] on span at bounding box center [395, 74] width 207 height 14
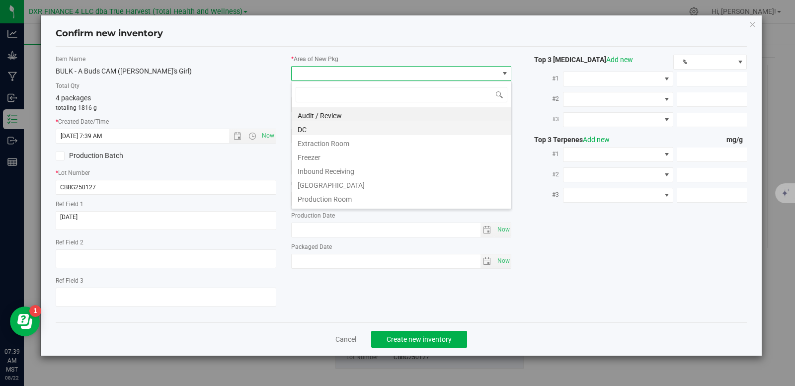
scroll to position [15, 221]
click at [319, 135] on li "Extraction Room" at bounding box center [402, 142] width 220 height 14
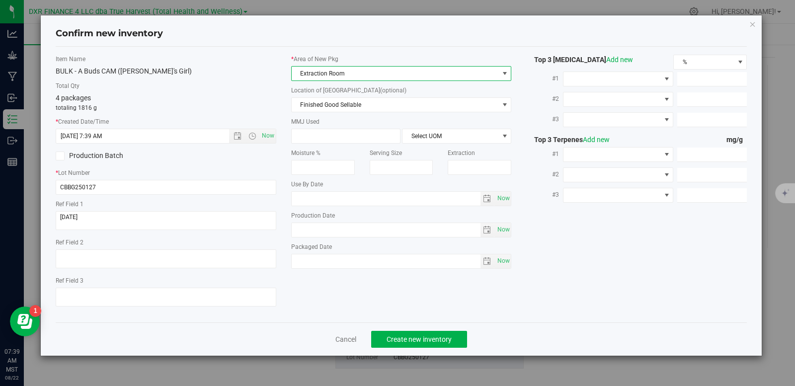
click at [344, 78] on span "Extraction Room" at bounding box center [395, 74] width 207 height 14
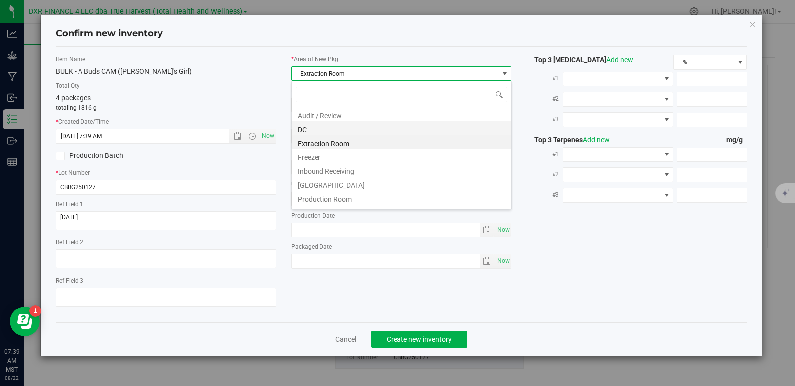
click at [330, 130] on li "DC" at bounding box center [402, 128] width 220 height 14
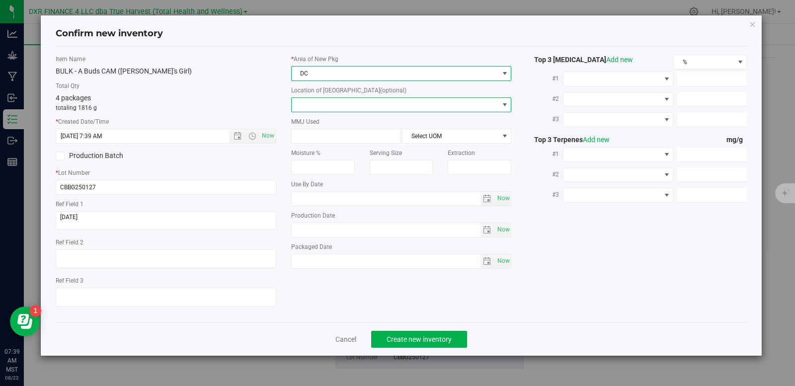
click at [339, 107] on span at bounding box center [395, 105] width 207 height 14
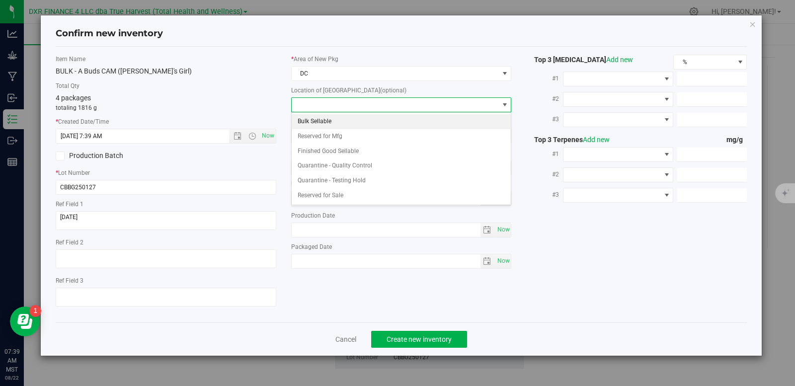
click at [324, 121] on li "Bulk Sellable" at bounding box center [402, 121] width 220 height 15
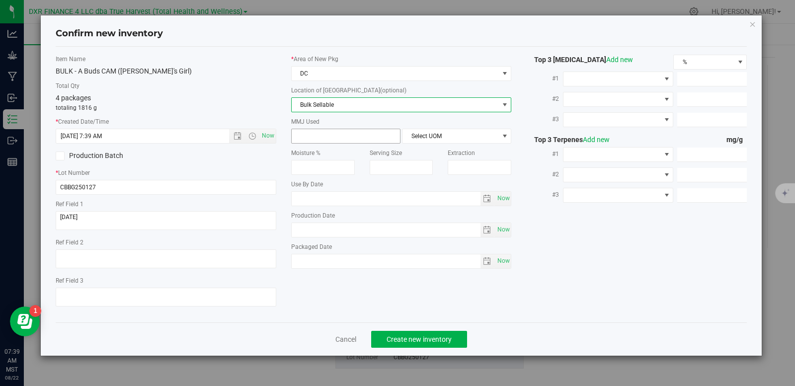
click at [345, 136] on span at bounding box center [345, 136] width 109 height 15
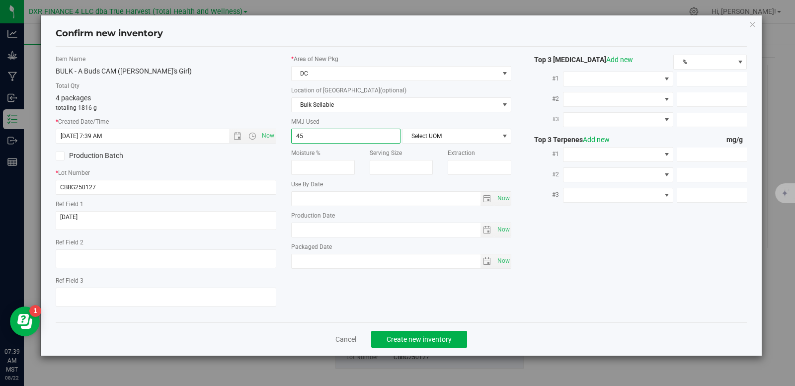
type input "454"
type input "454.0000"
click at [434, 137] on span "Select UOM" at bounding box center [450, 136] width 96 height 14
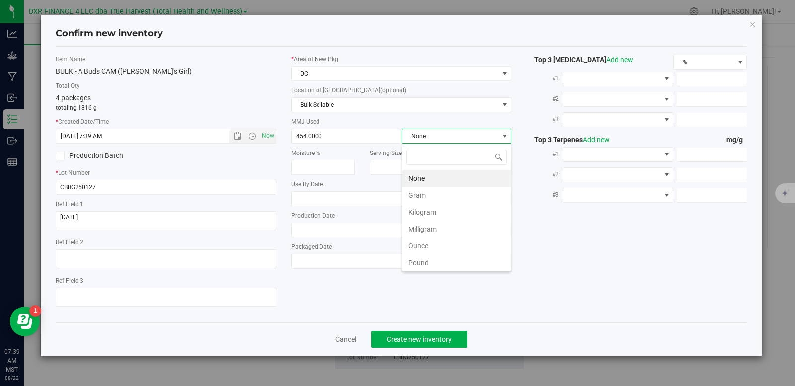
scroll to position [15, 109]
click at [411, 193] on li "Gram" at bounding box center [456, 195] width 108 height 17
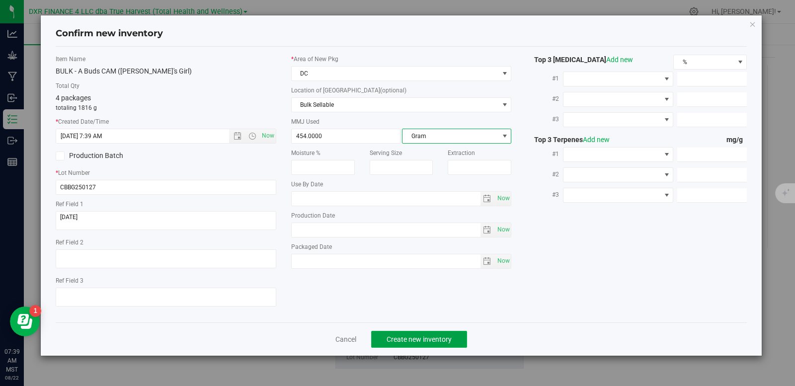
click at [426, 339] on span "Create new inventory" at bounding box center [418, 339] width 65 height 8
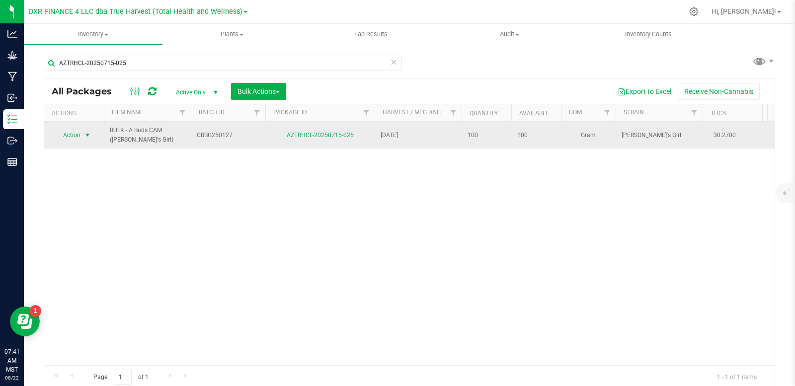
click at [89, 133] on span "select" at bounding box center [87, 135] width 8 height 8
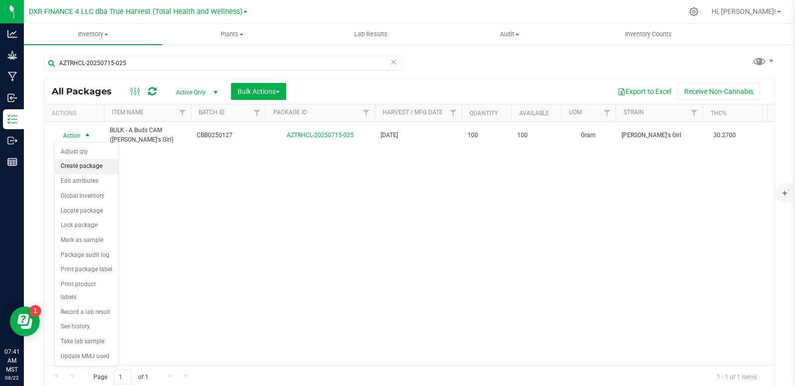
click at [93, 170] on li "Create package" at bounding box center [87, 166] width 64 height 15
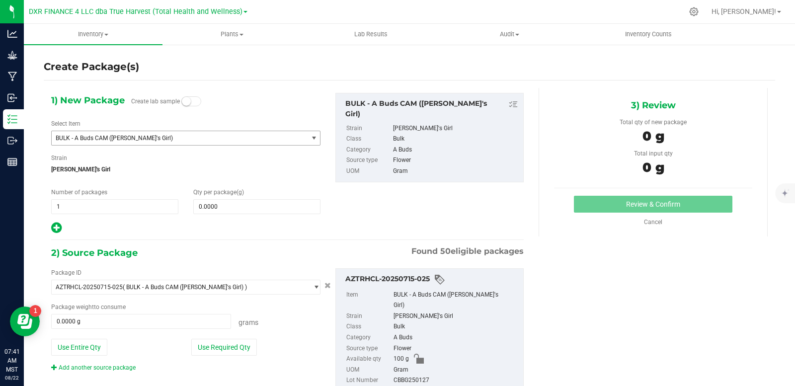
click at [198, 136] on span "BULK - A Buds CAM (Bubba's Girl)" at bounding box center [175, 138] width 238 height 7
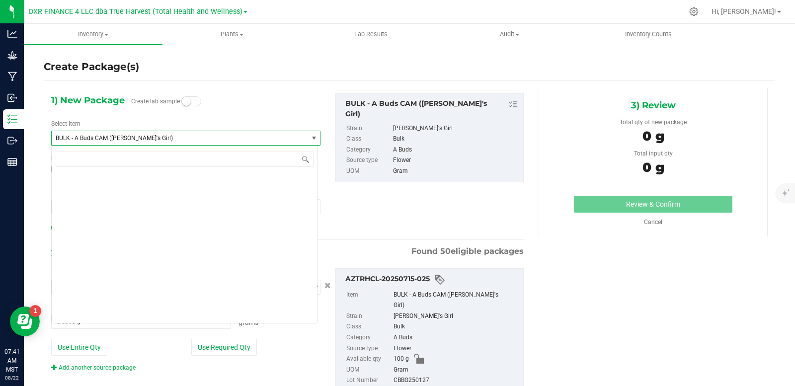
scroll to position [1516, 0]
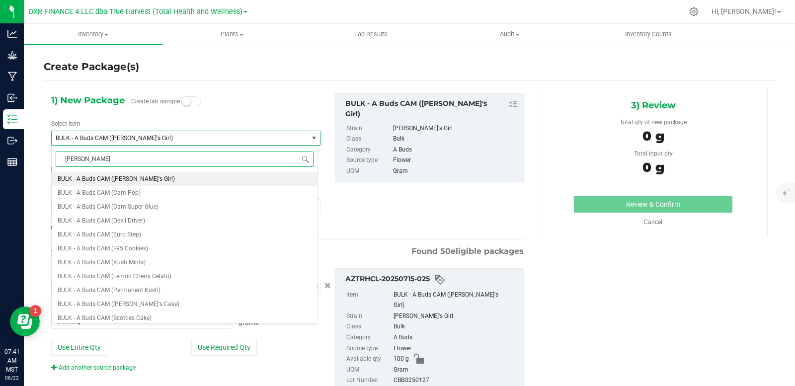
type input "bubba"
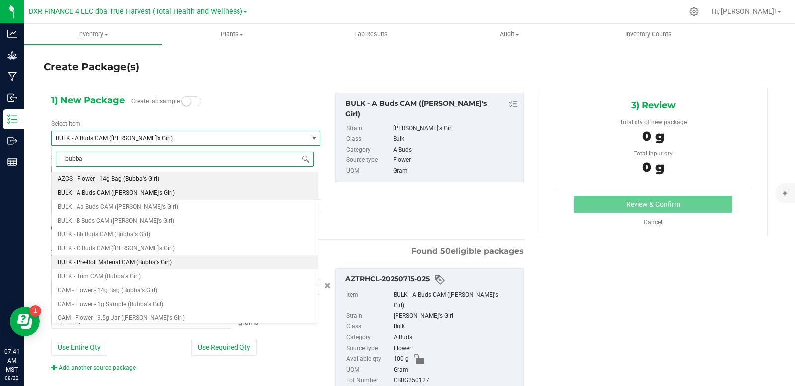
click at [164, 265] on span "BULK - Pre-Roll Material CAM (Bubba's Girl)" at bounding box center [115, 262] width 114 height 7
type input "0.0000"
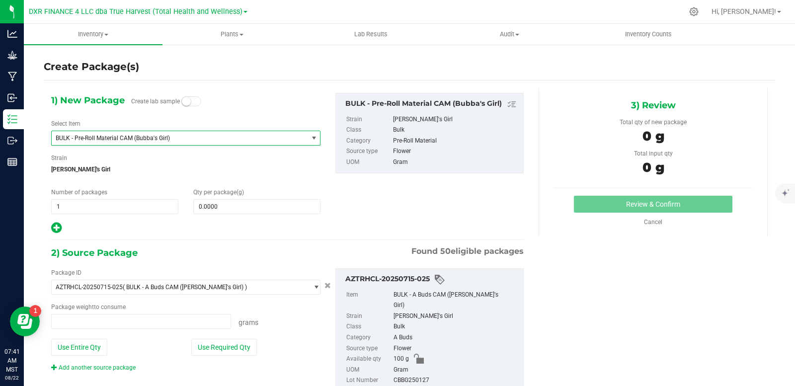
type input "0.0000 g"
click at [213, 211] on span at bounding box center [256, 206] width 127 height 15
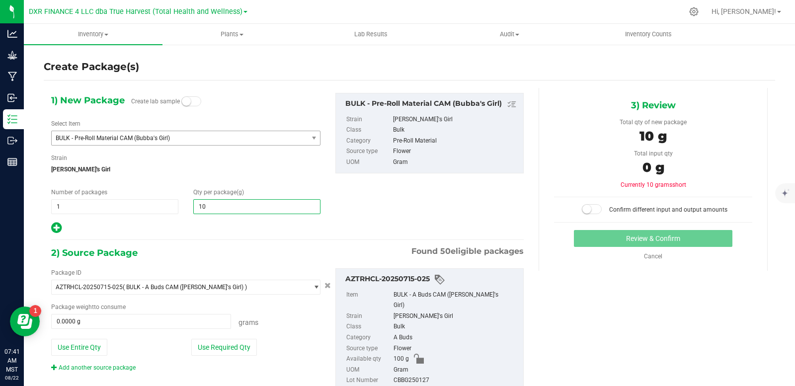
type input "100"
type input "100.0000"
click at [438, 210] on div "1) New Package Create lab sample Select Item BULK - Pre-Roll Material CAM (Bubb…" at bounding box center [287, 164] width 487 height 142
click at [588, 210] on span at bounding box center [592, 209] width 20 height 10
click at [90, 347] on button "Use Entire Qty" at bounding box center [79, 347] width 56 height 17
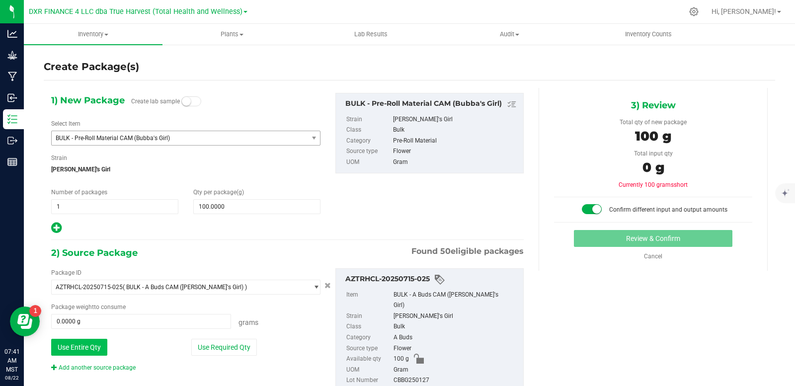
type input "100.0000 g"
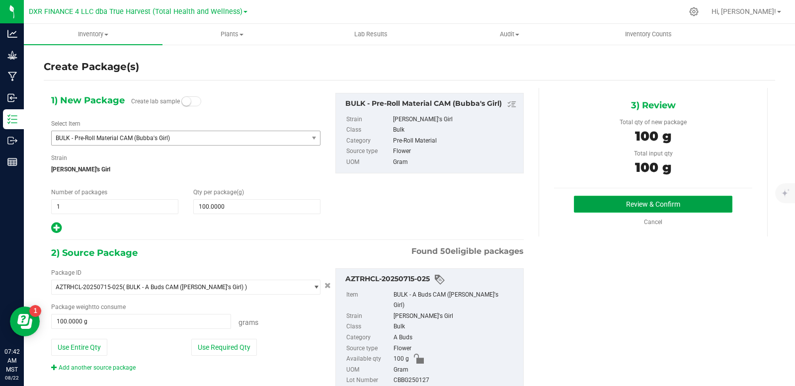
click at [633, 203] on button "Review & Confirm" at bounding box center [653, 204] width 158 height 17
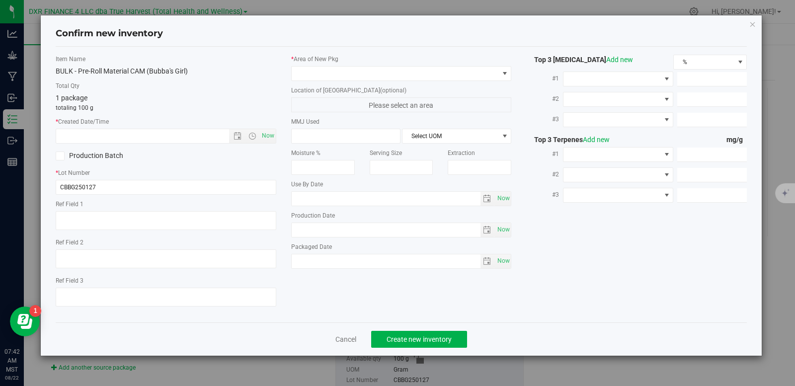
type textarea "2025-01-27"
click at [120, 220] on textarea at bounding box center [166, 220] width 221 height 19
click at [121, 138] on input "text" at bounding box center [151, 136] width 190 height 14
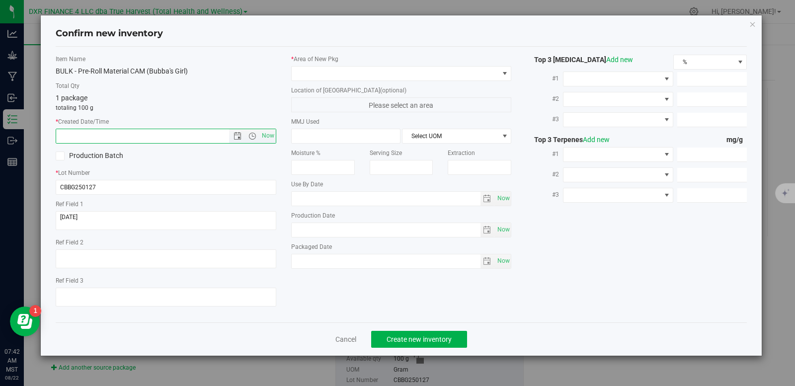
paste input "2025-01-27"
click at [332, 72] on span at bounding box center [395, 74] width 207 height 14
type input "1/27/2025 7:42 AM"
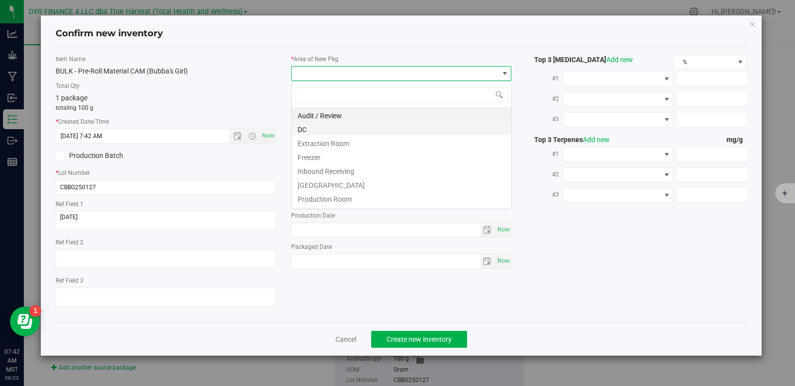
scroll to position [15, 221]
click at [342, 127] on li "DC" at bounding box center [402, 128] width 220 height 14
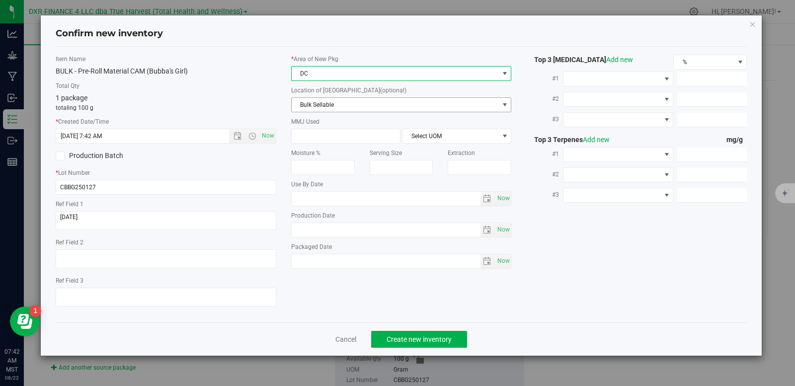
click at [343, 108] on span "Bulk Sellable" at bounding box center [395, 105] width 207 height 14
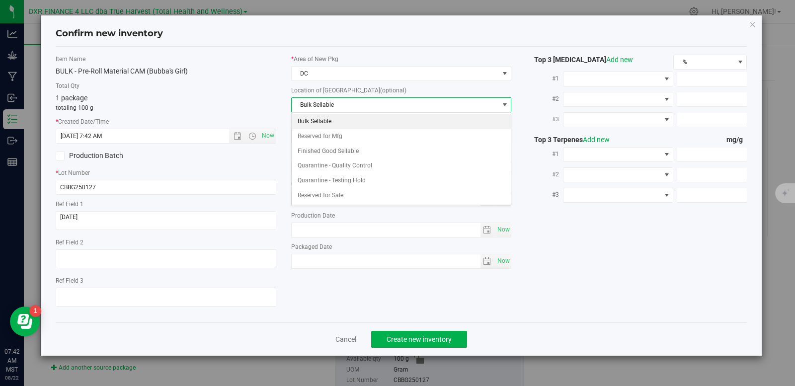
click at [334, 122] on li "Bulk Sellable" at bounding box center [402, 121] width 220 height 15
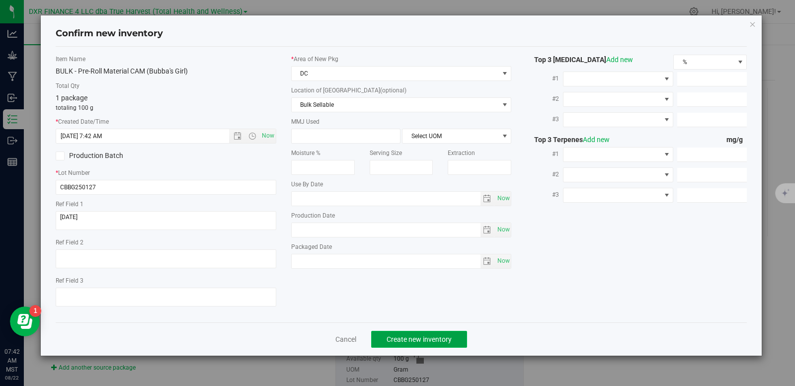
click at [439, 346] on button "Create new inventory" at bounding box center [419, 339] width 96 height 17
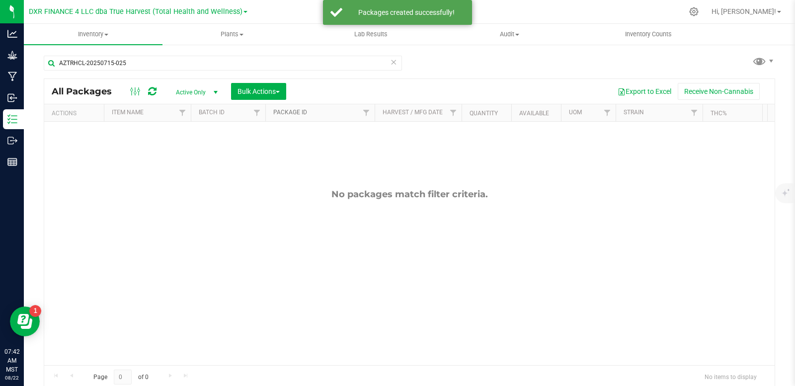
click at [295, 114] on link "Package ID" at bounding box center [290, 112] width 34 height 7
click at [269, 85] on button "Bulk Actions" at bounding box center [258, 91] width 55 height 17
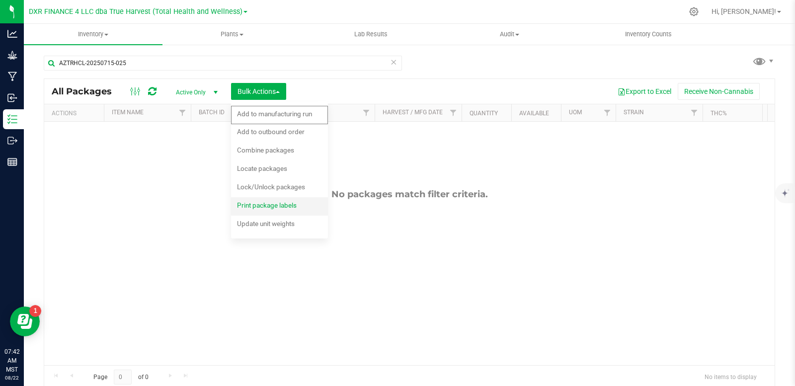
click at [275, 203] on span "Print package labels" at bounding box center [267, 205] width 60 height 8
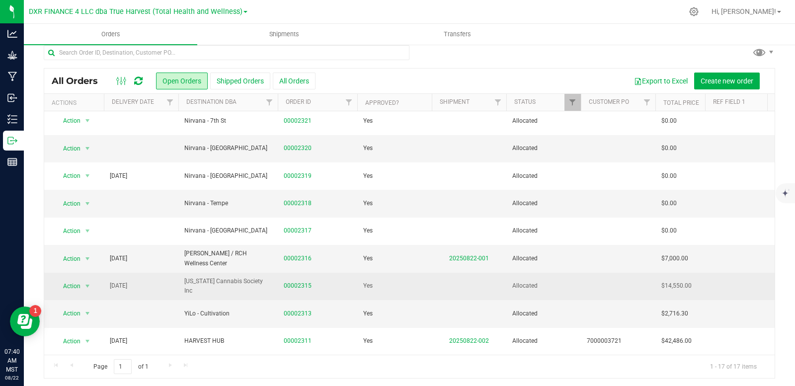
scroll to position [11, 0]
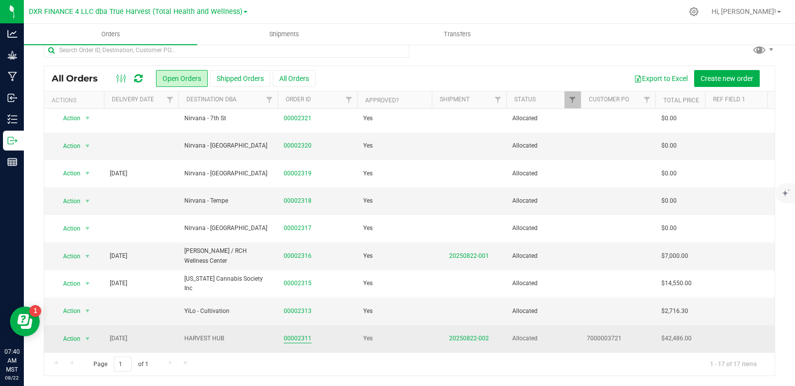
click at [301, 334] on link "00002311" at bounding box center [298, 338] width 28 height 9
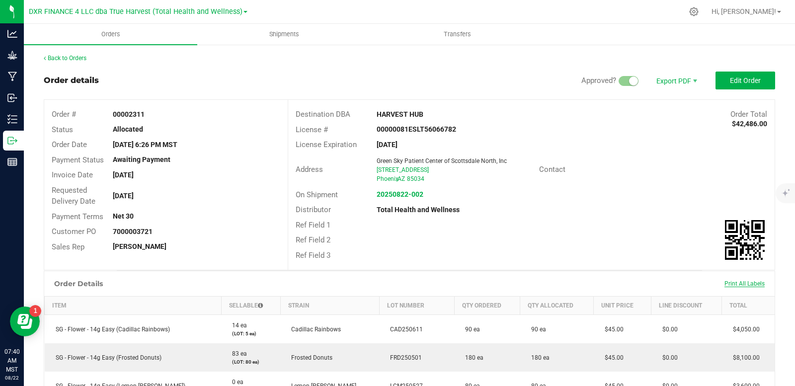
click at [736, 283] on span "Print All Labels" at bounding box center [744, 283] width 40 height 7
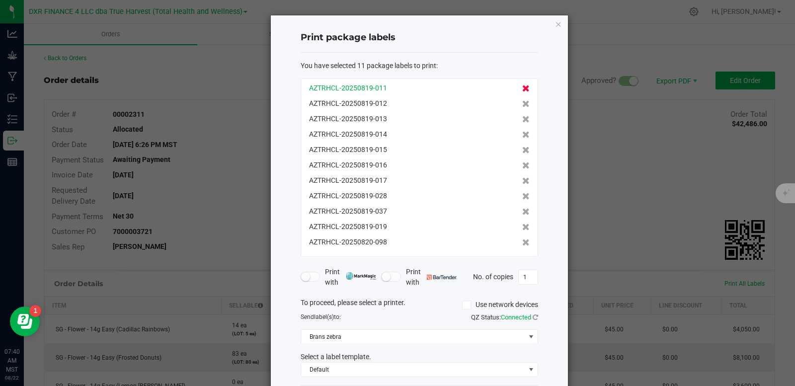
click at [522, 89] on icon at bounding box center [525, 88] width 7 height 7
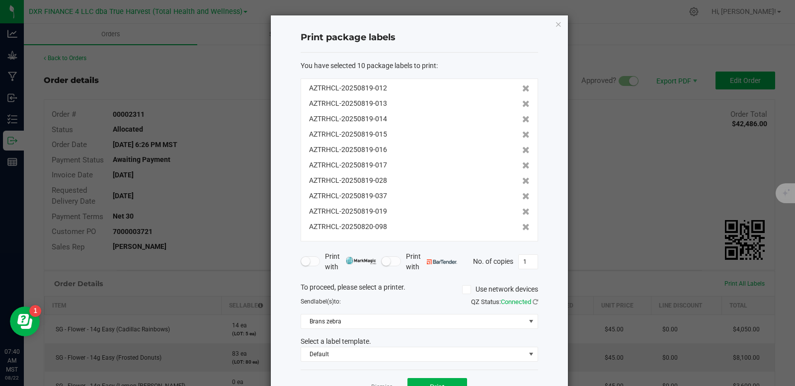
click at [522, 89] on icon at bounding box center [525, 88] width 7 height 7
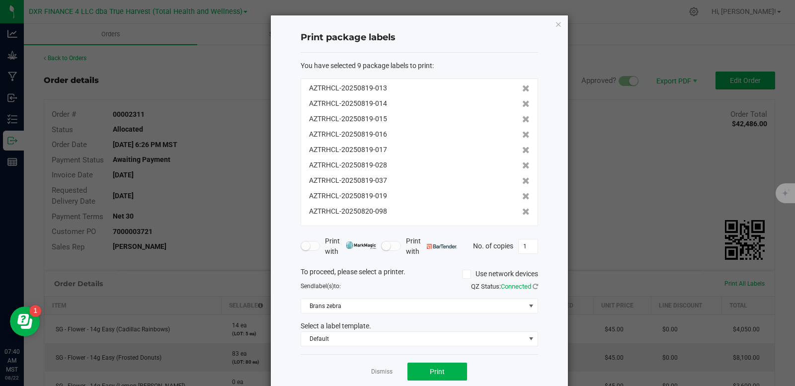
click at [522, 89] on icon at bounding box center [525, 88] width 7 height 7
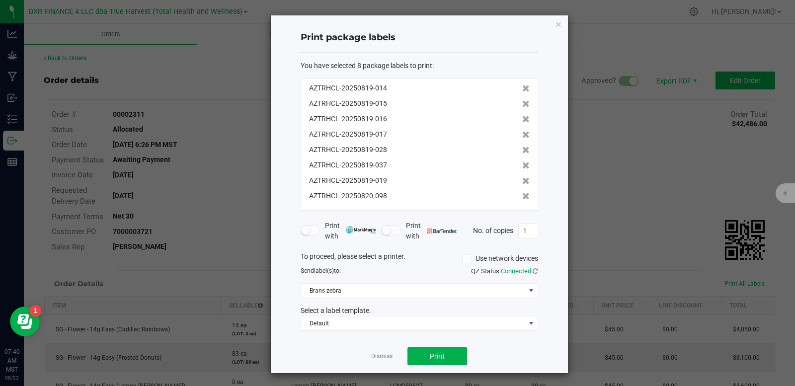
click at [522, 89] on icon at bounding box center [525, 88] width 7 height 7
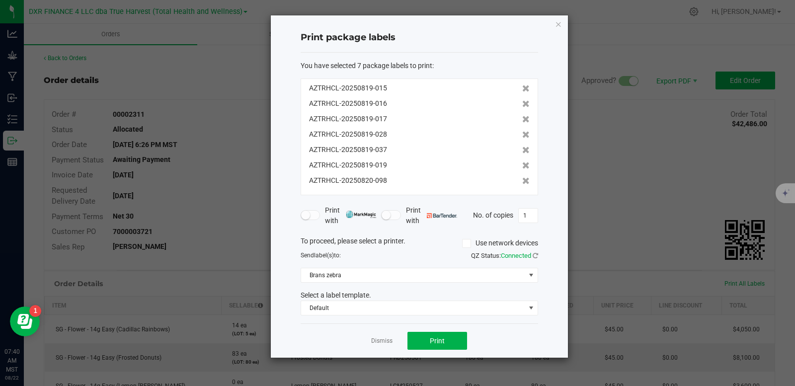
click at [522, 89] on icon at bounding box center [525, 88] width 7 height 7
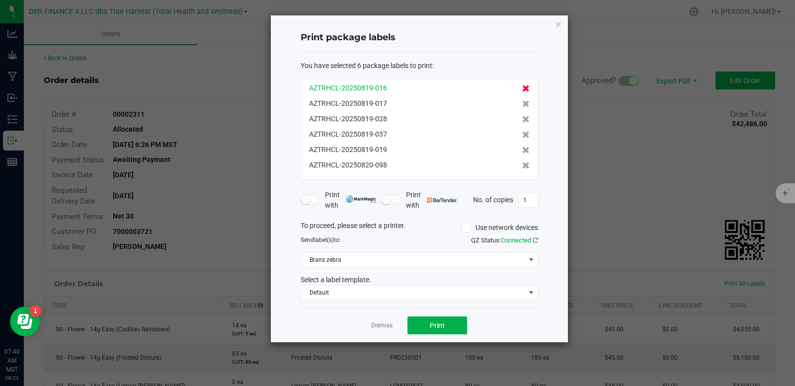
click at [522, 88] on icon at bounding box center [525, 88] width 7 height 7
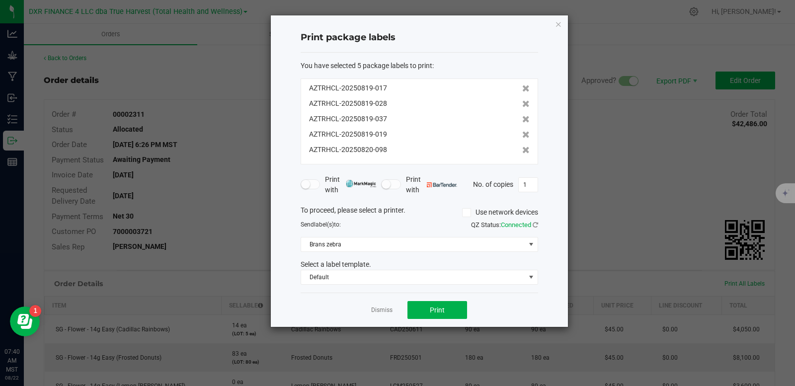
click at [522, 88] on icon at bounding box center [525, 88] width 7 height 7
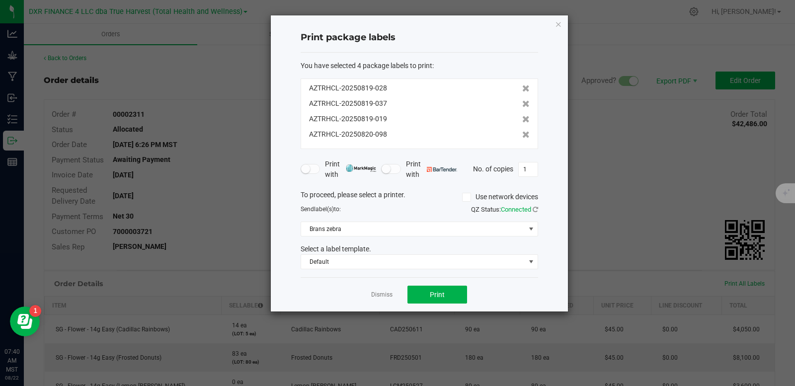
click at [522, 88] on icon at bounding box center [525, 88] width 7 height 7
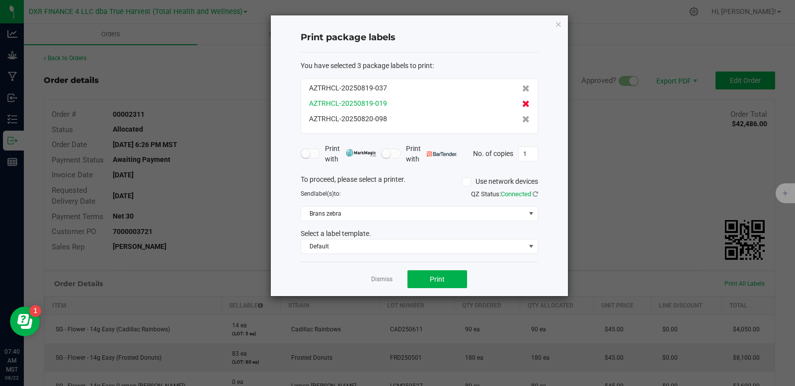
click at [522, 106] on icon at bounding box center [525, 103] width 7 height 7
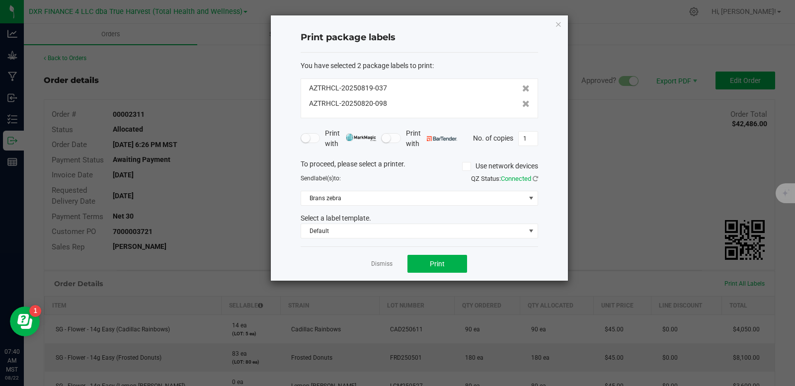
click at [522, 105] on icon at bounding box center [525, 103] width 7 height 7
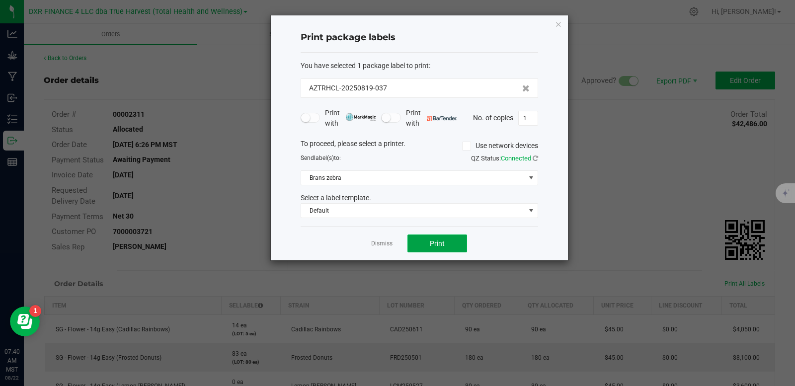
click at [449, 244] on button "Print" at bounding box center [437, 243] width 60 height 18
click at [383, 241] on link "Dismiss" at bounding box center [381, 243] width 21 height 8
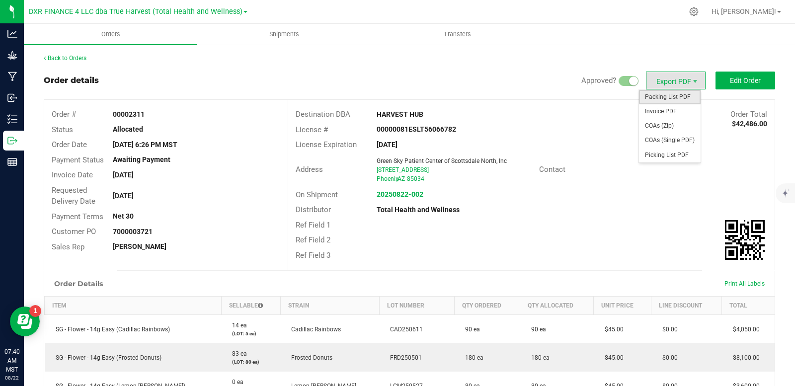
click at [666, 100] on span "Packing List PDF" at bounding box center [670, 97] width 62 height 14
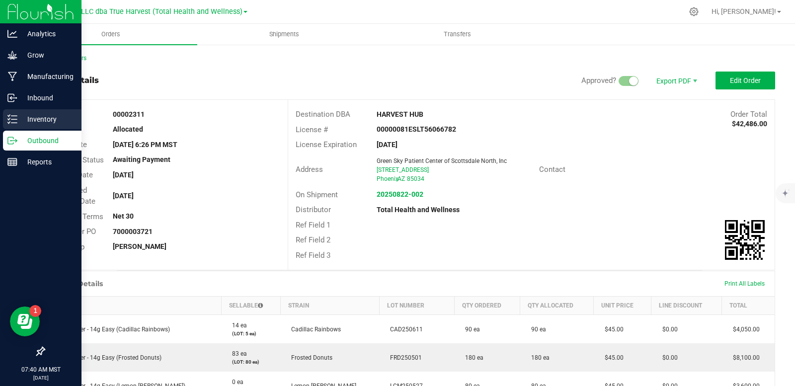
click at [22, 121] on p "Inventory" at bounding box center [47, 119] width 60 height 12
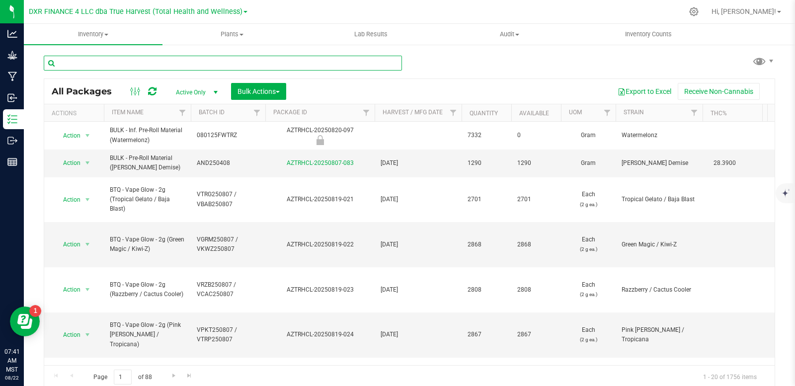
click at [109, 70] on input "text" at bounding box center [223, 63] width 358 height 15
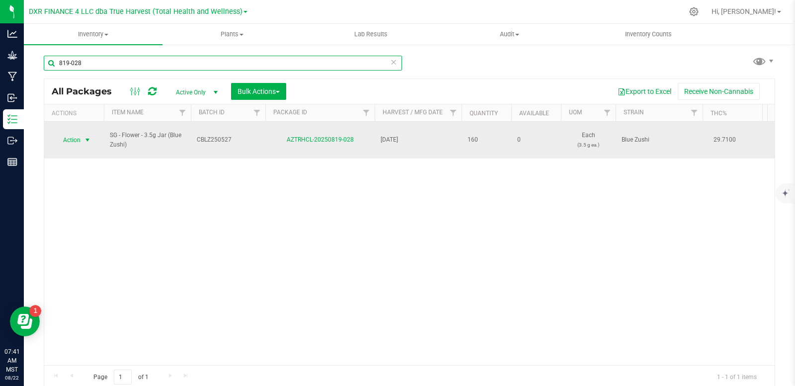
type input "819-028"
click at [90, 140] on span "select" at bounding box center [87, 140] width 8 height 8
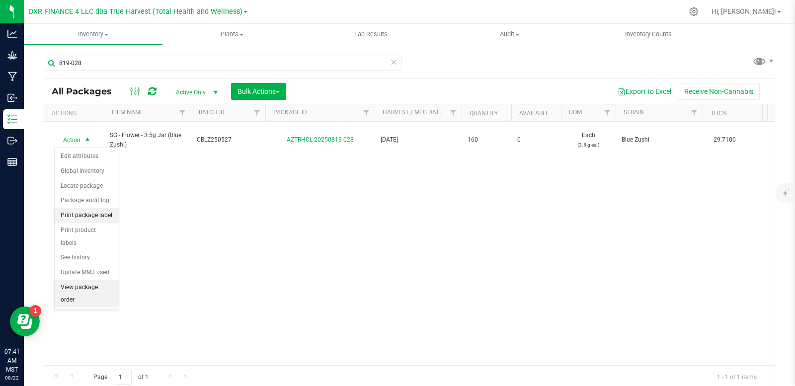
click at [98, 216] on li "Print package label" at bounding box center [87, 215] width 64 height 15
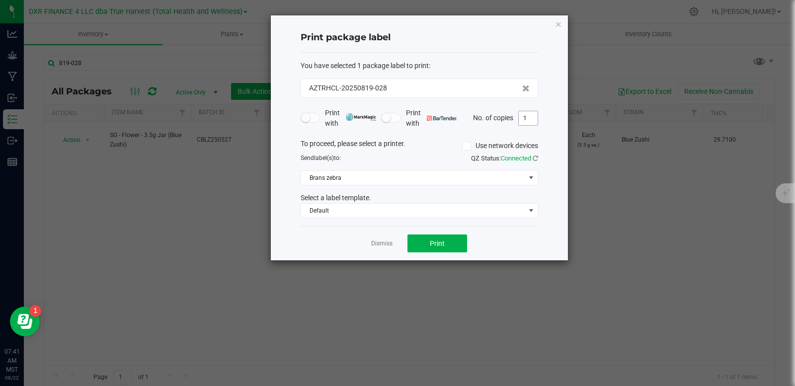
click at [532, 125] on span "1" at bounding box center [528, 118] width 20 height 15
click at [531, 117] on input "1" at bounding box center [528, 118] width 19 height 14
type input "5"
click at [436, 243] on span "Print" at bounding box center [437, 243] width 15 height 8
click at [379, 243] on link "Dismiss" at bounding box center [381, 243] width 21 height 8
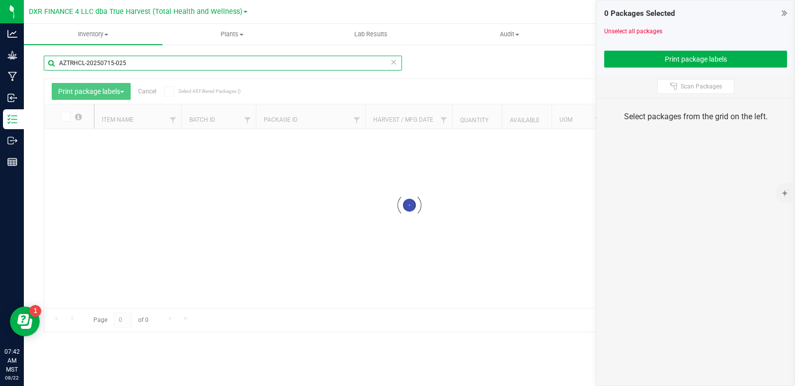
click at [150, 66] on input "AZTRHCL-20250715-025" at bounding box center [223, 63] width 358 height 15
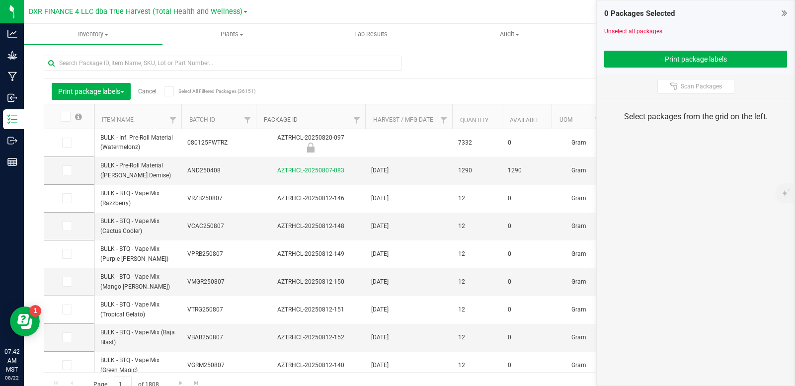
click at [284, 118] on link "Package ID" at bounding box center [281, 119] width 34 height 7
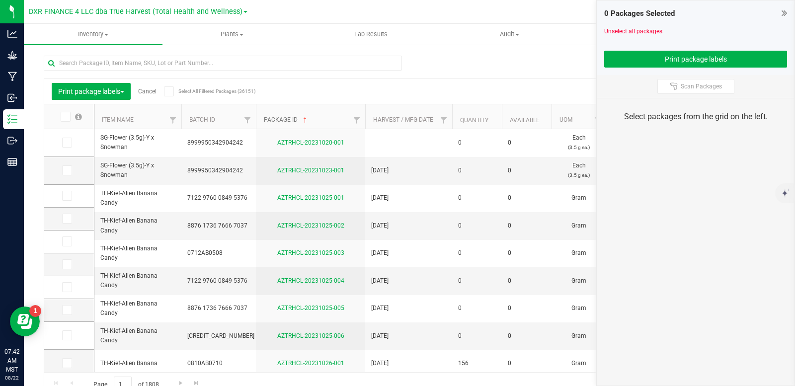
click at [288, 116] on link "Package ID" at bounding box center [286, 119] width 45 height 7
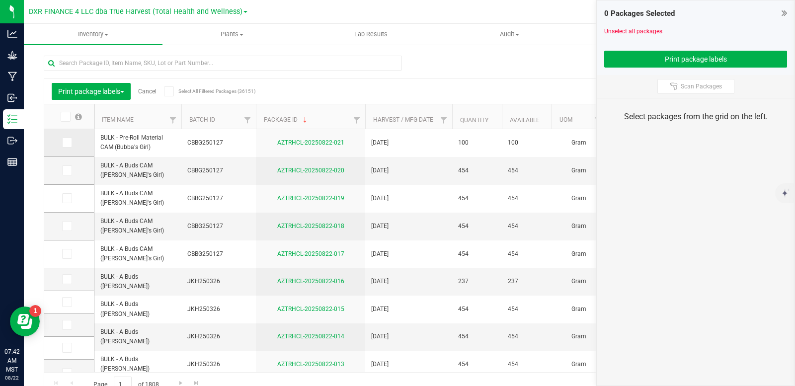
click at [67, 143] on icon at bounding box center [66, 143] width 6 height 0
click at [0, 0] on input "checkbox" at bounding box center [0, 0] width 0 height 0
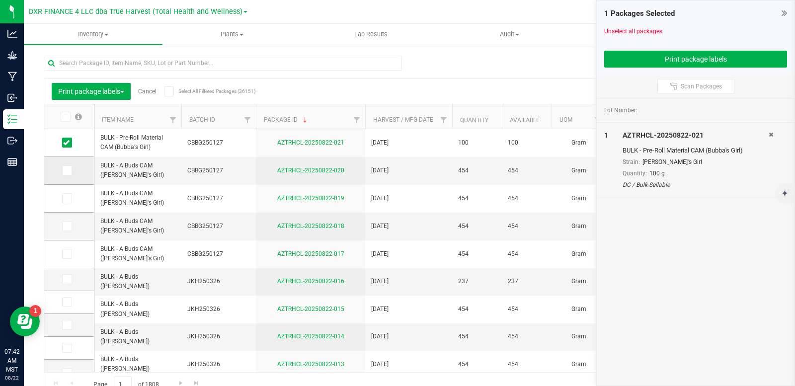
click at [68, 170] on icon at bounding box center [66, 170] width 6 height 0
click at [0, 0] on input "checkbox" at bounding box center [0, 0] width 0 height 0
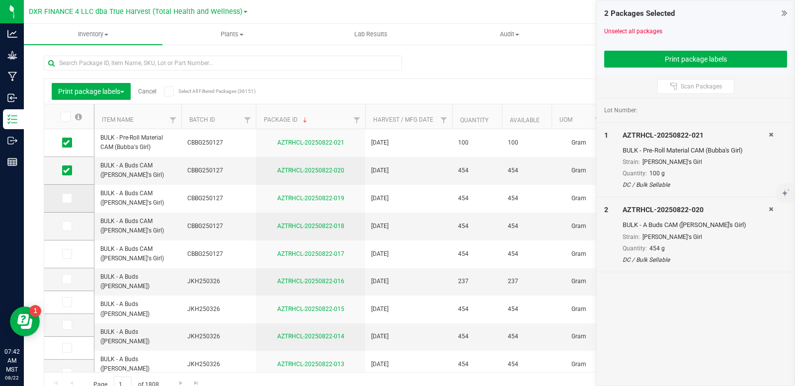
click at [69, 198] on icon at bounding box center [66, 198] width 6 height 0
click at [0, 0] on input "checkbox" at bounding box center [0, 0] width 0 height 0
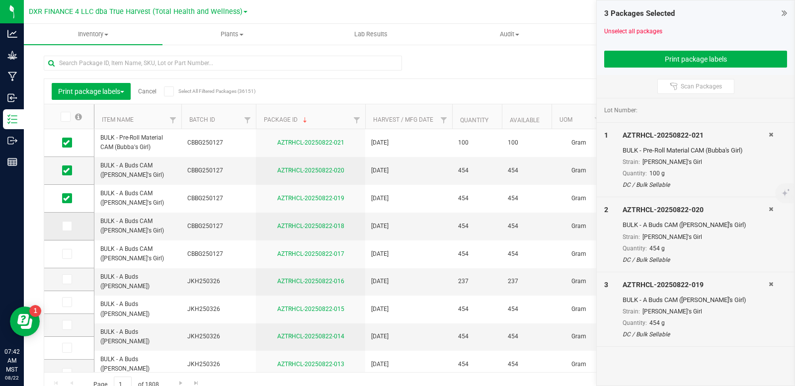
click at [70, 224] on span at bounding box center [67, 226] width 10 height 10
click at [0, 0] on input "checkbox" at bounding box center [0, 0] width 0 height 0
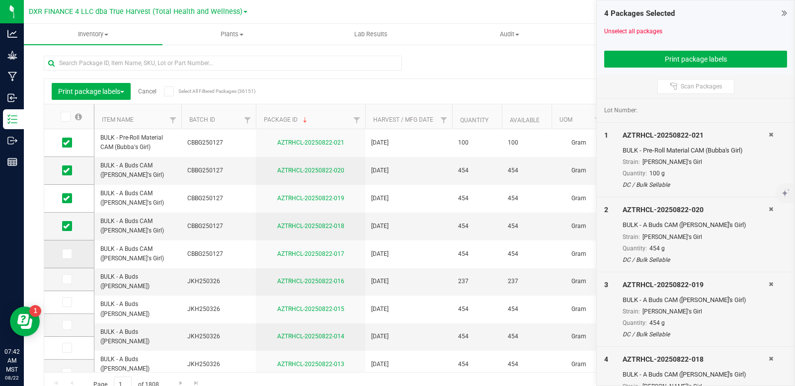
click at [68, 254] on icon at bounding box center [66, 254] width 6 height 0
click at [0, 0] on input "checkbox" at bounding box center [0, 0] width 0 height 0
click at [628, 58] on button "Print package labels" at bounding box center [695, 59] width 183 height 17
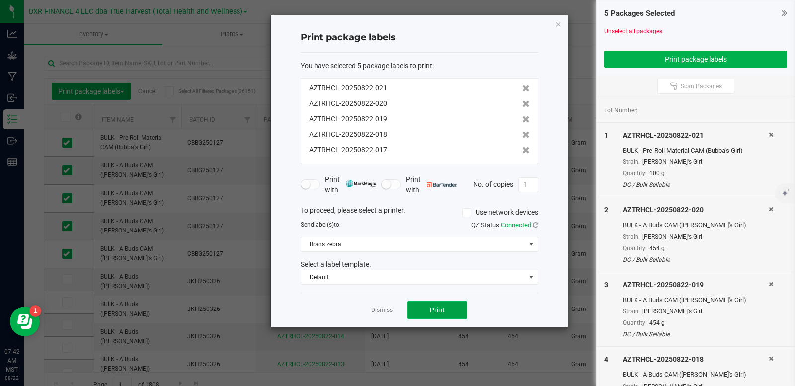
click at [441, 306] on span "Print" at bounding box center [437, 310] width 15 height 8
click at [379, 310] on link "Dismiss" at bounding box center [381, 310] width 21 height 8
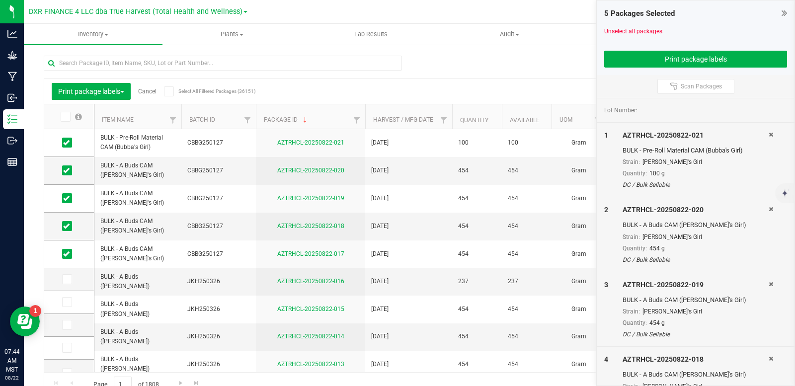
click at [151, 93] on link "Cancel" at bounding box center [147, 91] width 18 height 7
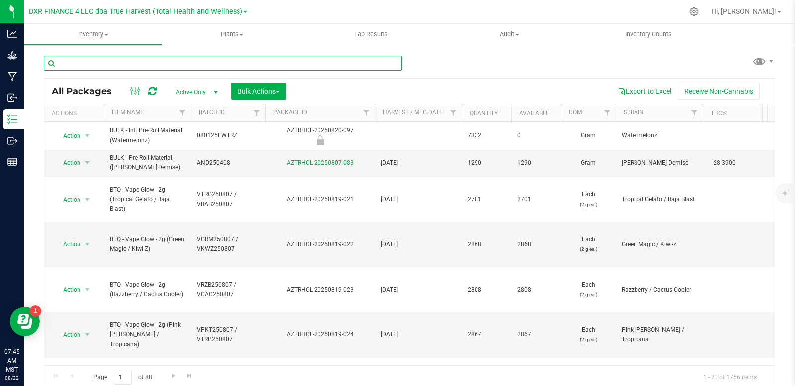
click at [149, 60] on input "text" at bounding box center [223, 63] width 358 height 15
type input "AZTRHCL-20250707-012"
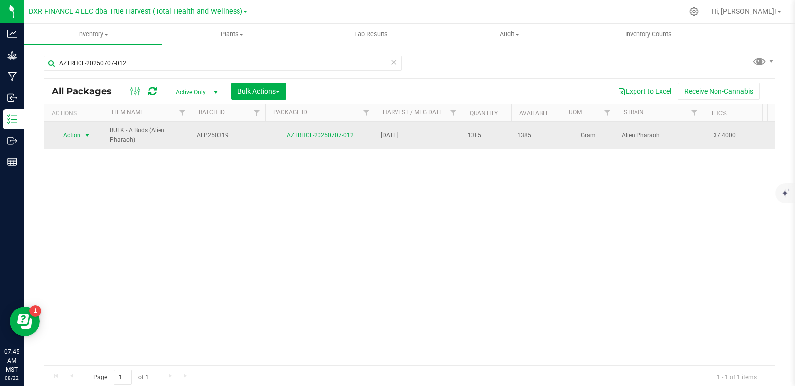
click at [84, 139] on span "select" at bounding box center [87, 135] width 8 height 8
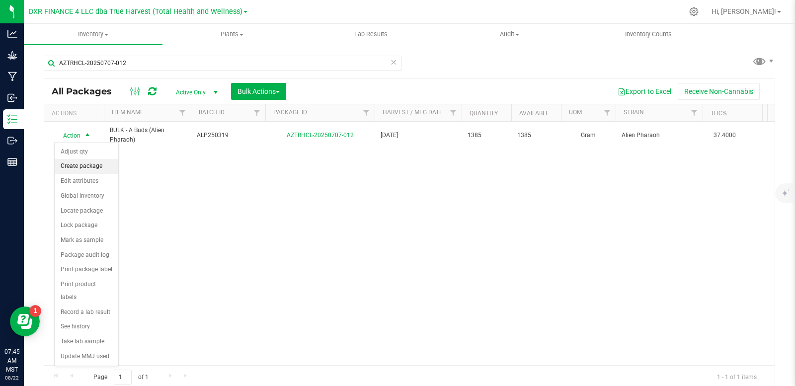
click at [90, 168] on li "Create package" at bounding box center [87, 166] width 64 height 15
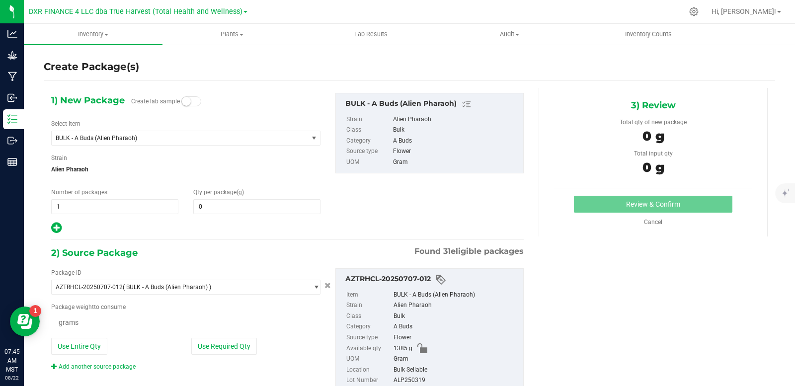
type input "0.0000"
click at [85, 206] on span "1 1" at bounding box center [114, 206] width 127 height 15
click at [85, 206] on input "1" at bounding box center [115, 207] width 126 height 14
type input "3"
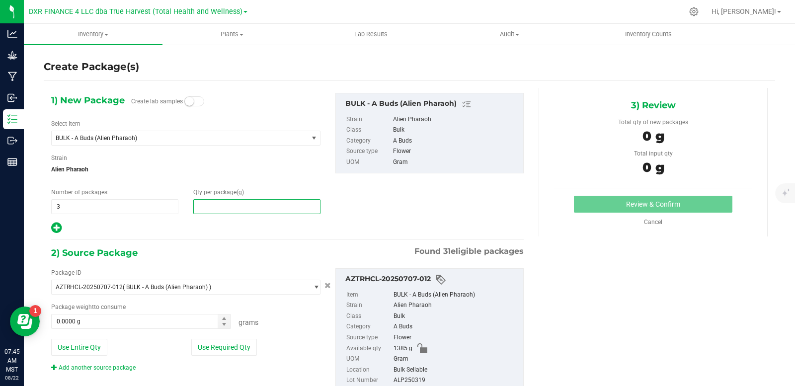
click at [212, 211] on span at bounding box center [256, 206] width 127 height 15
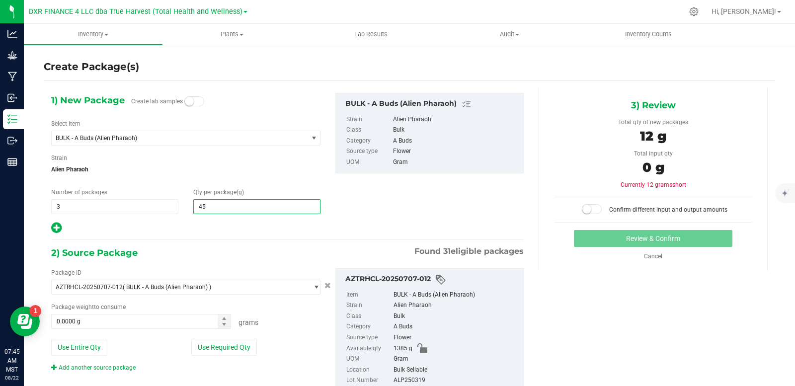
type input "454"
type input "454.0000"
click at [393, 221] on div "1) New Package Create lab samples Select Item BULK - A Buds (Alien Pharaoh) ARC…" at bounding box center [287, 164] width 487 height 142
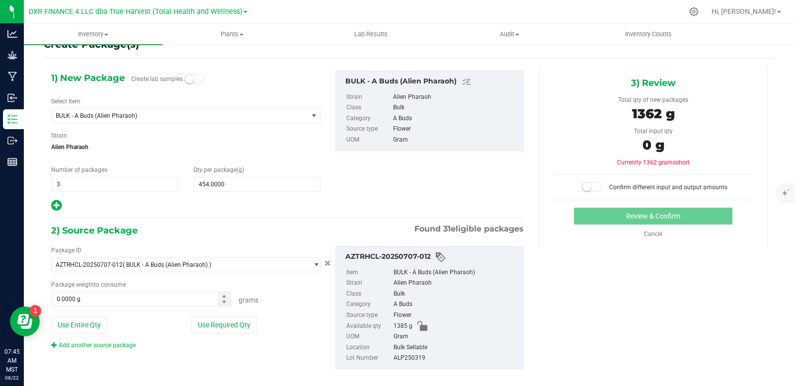
scroll to position [34, 0]
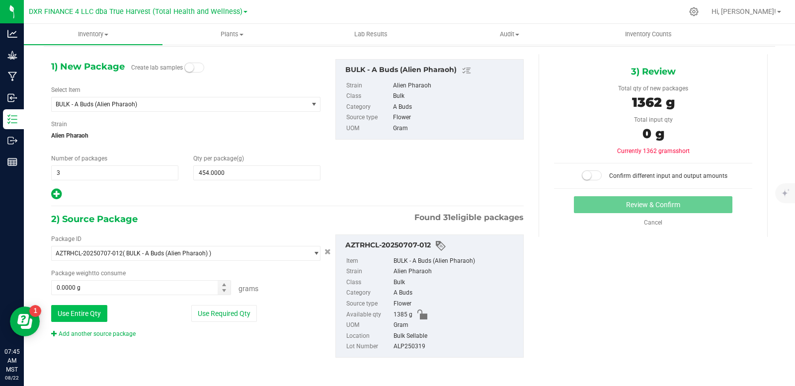
click at [88, 317] on button "Use Entire Qty" at bounding box center [79, 313] width 56 height 17
type input "1385.0000 g"
click at [584, 176] on small at bounding box center [586, 175] width 9 height 9
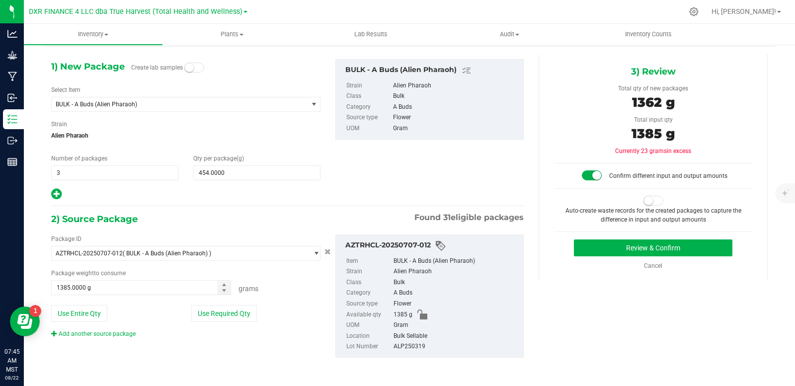
click at [649, 203] on span at bounding box center [653, 201] width 20 height 10
click at [623, 250] on button "Review & Confirm" at bounding box center [653, 247] width 158 height 17
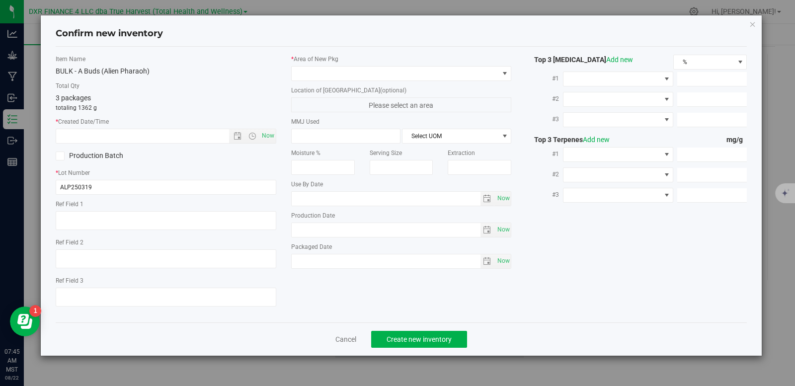
type textarea "2025-03-19"
click at [105, 218] on textarea at bounding box center [166, 220] width 221 height 19
click at [114, 135] on input "text" at bounding box center [151, 136] width 190 height 14
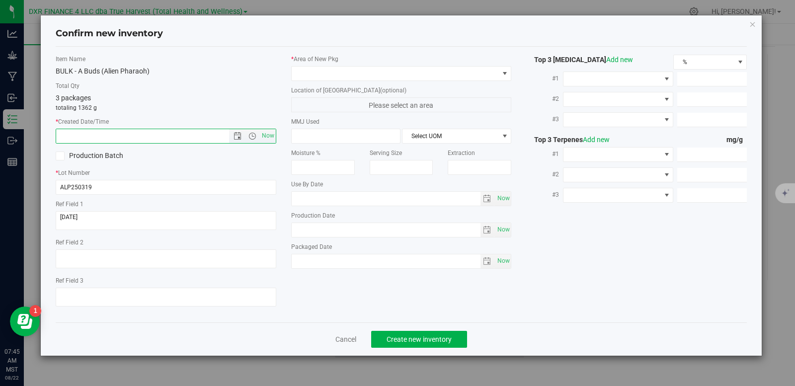
paste input "2025-03-19"
type input "3/19/2025 7:45 AM"
click at [314, 75] on span at bounding box center [395, 74] width 207 height 14
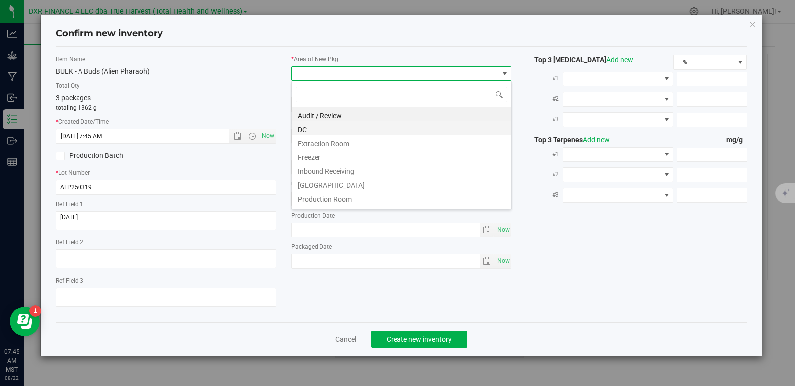
scroll to position [15, 221]
click at [318, 125] on li "DC" at bounding box center [402, 128] width 220 height 14
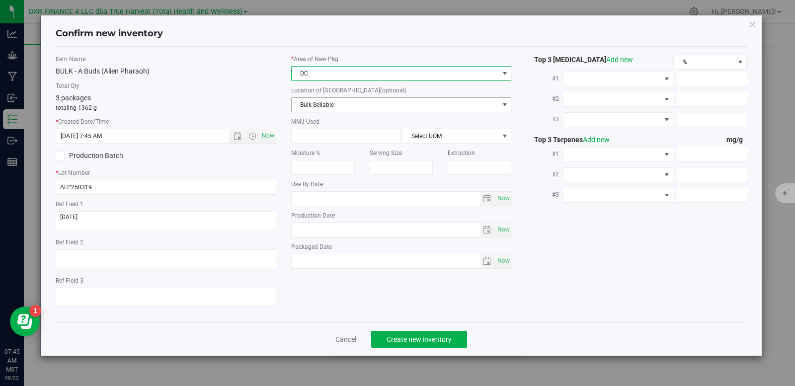
click at [333, 104] on span "Bulk Sellable" at bounding box center [395, 105] width 207 height 14
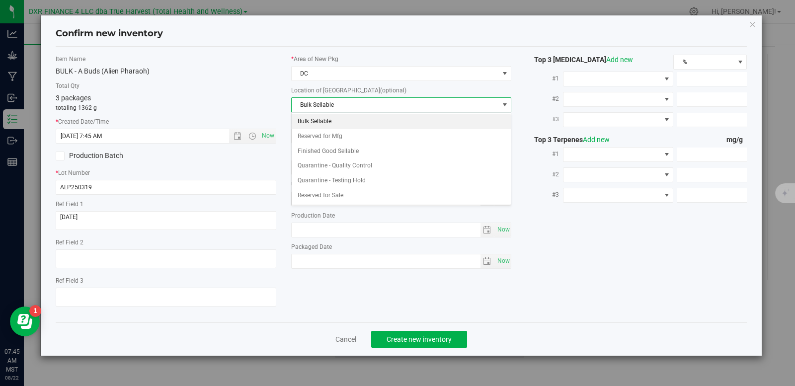
click at [325, 124] on li "Bulk Sellable" at bounding box center [402, 121] width 220 height 15
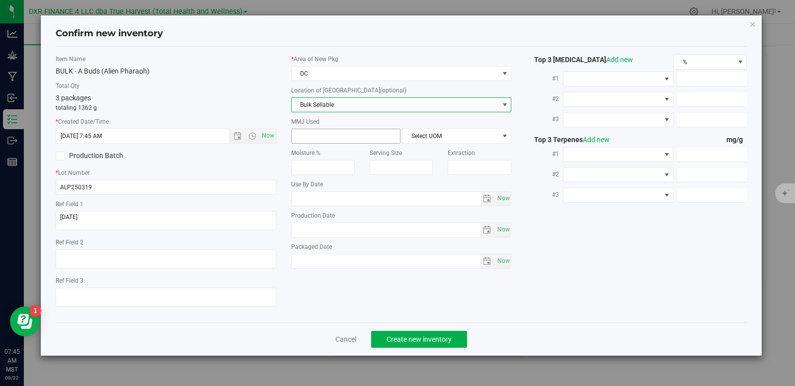
click at [327, 137] on span at bounding box center [345, 136] width 109 height 15
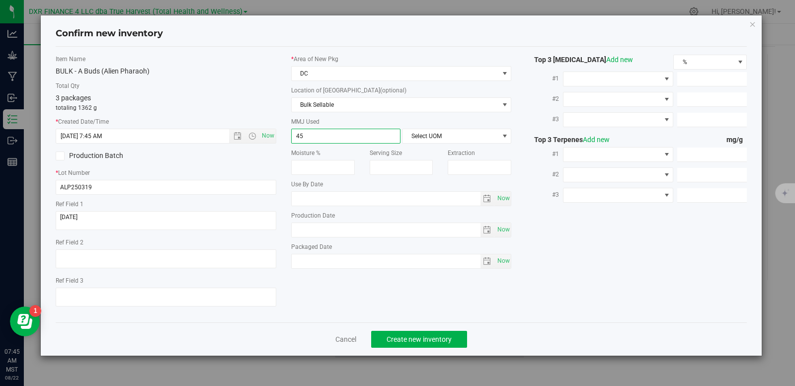
type input "454"
type input "454.0000"
click at [417, 130] on span "Select UOM" at bounding box center [450, 136] width 96 height 14
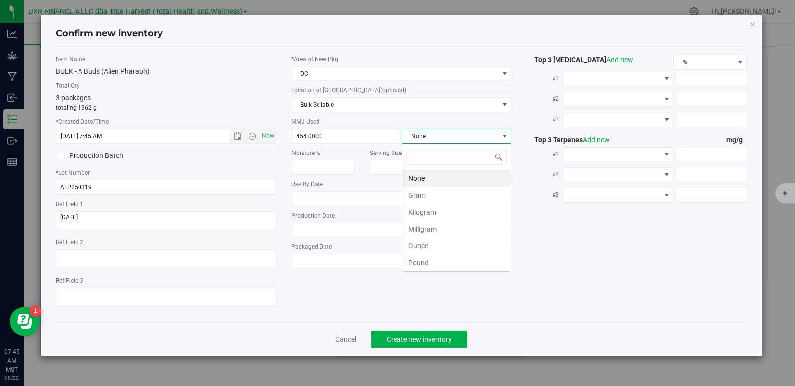
scroll to position [15, 109]
click at [419, 195] on li "Gram" at bounding box center [456, 195] width 108 height 17
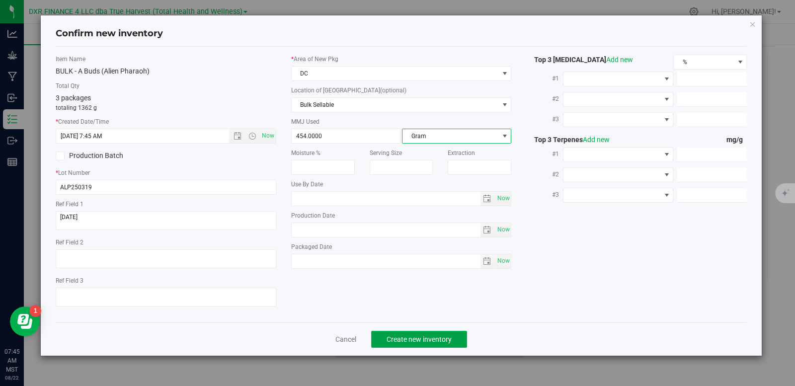
click at [412, 337] on span "Create new inventory" at bounding box center [418, 339] width 65 height 8
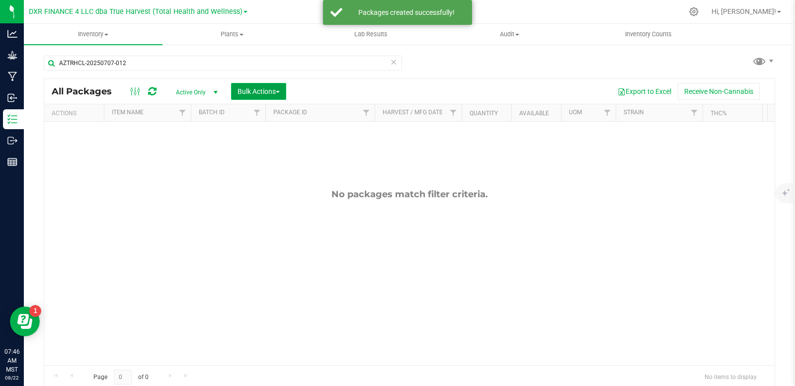
click at [274, 90] on span "Bulk Actions" at bounding box center [258, 91] width 42 height 8
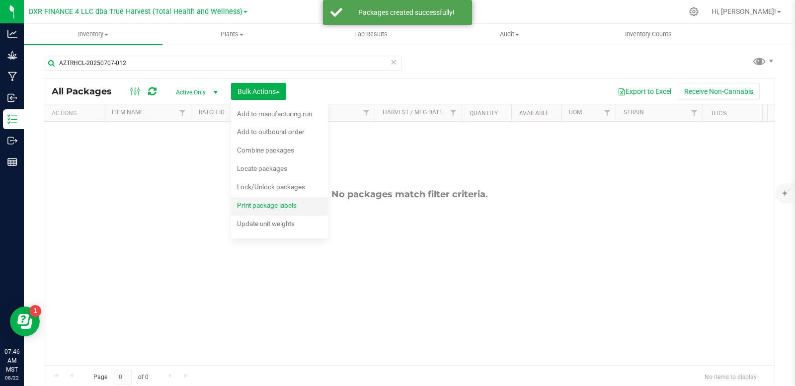
click at [256, 203] on span "Print package labels" at bounding box center [267, 205] width 60 height 8
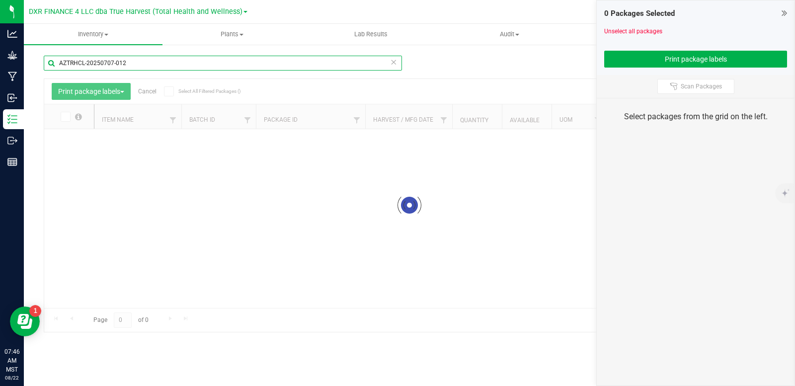
click at [125, 63] on input "AZTRHCL-20250707-012" at bounding box center [223, 63] width 358 height 15
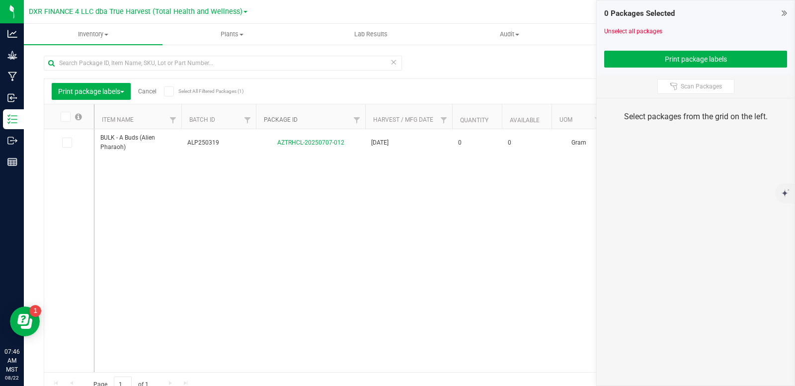
click at [284, 122] on div "Inventory All packages All inventory Waste log Create inventory Plants All plan…" at bounding box center [409, 205] width 771 height 362
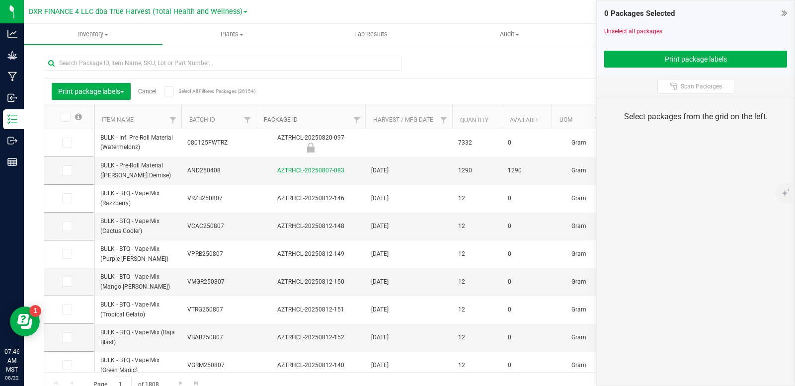
click at [282, 119] on link "Package ID" at bounding box center [281, 119] width 34 height 7
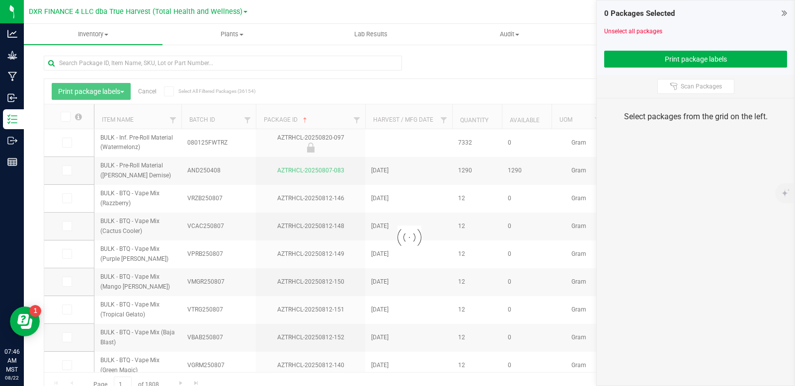
click at [282, 124] on div at bounding box center [409, 237] width 730 height 317
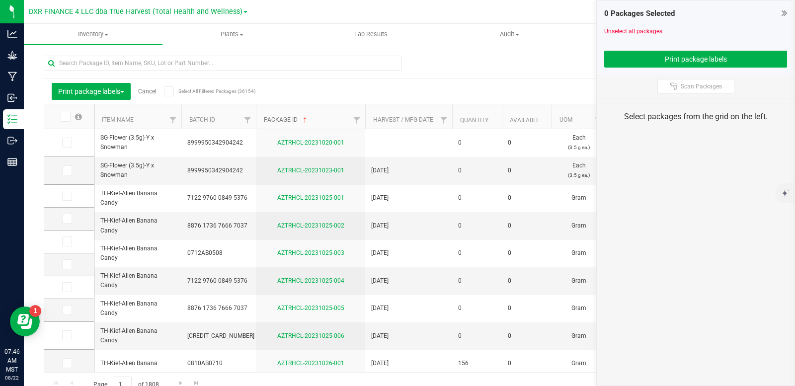
click at [282, 121] on link "Package ID" at bounding box center [286, 119] width 45 height 7
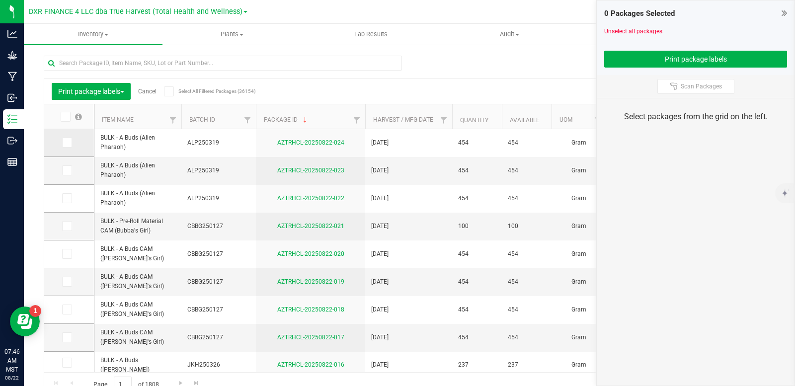
click at [65, 143] on icon at bounding box center [66, 143] width 6 height 0
click at [0, 0] on input "checkbox" at bounding box center [0, 0] width 0 height 0
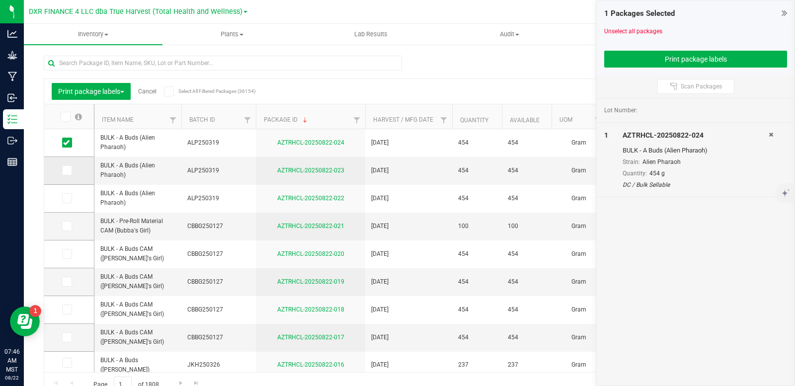
click at [68, 175] on span at bounding box center [67, 170] width 10 height 10
click at [0, 0] on input "checkbox" at bounding box center [0, 0] width 0 height 0
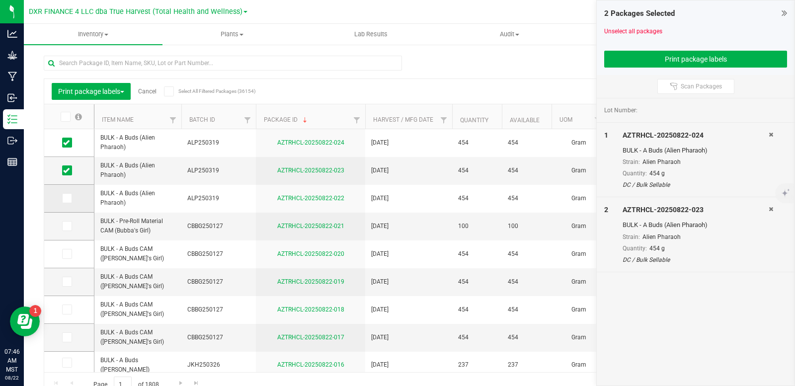
click at [66, 203] on span at bounding box center [67, 198] width 10 height 10
click at [0, 0] on input "checkbox" at bounding box center [0, 0] width 0 height 0
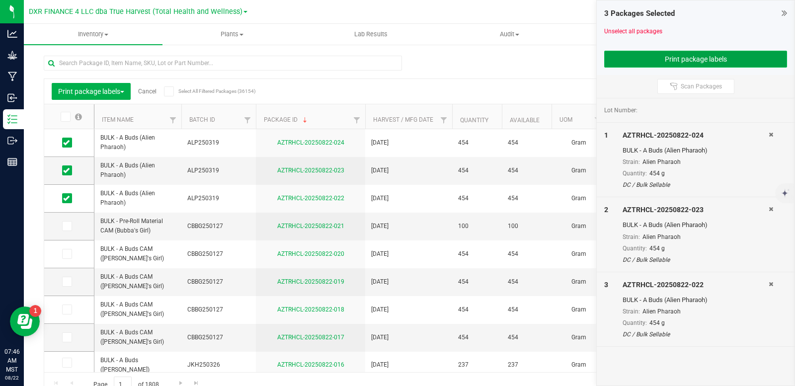
click at [659, 62] on button "Print package labels" at bounding box center [695, 59] width 183 height 17
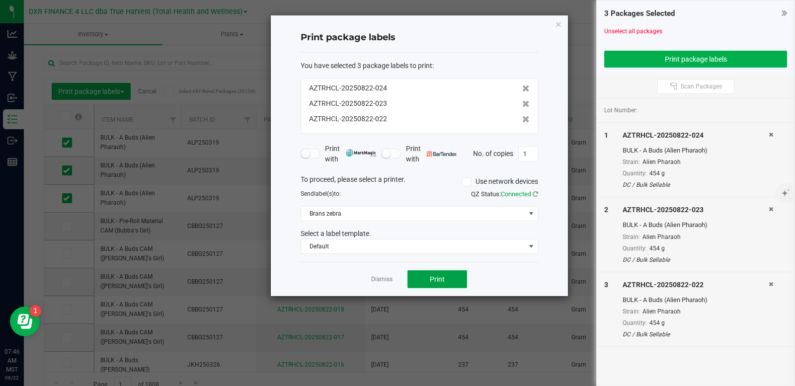
click at [451, 279] on button "Print" at bounding box center [437, 279] width 60 height 18
click at [369, 281] on div "Dismiss Print" at bounding box center [419, 279] width 237 height 34
click at [377, 282] on link "Dismiss" at bounding box center [381, 279] width 21 height 8
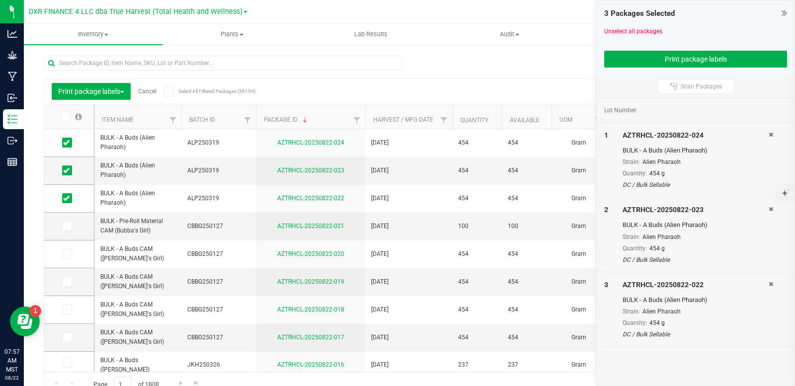
click at [150, 88] on link "Cancel" at bounding box center [147, 91] width 18 height 7
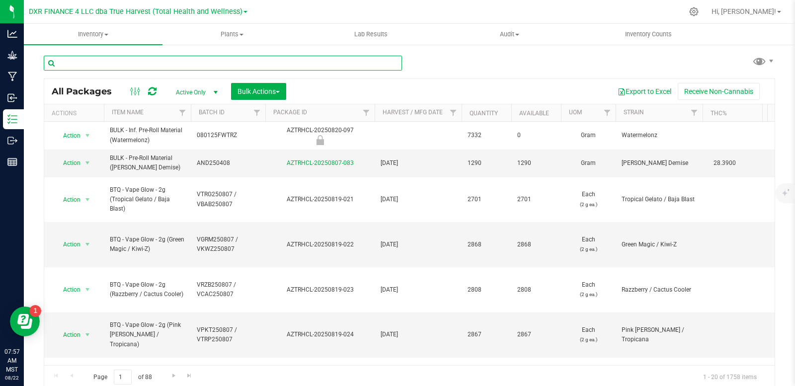
click at [155, 66] on input "text" at bounding box center [223, 63] width 358 height 15
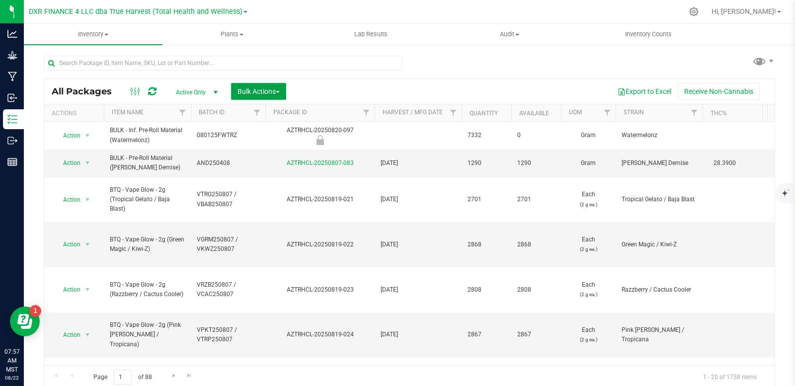
click at [281, 96] on button "Bulk Actions" at bounding box center [258, 91] width 55 height 17
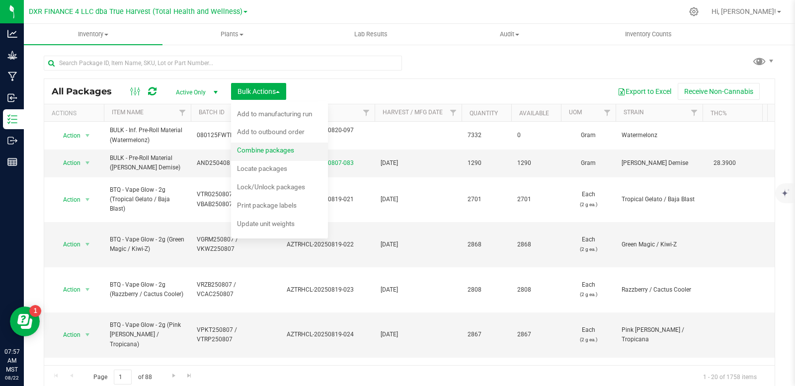
click at [274, 153] on span "Combine packages" at bounding box center [265, 150] width 57 height 8
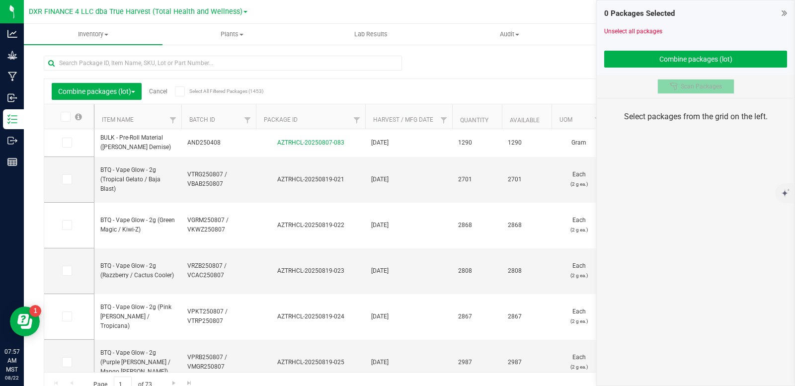
click at [680, 84] on span "Scan Packages" at bounding box center [700, 86] width 41 height 8
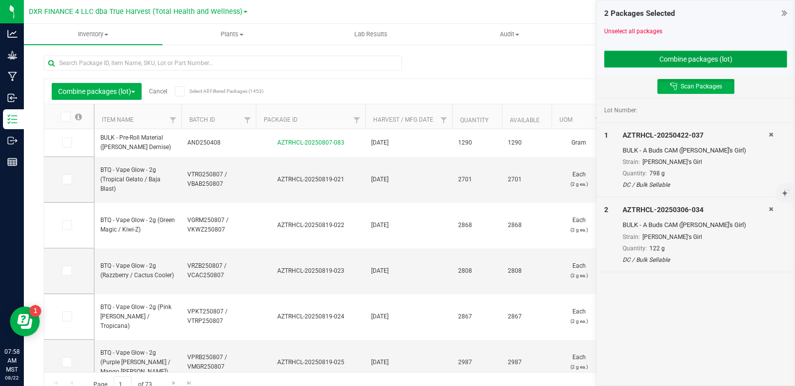
click at [703, 60] on button "Combine packages (lot)" at bounding box center [695, 59] width 183 height 17
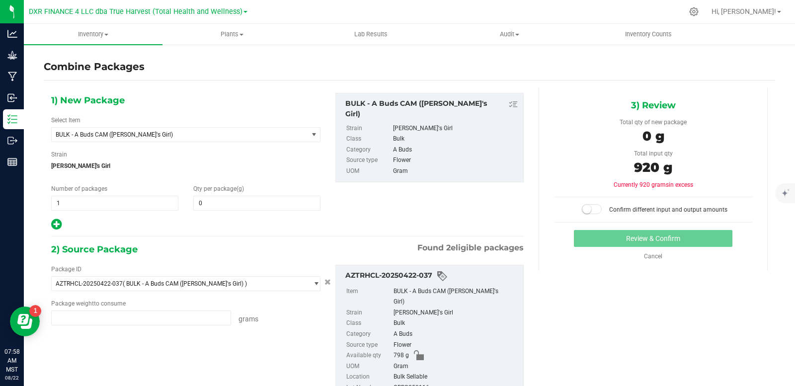
type input "798.0000 g"
type input "122.0000 g"
click at [213, 201] on span at bounding box center [256, 203] width 127 height 15
type input "454"
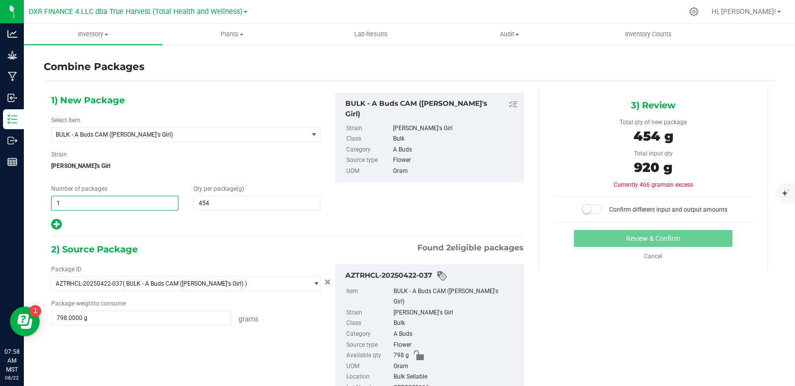
click at [96, 206] on span "1 1" at bounding box center [114, 203] width 127 height 15
type input "2"
drag, startPoint x: 353, startPoint y: 208, endPoint x: 348, endPoint y: 207, distance: 5.7
click at [353, 208] on div "1) New Package Select Item BULK - A Buds CAM (Bubba's Girl) ARCHIVE - BULK - Te…" at bounding box center [287, 162] width 487 height 138
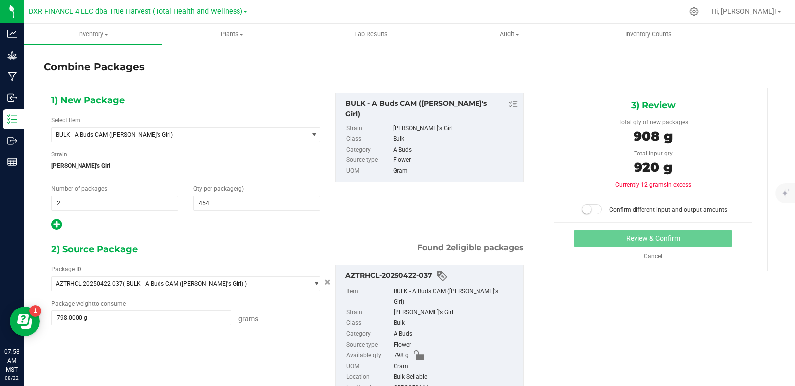
click at [589, 207] on span at bounding box center [592, 209] width 20 height 10
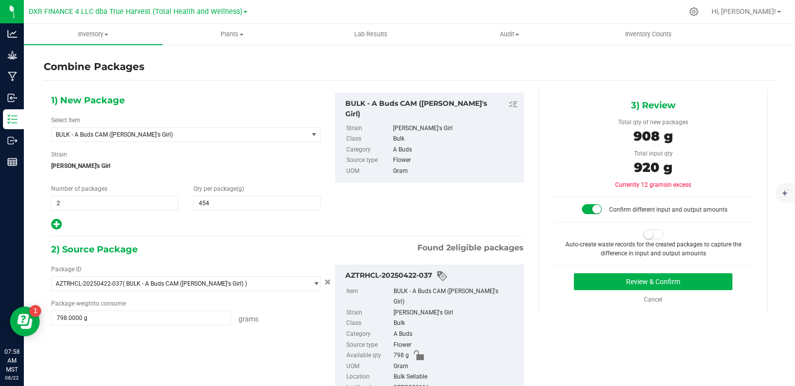
click at [651, 234] on span at bounding box center [653, 234] width 20 height 10
click at [650, 281] on button "Review & Confirm" at bounding box center [653, 281] width 158 height 17
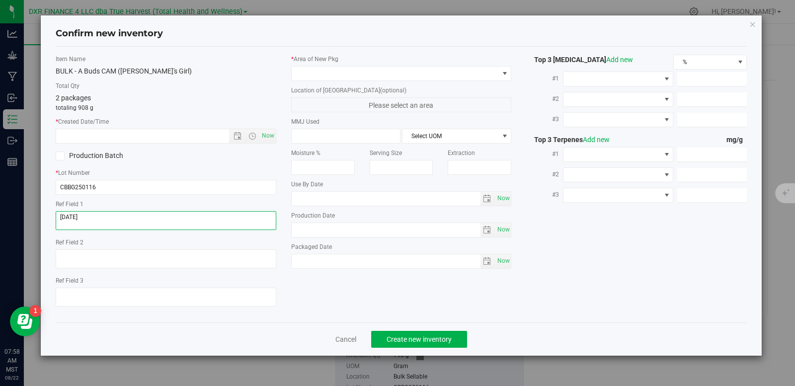
click at [126, 215] on textarea at bounding box center [166, 220] width 221 height 19
click at [124, 138] on input "text" at bounding box center [151, 136] width 190 height 14
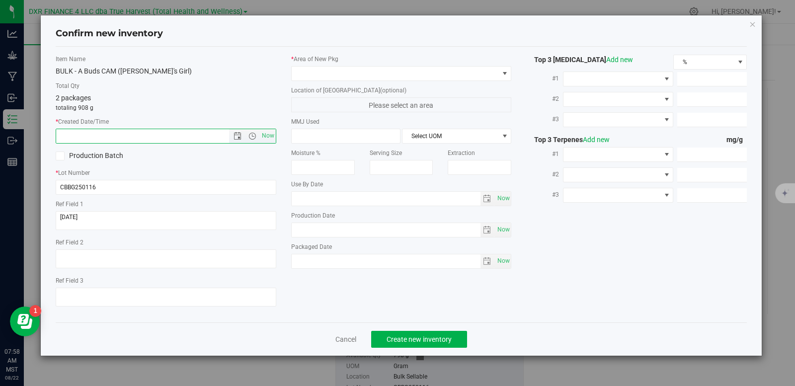
paste input "2025-01-16"
click at [327, 74] on span at bounding box center [395, 74] width 207 height 14
type input "1/16/2025 7:58 AM"
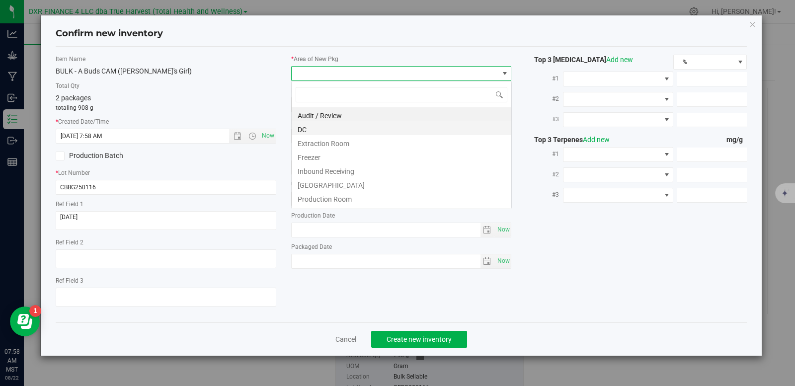
scroll to position [15, 221]
click at [327, 129] on li "DC" at bounding box center [402, 128] width 220 height 14
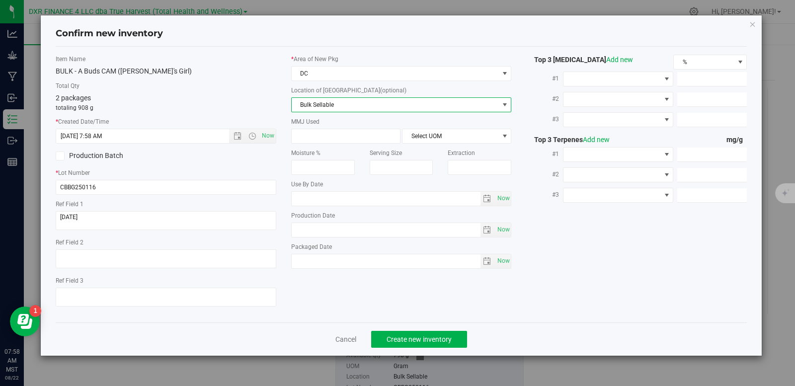
click at [337, 111] on span "Bulk Sellable" at bounding box center [395, 105] width 207 height 14
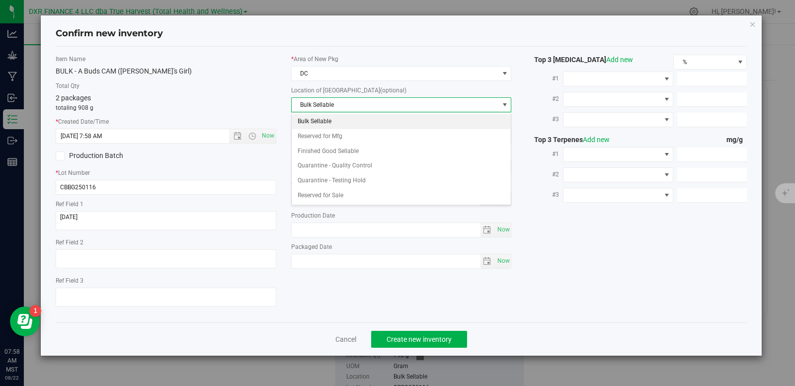
click at [337, 122] on li "Bulk Sellable" at bounding box center [402, 121] width 220 height 15
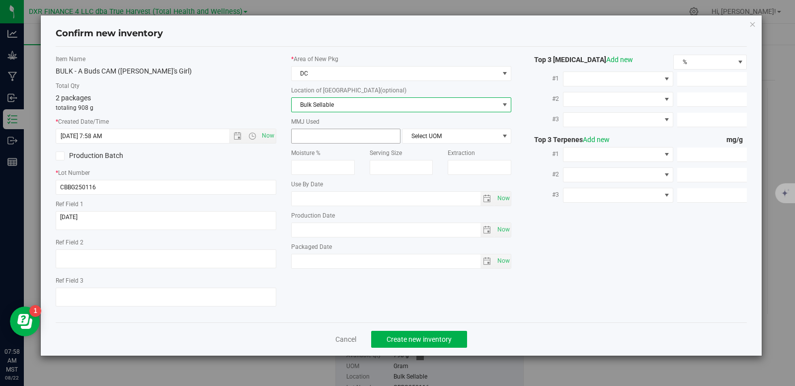
click at [332, 136] on span at bounding box center [345, 136] width 109 height 15
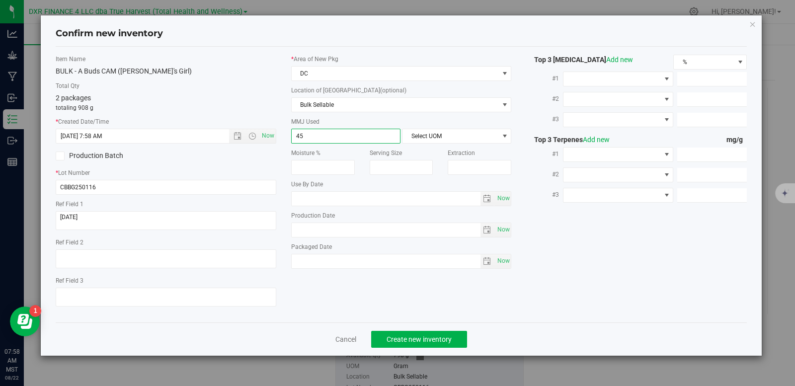
type input "454"
type input "454.0000"
click at [446, 135] on span "Select UOM" at bounding box center [450, 136] width 96 height 14
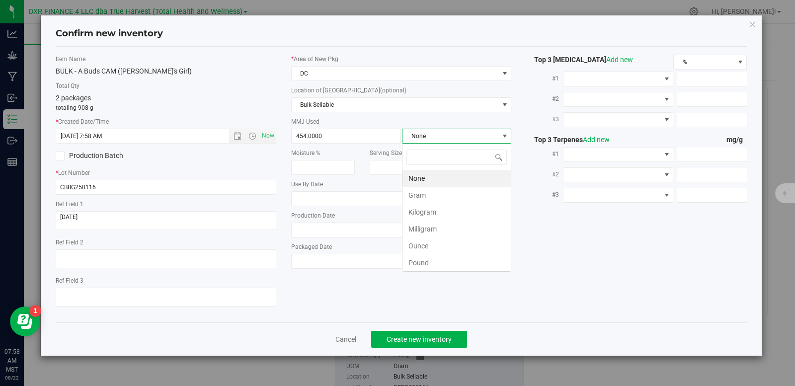
scroll to position [15, 109]
click at [440, 192] on li "Gram" at bounding box center [456, 195] width 108 height 17
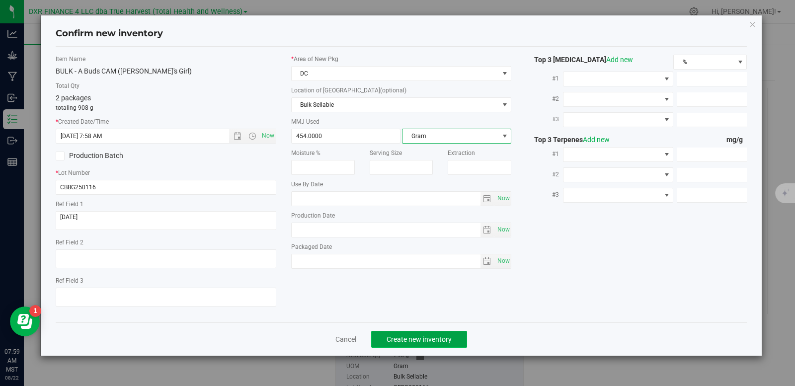
click at [400, 340] on span "Create new inventory" at bounding box center [418, 339] width 65 height 8
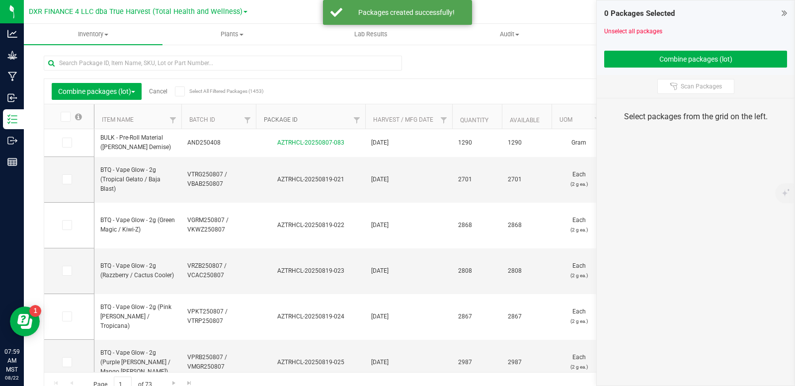
click at [296, 118] on link "Package ID" at bounding box center [281, 119] width 34 height 7
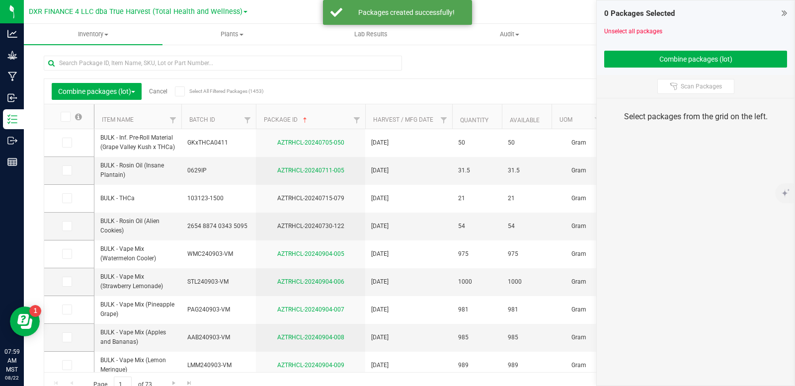
click at [164, 91] on link "Cancel" at bounding box center [158, 91] width 18 height 7
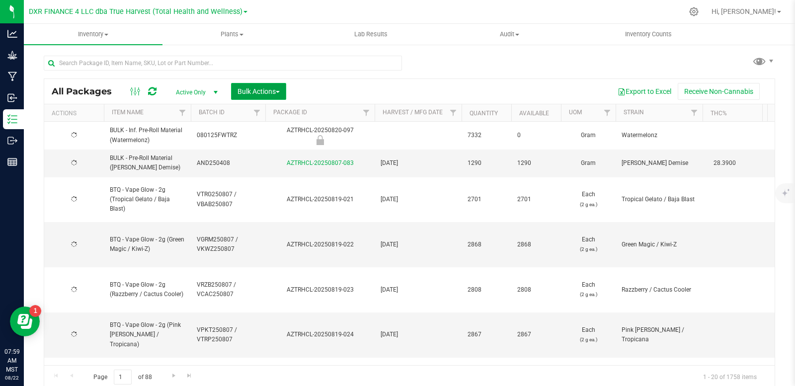
click at [263, 89] on span "Bulk Actions" at bounding box center [258, 91] width 42 height 8
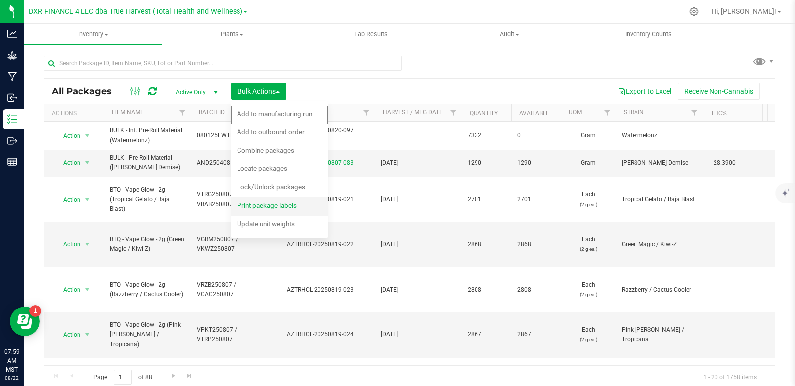
click at [277, 205] on span "Print package labels" at bounding box center [267, 205] width 60 height 8
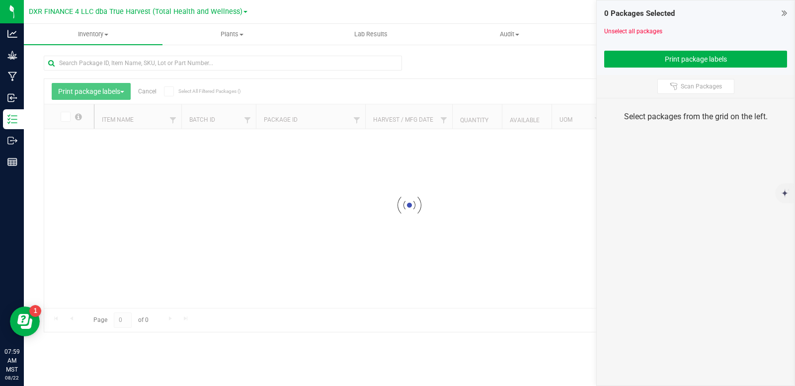
click at [292, 120] on div at bounding box center [409, 205] width 730 height 253
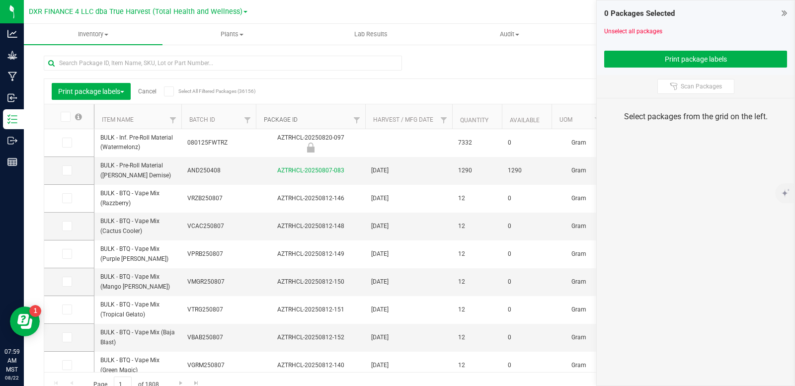
click at [292, 120] on link "Package ID" at bounding box center [281, 119] width 34 height 7
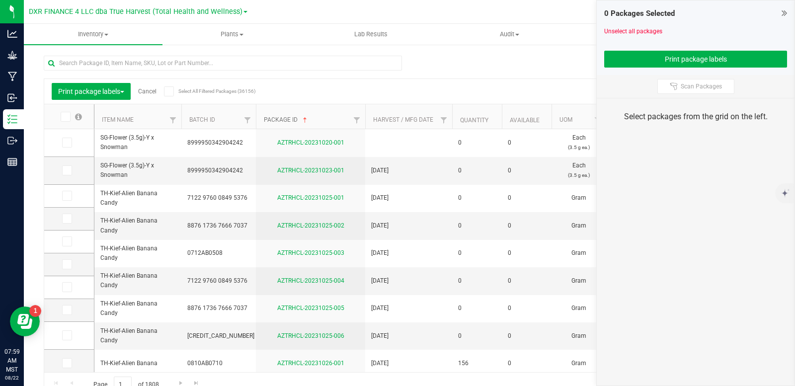
click at [292, 120] on link "Package ID" at bounding box center [286, 119] width 45 height 7
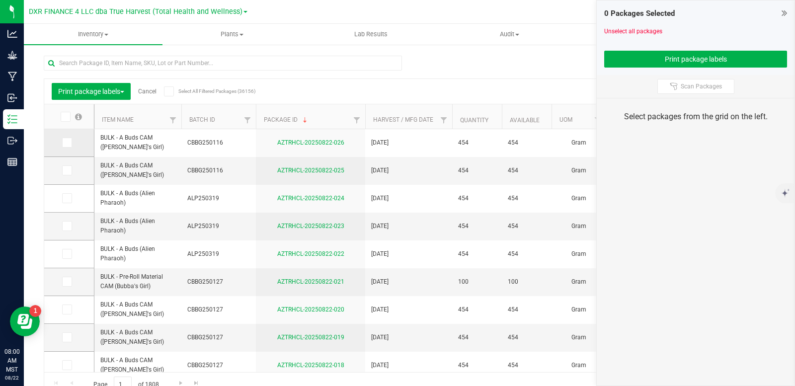
click at [66, 143] on icon at bounding box center [66, 143] width 6 height 0
click at [0, 0] on input "checkbox" at bounding box center [0, 0] width 0 height 0
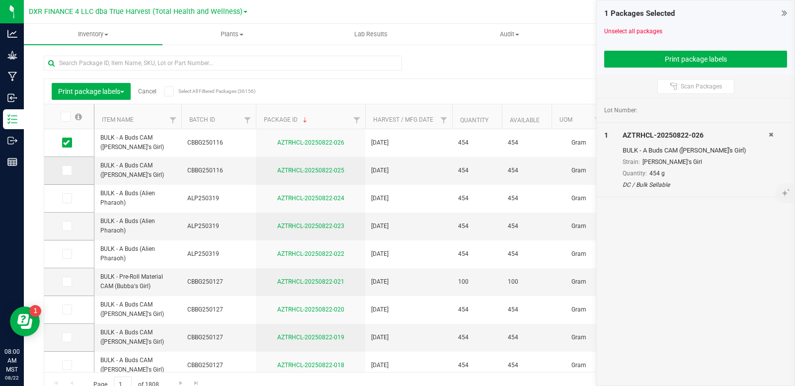
click at [68, 170] on icon at bounding box center [66, 170] width 6 height 0
click at [0, 0] on input "checkbox" at bounding box center [0, 0] width 0 height 0
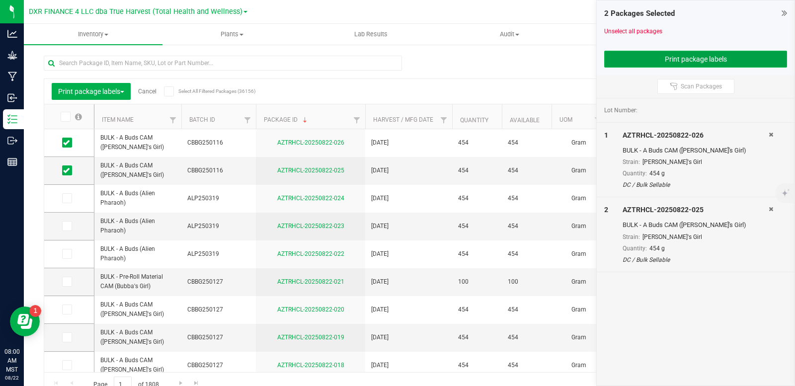
click at [658, 62] on button "Print package labels" at bounding box center [695, 59] width 183 height 17
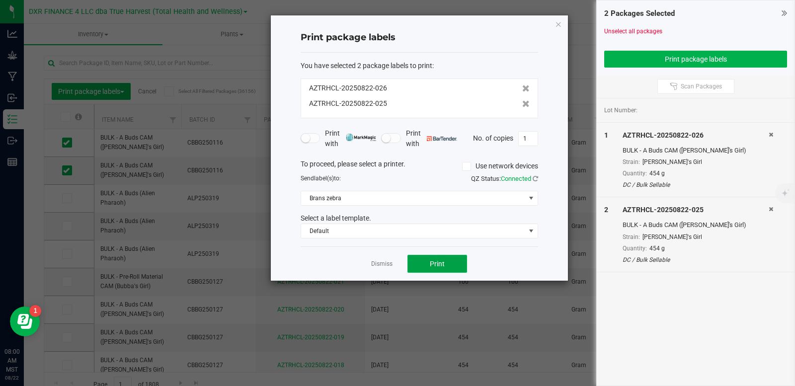
click at [446, 269] on button "Print" at bounding box center [437, 264] width 60 height 18
click at [384, 262] on link "Dismiss" at bounding box center [381, 264] width 21 height 8
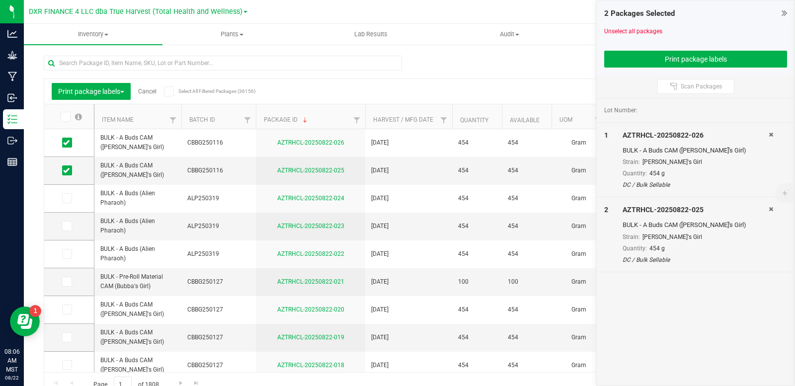
click at [147, 92] on link "Cancel" at bounding box center [147, 91] width 18 height 7
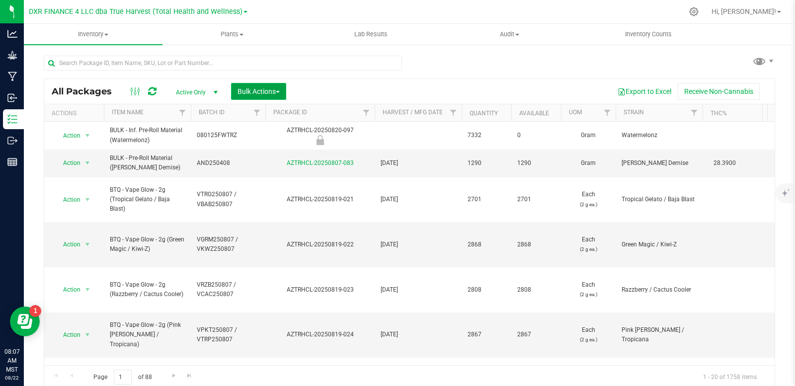
click at [279, 86] on button "Bulk Actions" at bounding box center [258, 91] width 55 height 17
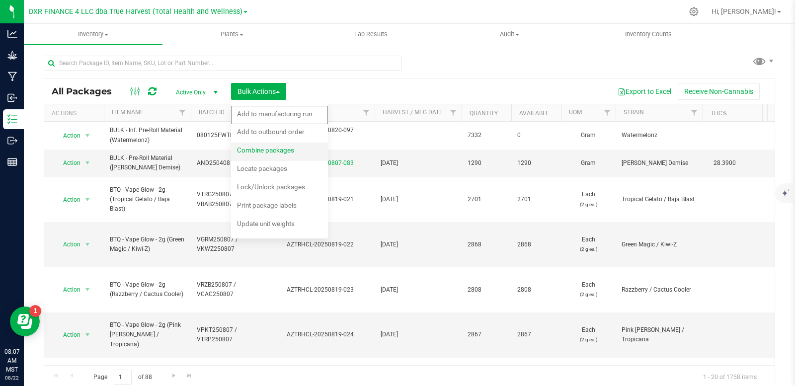
click at [277, 150] on span "Combine packages" at bounding box center [265, 150] width 57 height 8
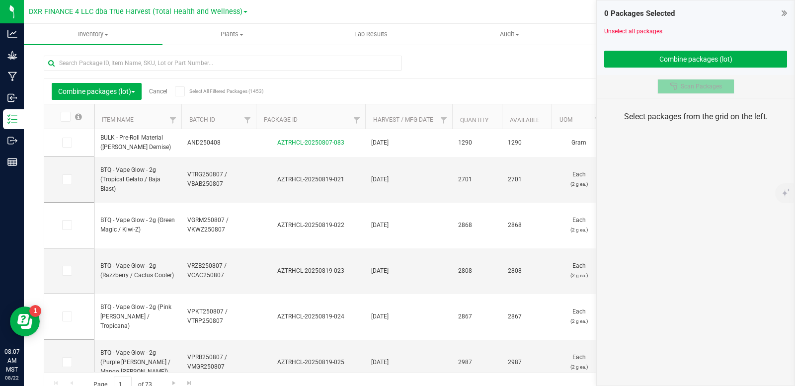
click at [702, 89] on span "Scan Packages" at bounding box center [700, 86] width 41 height 8
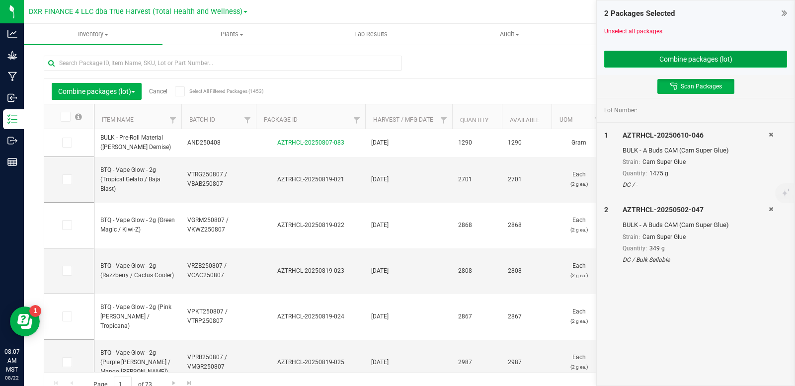
click at [694, 57] on button "Combine packages (lot)" at bounding box center [695, 59] width 183 height 17
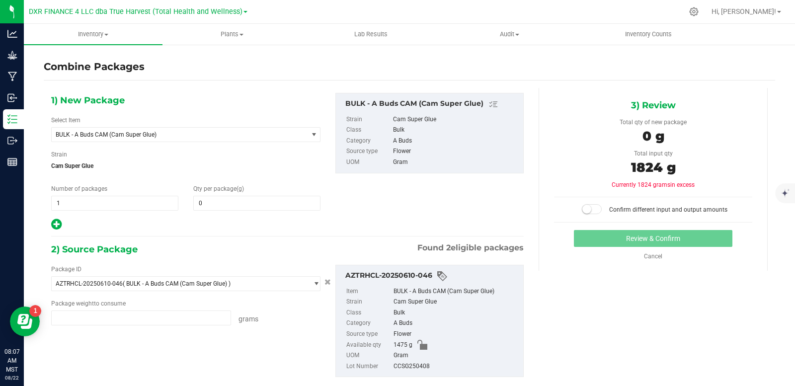
type input "1475.0000 g"
type input "349.0000 g"
click at [219, 202] on span at bounding box center [256, 203] width 127 height 15
type input "454"
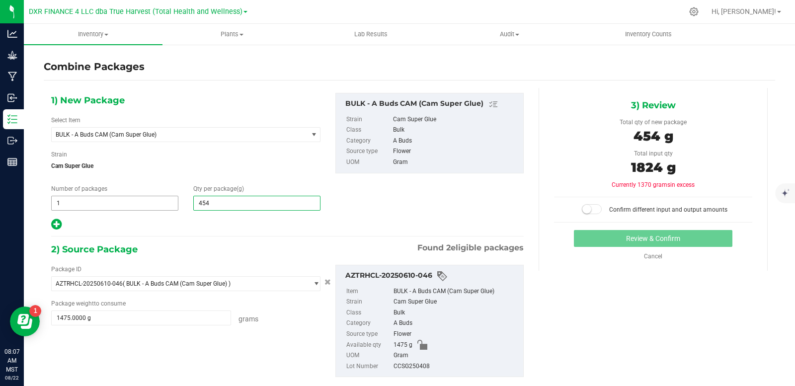
click at [128, 206] on span "1 1" at bounding box center [114, 203] width 127 height 15
click at [128, 206] on input "1" at bounding box center [115, 203] width 126 height 14
click at [128, 207] on input "1" at bounding box center [115, 203] width 126 height 14
type input "4"
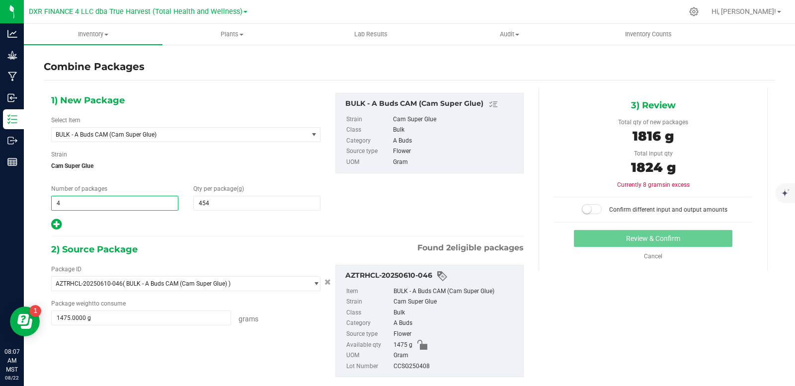
click at [239, 252] on div "2) Source Package Found 2 eligible packages" at bounding box center [287, 249] width 472 height 15
click at [589, 209] on span at bounding box center [592, 209] width 20 height 10
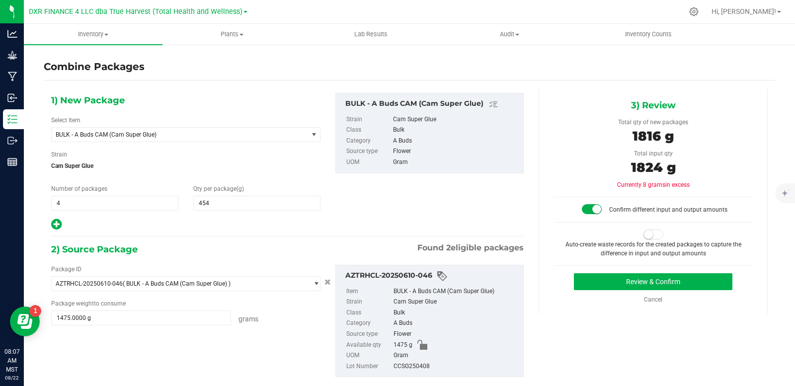
click at [646, 231] on span at bounding box center [653, 234] width 20 height 10
click at [656, 282] on button "Review & Confirm" at bounding box center [653, 281] width 158 height 17
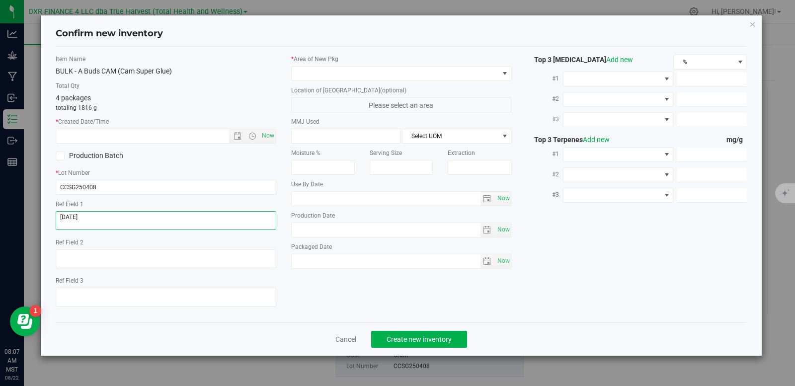
click at [144, 223] on textarea at bounding box center [166, 220] width 221 height 19
click at [144, 136] on input "text" at bounding box center [151, 136] width 190 height 14
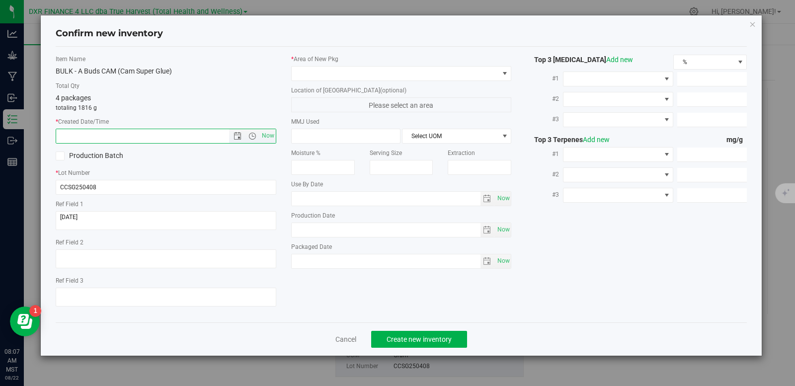
paste input "[DATE]"
type input "4/8/2025 8:07 AM"
click at [314, 80] on span at bounding box center [401, 73] width 221 height 15
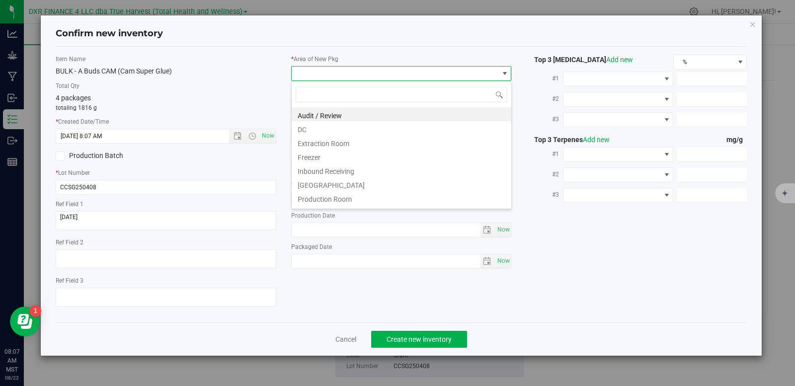
scroll to position [15, 221]
click at [325, 133] on li "DC" at bounding box center [402, 128] width 220 height 14
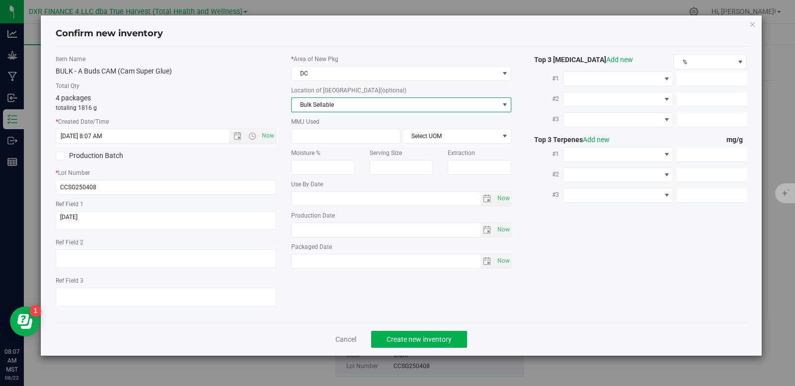
click at [345, 105] on span "Bulk Sellable" at bounding box center [395, 105] width 207 height 14
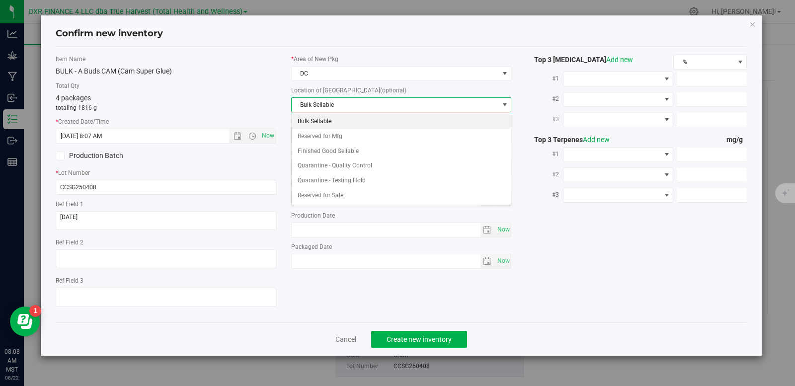
click at [338, 121] on li "Bulk Sellable" at bounding box center [402, 121] width 220 height 15
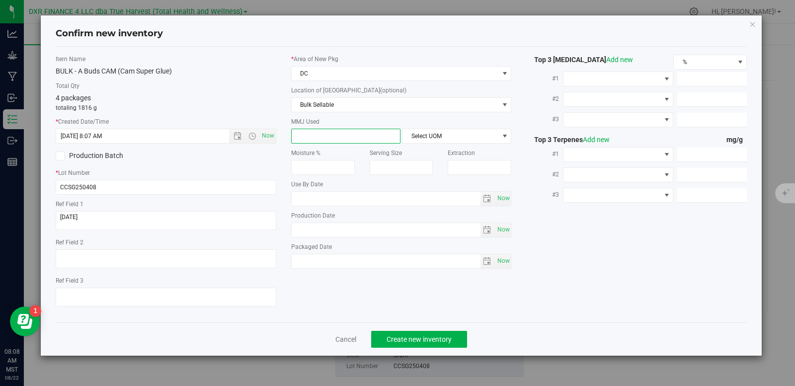
click at [325, 135] on span at bounding box center [345, 136] width 109 height 15
type input "454"
type input "454.0000"
click at [430, 134] on span "Select UOM" at bounding box center [450, 136] width 96 height 14
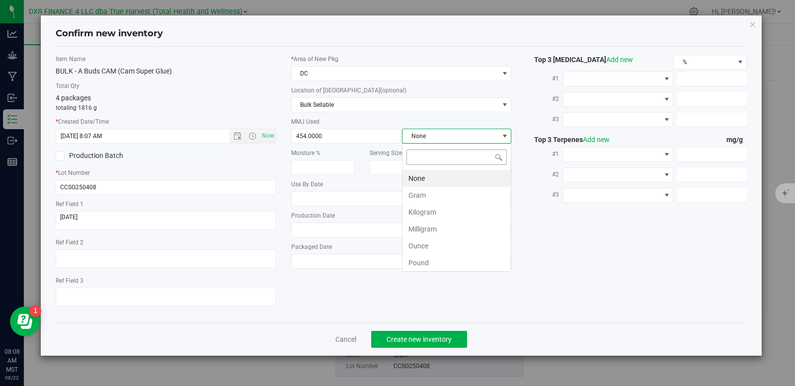
scroll to position [15, 109]
click at [430, 197] on li "Gram" at bounding box center [456, 195] width 108 height 17
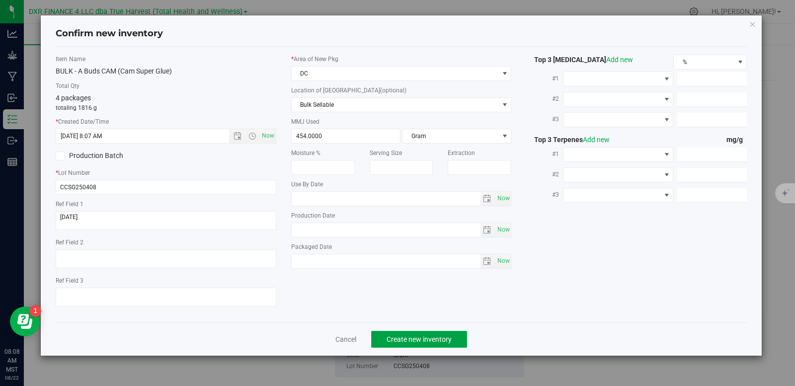
click at [413, 340] on span "Create new inventory" at bounding box center [418, 339] width 65 height 8
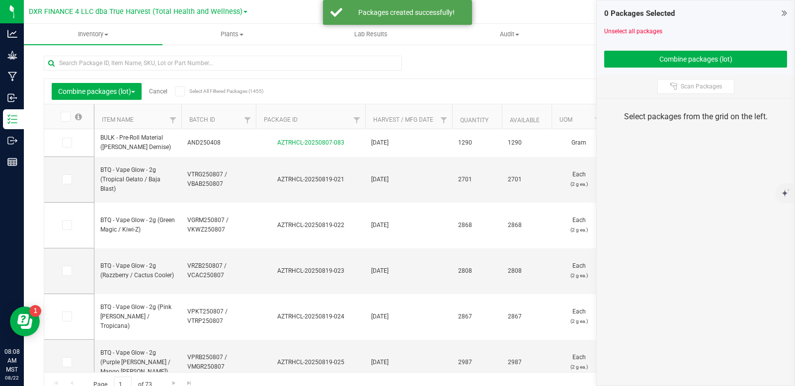
click at [162, 91] on link "Cancel" at bounding box center [158, 91] width 18 height 7
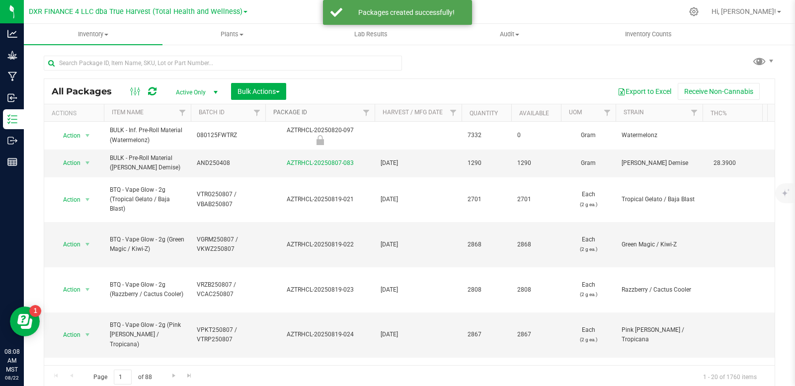
click at [288, 112] on link "Package ID" at bounding box center [290, 112] width 34 height 7
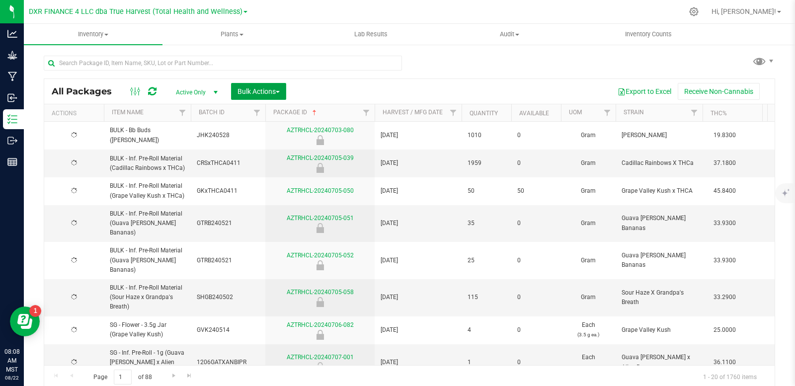
click at [276, 89] on span "Bulk Actions" at bounding box center [258, 91] width 42 height 8
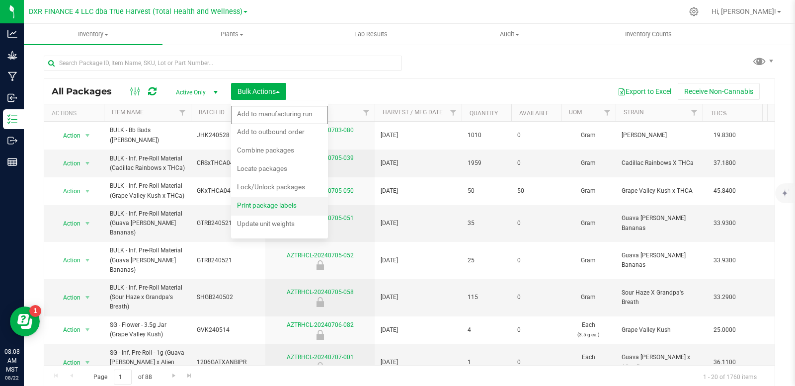
click at [296, 210] on div "Print package labels" at bounding box center [273, 207] width 73 height 16
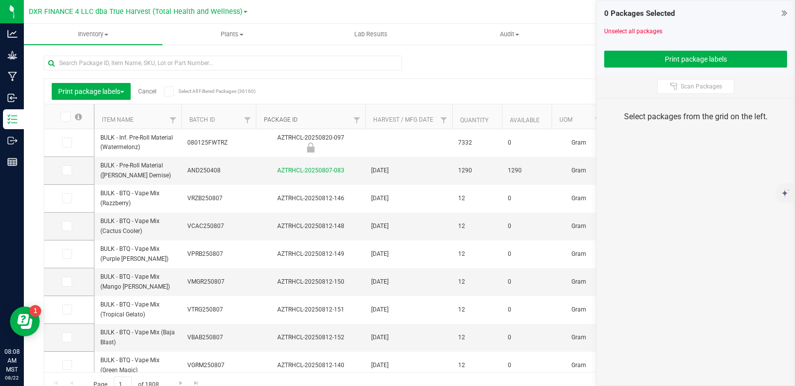
click at [280, 122] on link "Package ID" at bounding box center [281, 119] width 34 height 7
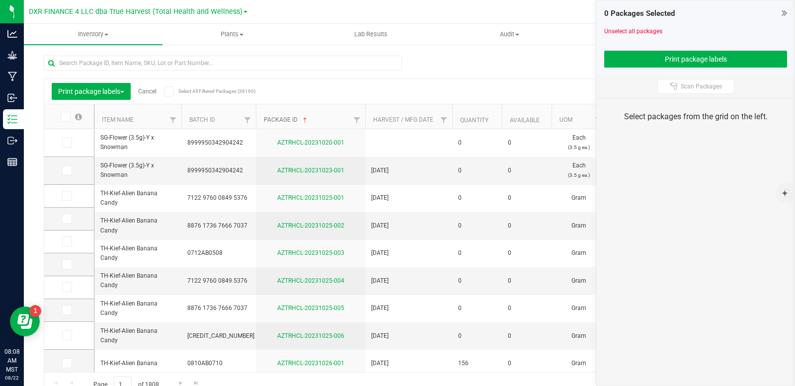
click at [282, 120] on link "Package ID" at bounding box center [286, 119] width 45 height 7
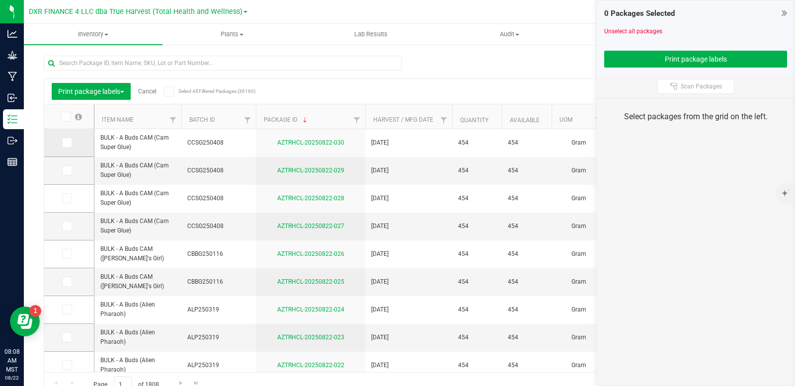
click at [68, 143] on icon at bounding box center [66, 143] width 6 height 0
click at [0, 0] on input "checkbox" at bounding box center [0, 0] width 0 height 0
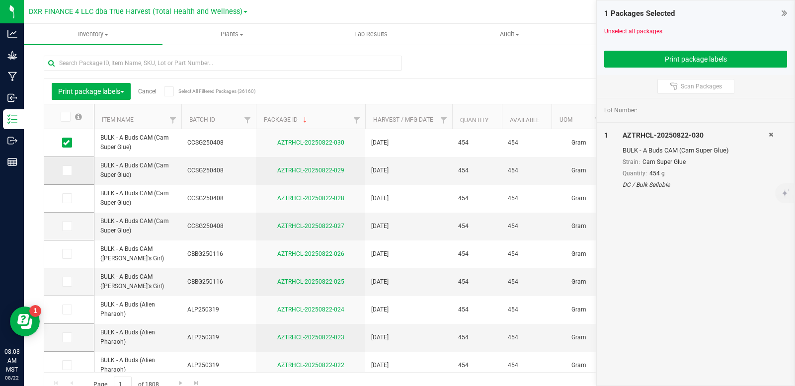
click at [65, 170] on icon at bounding box center [66, 170] width 6 height 0
click at [0, 0] on input "checkbox" at bounding box center [0, 0] width 0 height 0
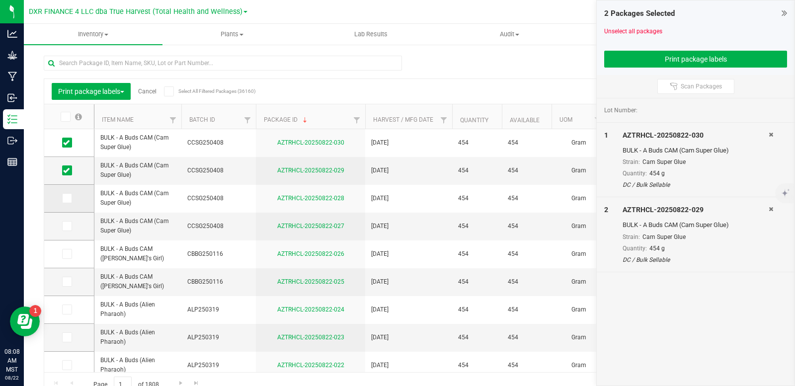
click at [69, 198] on icon at bounding box center [66, 198] width 6 height 0
click at [0, 0] on input "checkbox" at bounding box center [0, 0] width 0 height 0
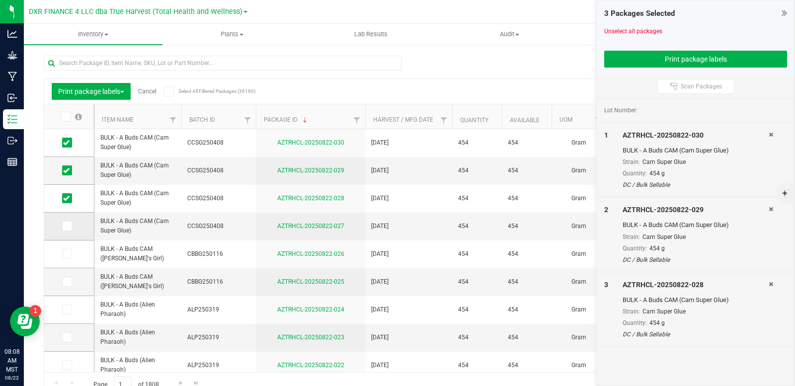
click at [69, 226] on icon at bounding box center [66, 226] width 6 height 0
click at [0, 0] on input "checkbox" at bounding box center [0, 0] width 0 height 0
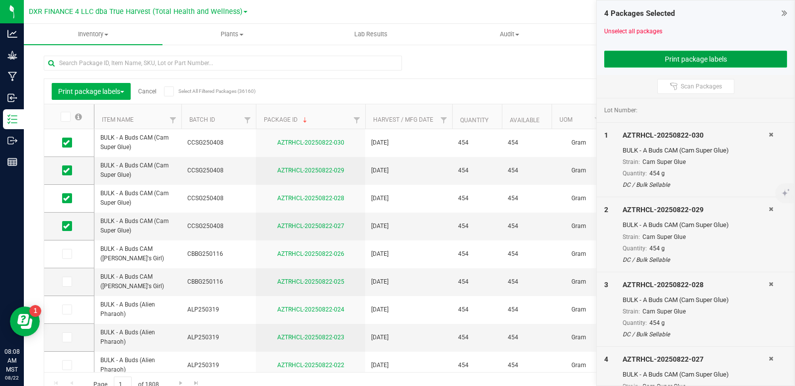
click at [706, 63] on button "Print package labels" at bounding box center [695, 59] width 183 height 17
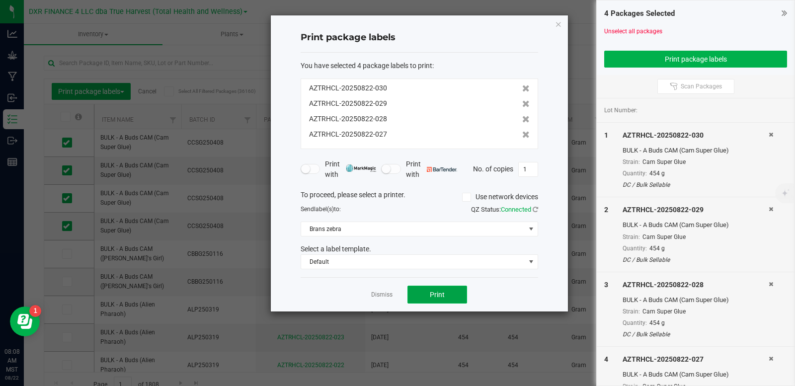
click at [438, 294] on span "Print" at bounding box center [437, 295] width 15 height 8
click at [375, 292] on link "Dismiss" at bounding box center [381, 295] width 21 height 8
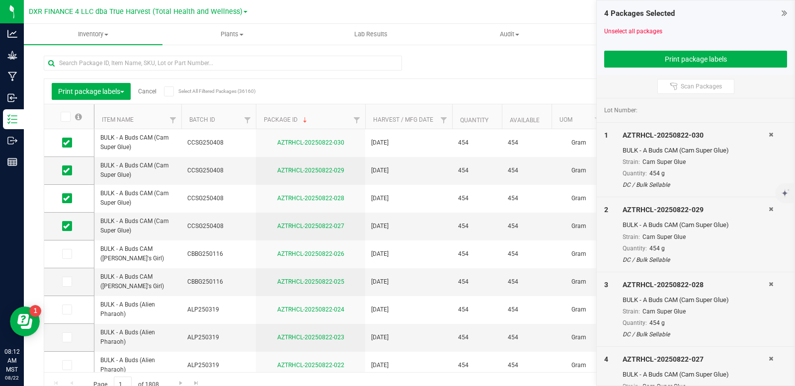
click at [147, 91] on link "Cancel" at bounding box center [147, 91] width 18 height 7
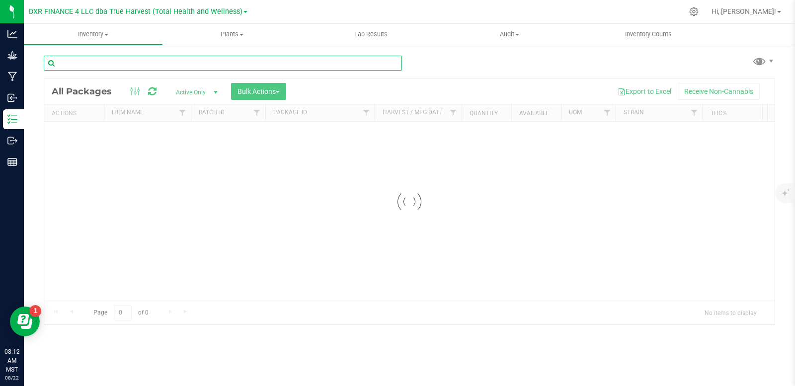
click at [155, 64] on input "text" at bounding box center [223, 63] width 358 height 15
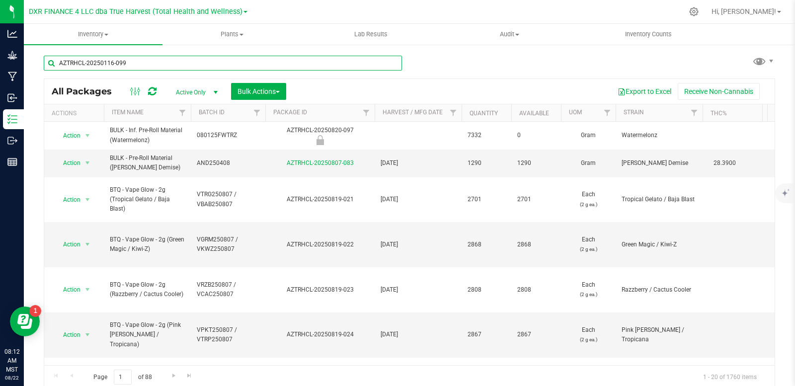
type input "AZTRHCL-20250116-099"
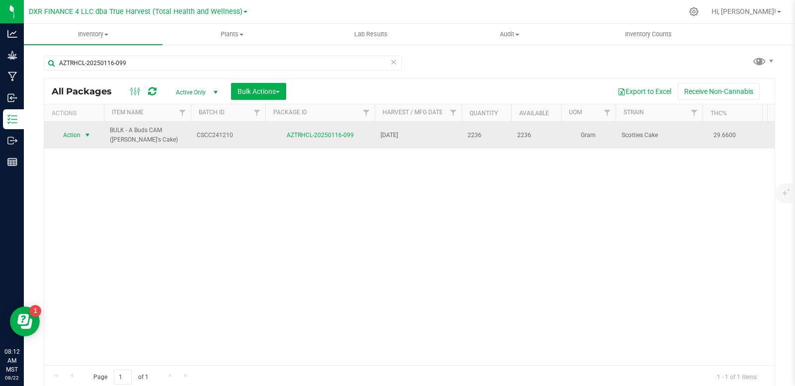
click at [85, 135] on span "select" at bounding box center [87, 135] width 8 height 8
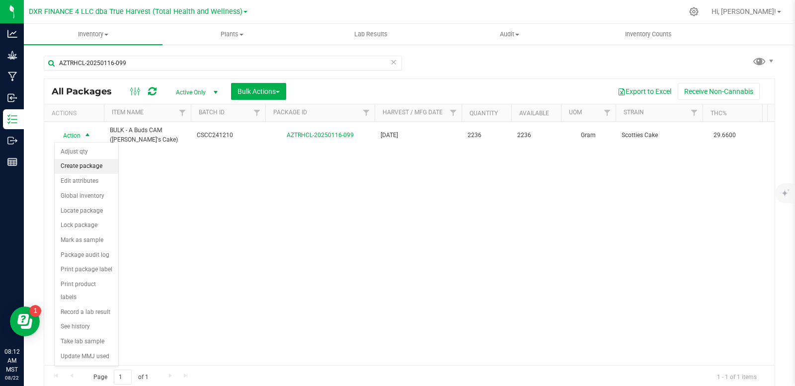
click at [93, 166] on li "Create package" at bounding box center [87, 166] width 64 height 15
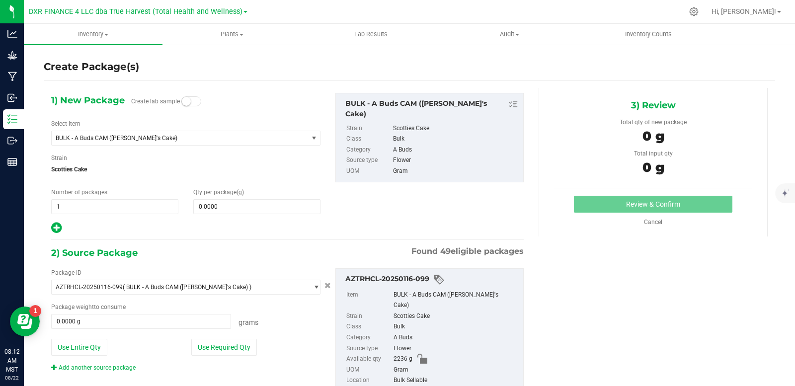
click at [106, 217] on div "1) New Package Create lab sample Select Item BULK - A Buds CAM (Scottie's Cake)…" at bounding box center [186, 164] width 284 height 142
click at [108, 209] on span "1 1" at bounding box center [114, 206] width 127 height 15
type input "4"
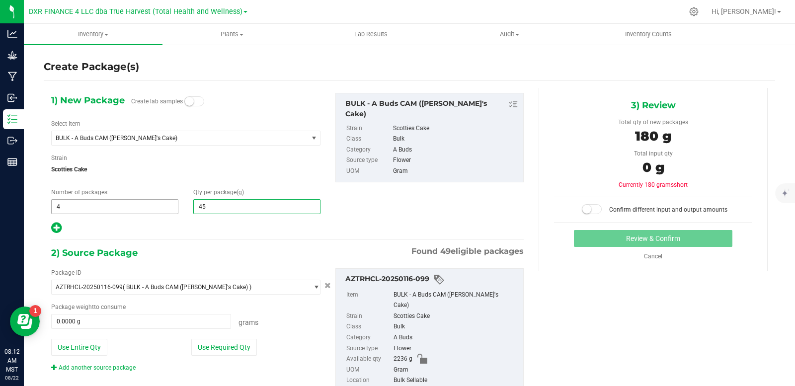
type input "454"
click at [57, 229] on icon at bounding box center [56, 228] width 10 height 12
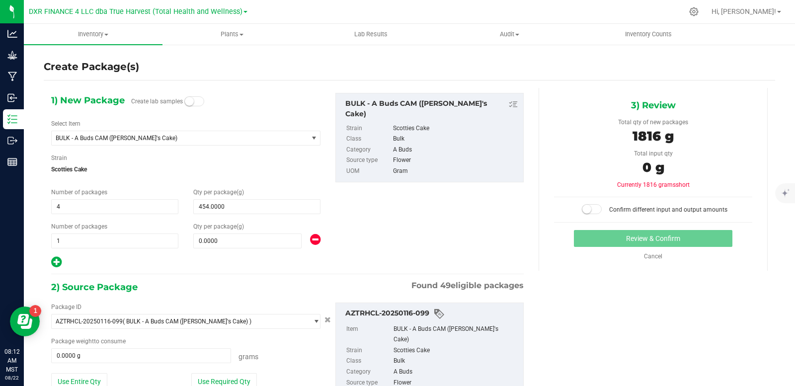
type input "454.0000"
click at [208, 242] on span at bounding box center [247, 240] width 108 height 15
type input "435"
type input "435.0000"
click at [473, 220] on div "1) New Package Create lab samples Select Item BULK - A Buds CAM (Scottie's Cake…" at bounding box center [287, 181] width 487 height 176
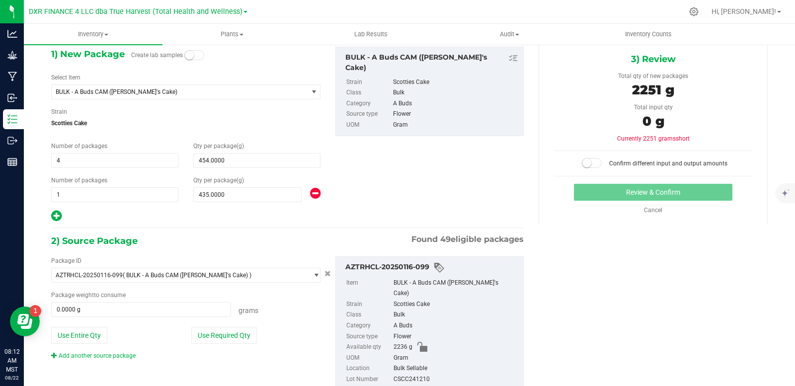
scroll to position [18, 0]
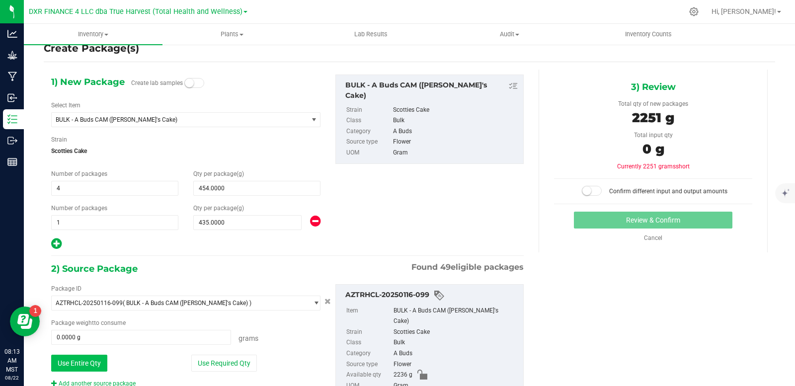
click at [84, 364] on button "Use Entire Qty" at bounding box center [79, 363] width 56 height 17
type input "2236.0000 g"
click at [588, 192] on span at bounding box center [592, 191] width 20 height 10
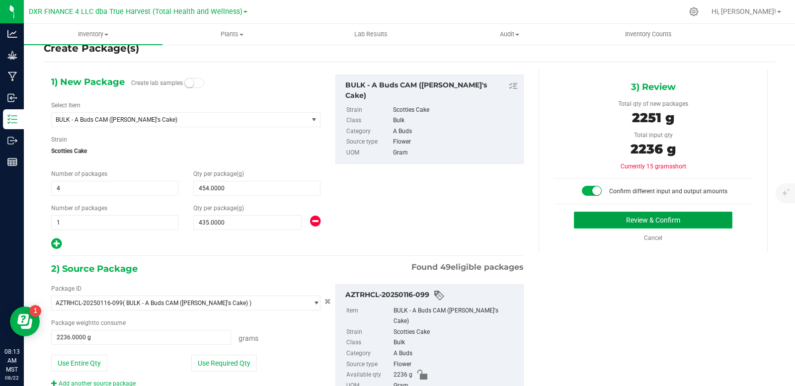
click at [633, 222] on button "Review & Confirm" at bounding box center [653, 220] width 158 height 17
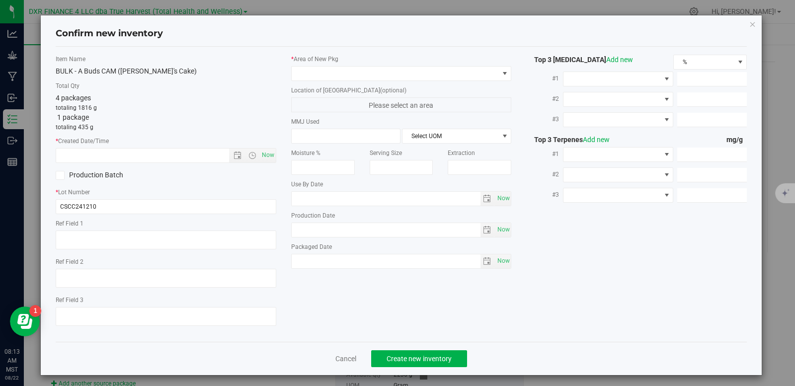
type textarea "2024-12-10"
click at [175, 242] on textarea at bounding box center [166, 239] width 221 height 19
click at [146, 151] on input "text" at bounding box center [151, 156] width 190 height 14
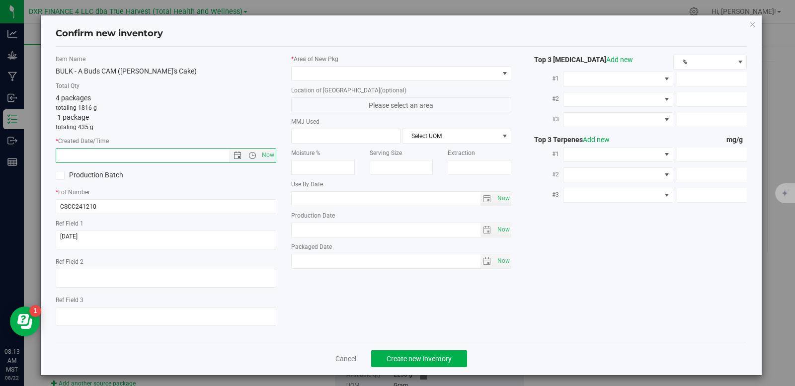
paste input "2024-12-10"
click at [344, 74] on span at bounding box center [395, 74] width 207 height 14
type input "12/10/2024 8:13 AM"
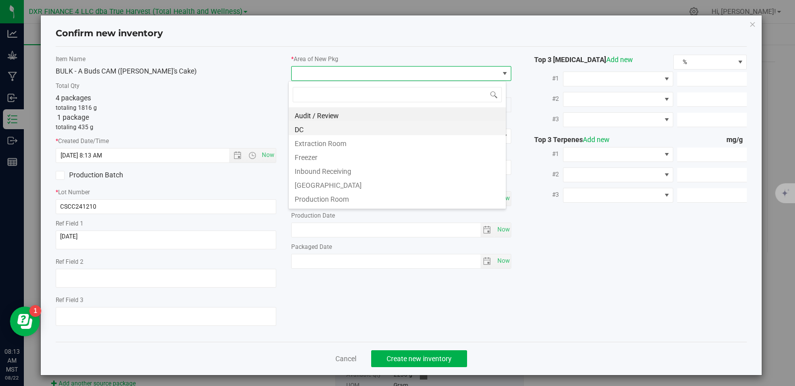
scroll to position [15, 219]
click at [317, 128] on li "DC" at bounding box center [397, 128] width 217 height 14
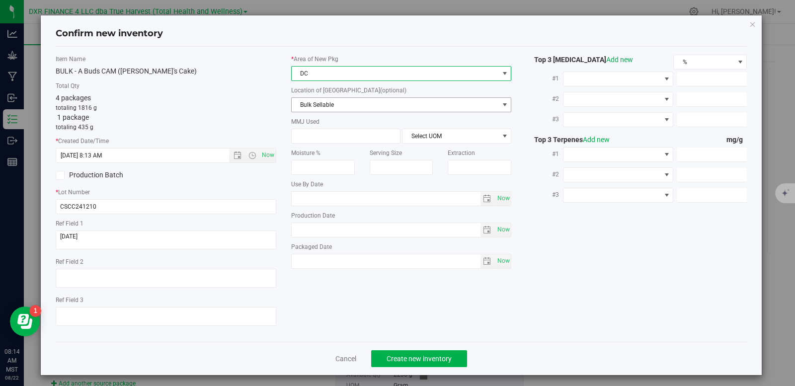
click at [326, 107] on span "Bulk Sellable" at bounding box center [395, 105] width 207 height 14
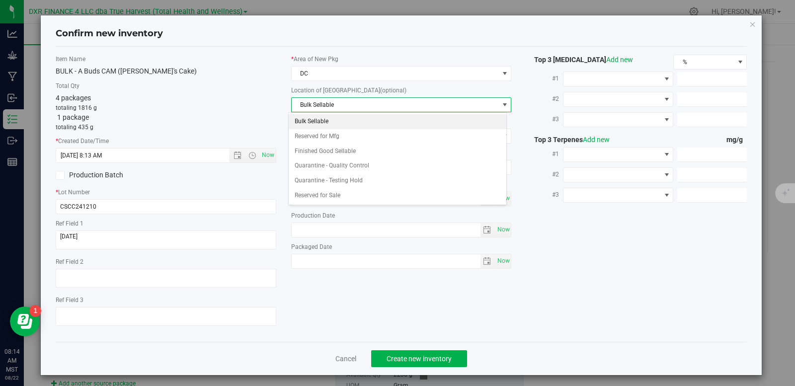
click at [326, 116] on li "Bulk Sellable" at bounding box center [397, 121] width 217 height 15
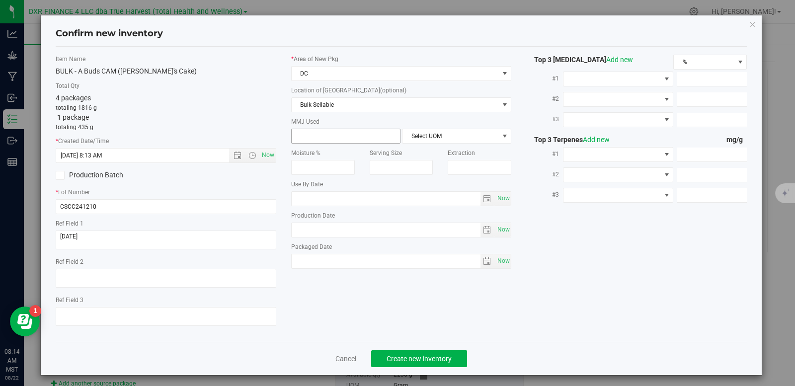
click at [320, 141] on span at bounding box center [345, 136] width 109 height 15
type input "454"
type input "454.0000"
click at [449, 138] on span "Select UOM" at bounding box center [450, 136] width 96 height 14
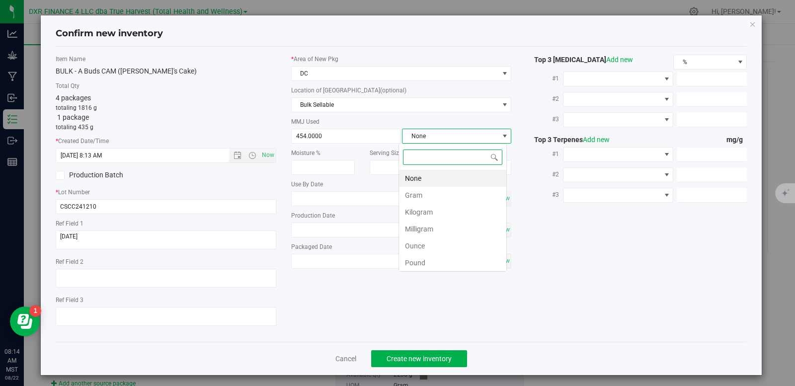
scroll to position [15, 108]
click at [425, 198] on li "Gram" at bounding box center [452, 195] width 107 height 17
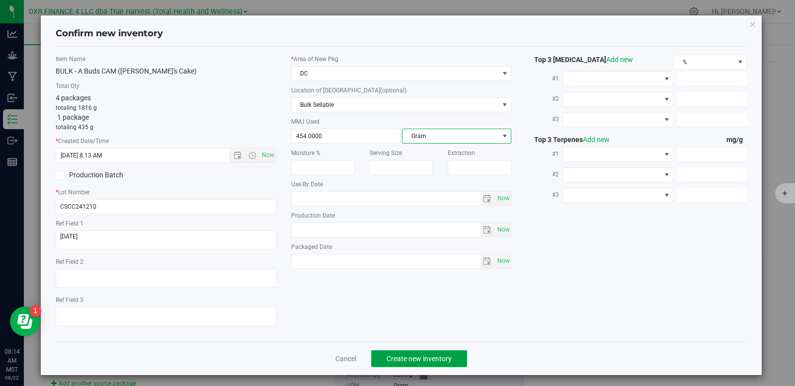
click at [410, 358] on span "Create new inventory" at bounding box center [418, 359] width 65 height 8
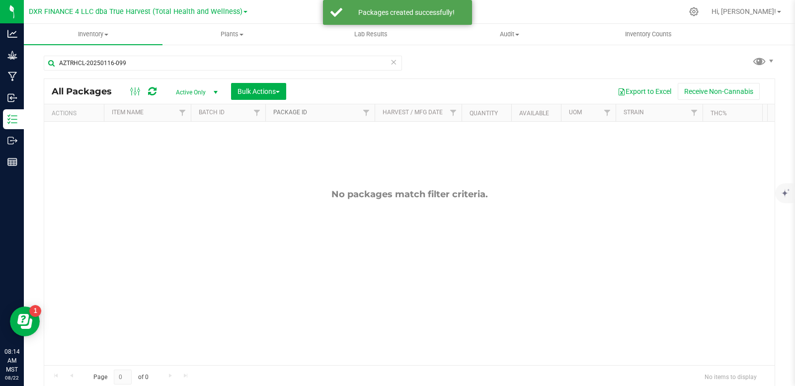
click at [301, 113] on link "Package ID" at bounding box center [290, 112] width 34 height 7
click at [298, 113] on link "Package ID" at bounding box center [295, 112] width 45 height 7
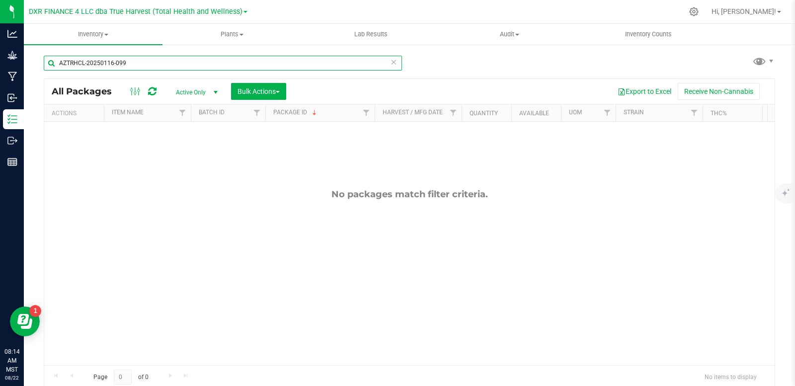
click at [139, 64] on input "AZTRHCL-20250116-099" at bounding box center [223, 63] width 358 height 15
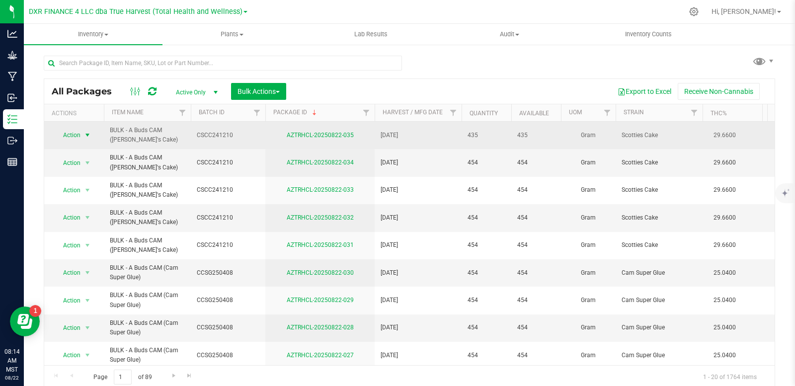
click at [87, 135] on span "select" at bounding box center [87, 135] width 8 height 8
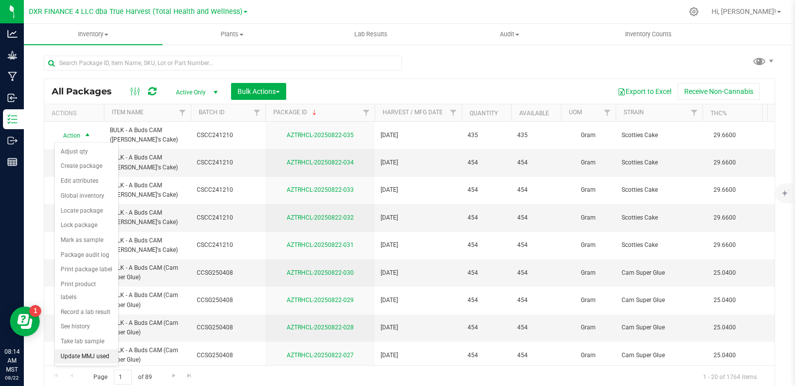
click at [88, 349] on li "Update MMJ used" at bounding box center [87, 356] width 64 height 15
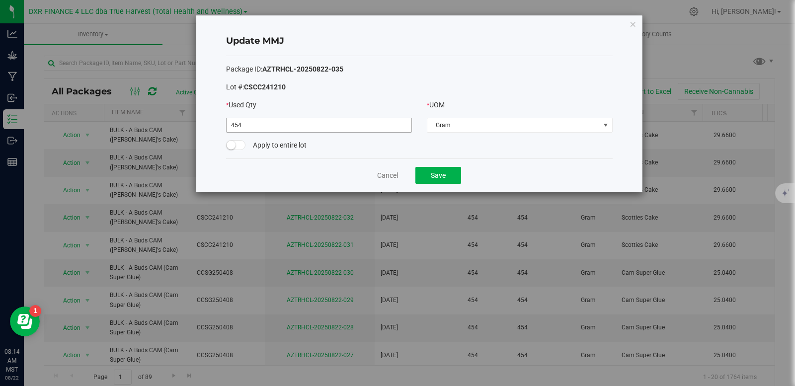
click at [318, 129] on input "454" at bounding box center [318, 125] width 185 height 14
type input "435.0000"
click at [440, 177] on button "Save" at bounding box center [438, 175] width 46 height 17
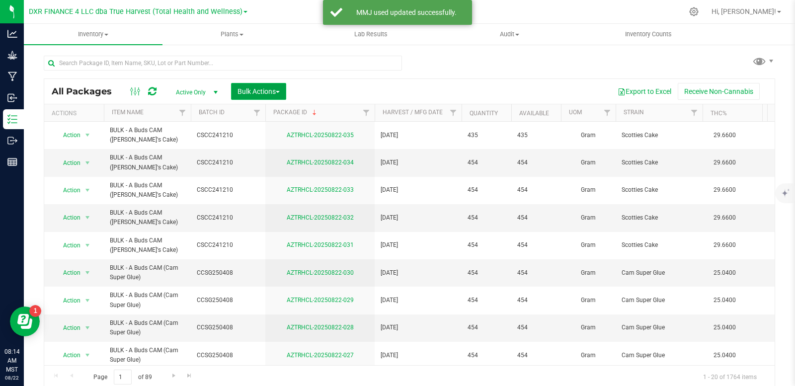
click at [253, 93] on span "Bulk Actions" at bounding box center [258, 91] width 42 height 8
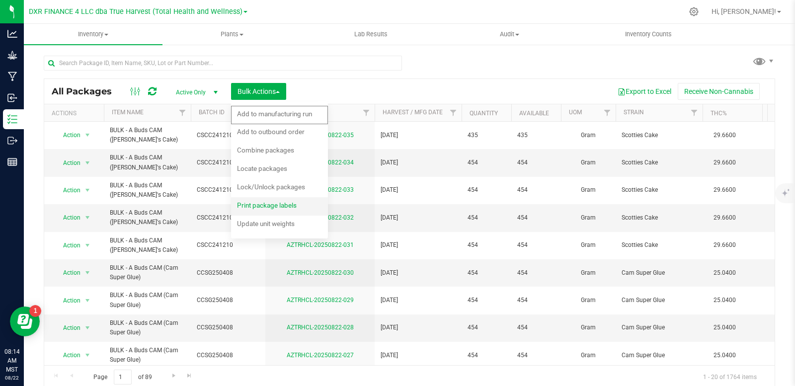
click at [282, 207] on span "Print package labels" at bounding box center [267, 205] width 60 height 8
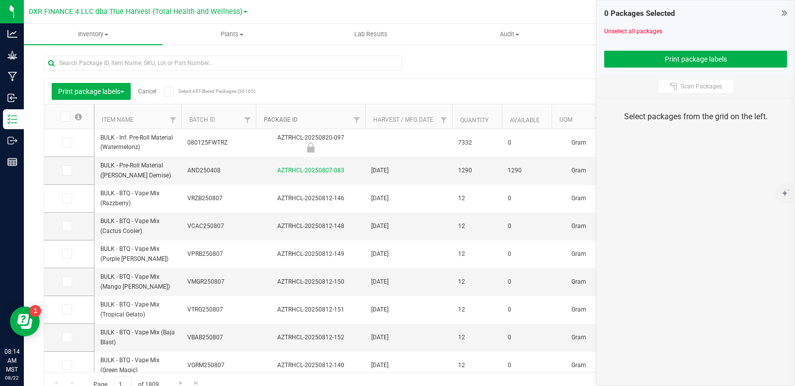
click at [284, 121] on link "Package ID" at bounding box center [281, 119] width 34 height 7
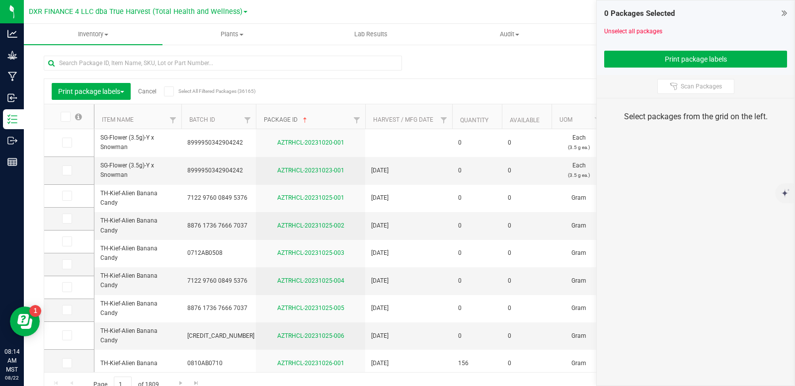
click at [284, 121] on link "Package ID" at bounding box center [286, 119] width 45 height 7
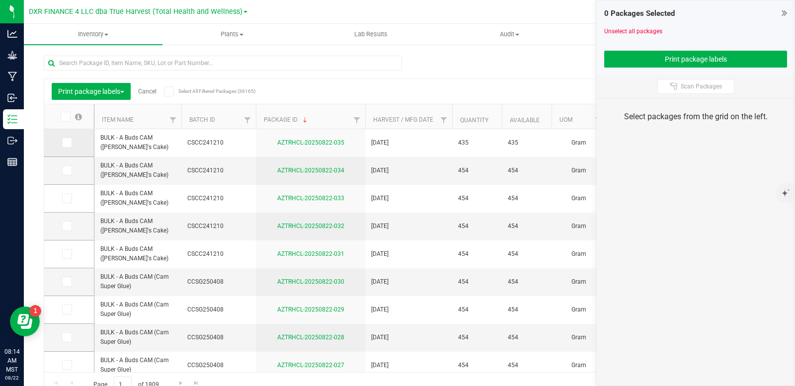
click at [68, 143] on icon at bounding box center [66, 143] width 6 height 0
click at [0, 0] on input "checkbox" at bounding box center [0, 0] width 0 height 0
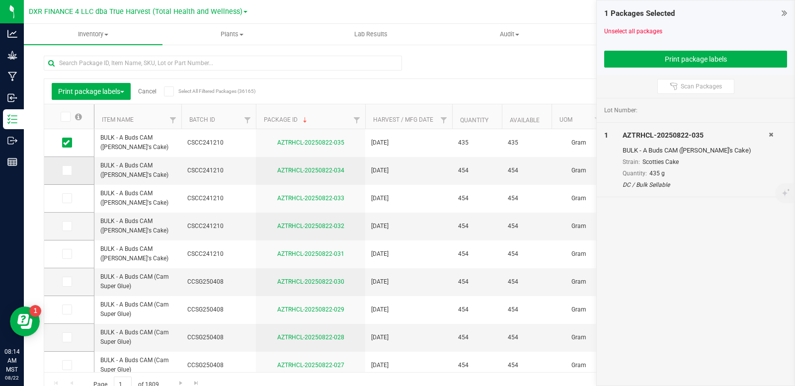
click at [64, 174] on span at bounding box center [67, 170] width 10 height 10
click at [0, 0] on input "checkbox" at bounding box center [0, 0] width 0 height 0
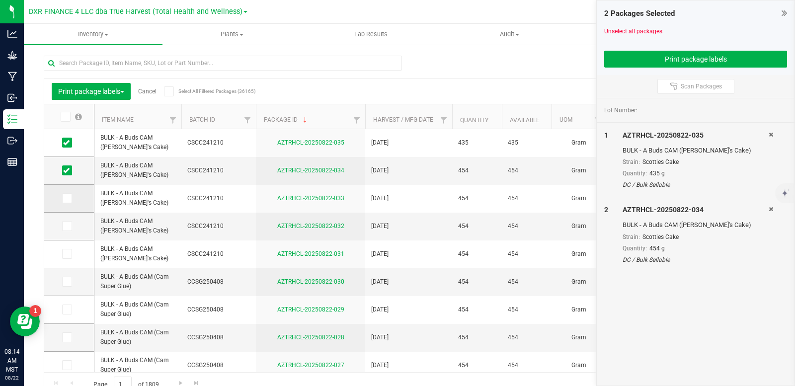
click at [65, 198] on icon at bounding box center [66, 198] width 6 height 0
click at [0, 0] on input "checkbox" at bounding box center [0, 0] width 0 height 0
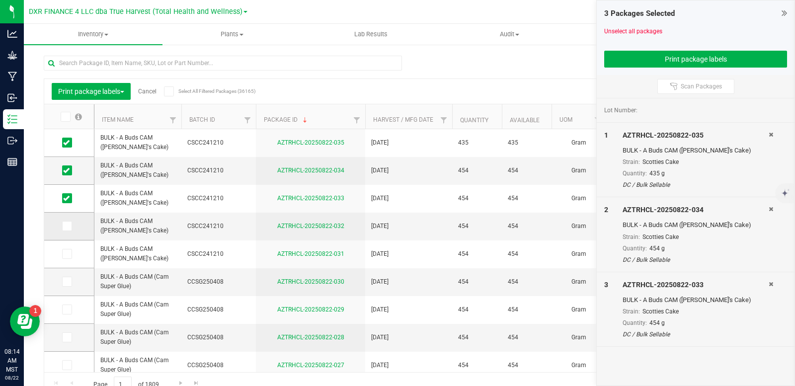
click at [65, 226] on icon at bounding box center [66, 226] width 6 height 0
click at [0, 0] on input "checkbox" at bounding box center [0, 0] width 0 height 0
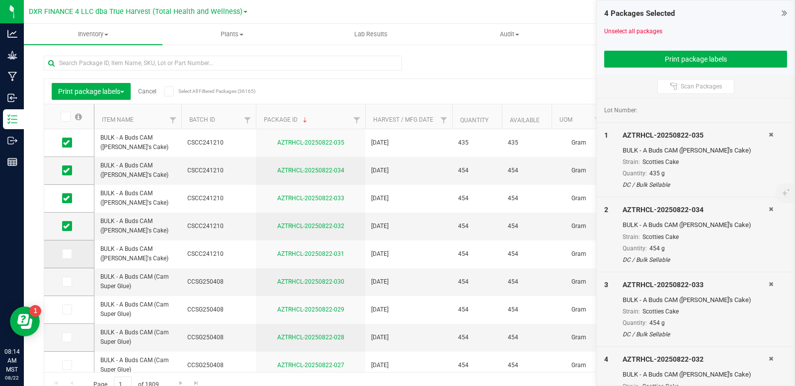
click at [68, 254] on icon at bounding box center [66, 254] width 6 height 0
click at [0, 0] on input "checkbox" at bounding box center [0, 0] width 0 height 0
click at [635, 66] on button "Print package labels" at bounding box center [695, 59] width 183 height 17
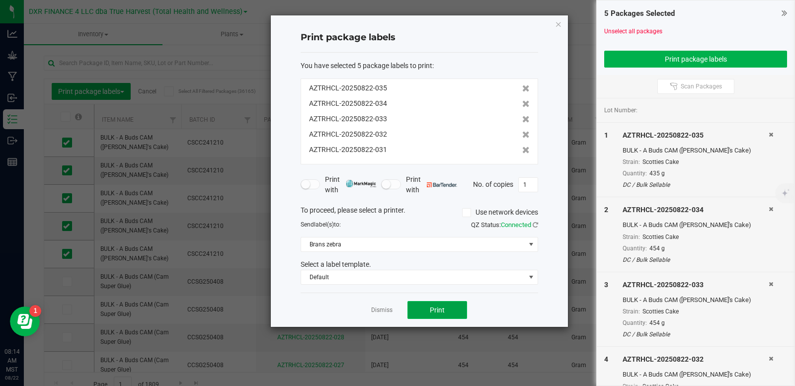
click at [449, 312] on button "Print" at bounding box center [437, 310] width 60 height 18
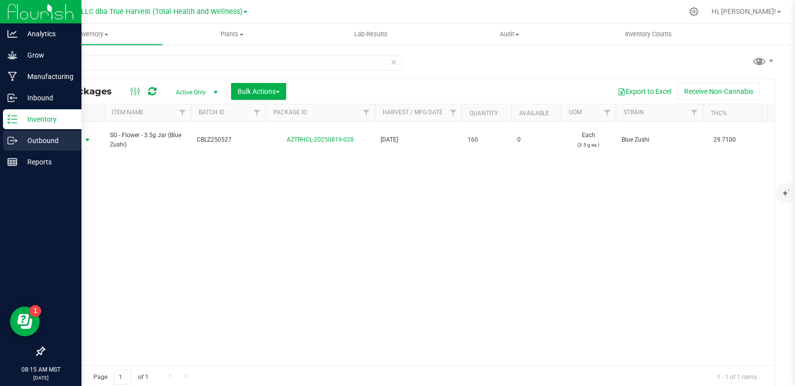
click at [21, 147] on div "Outbound" at bounding box center [42, 141] width 78 height 20
